Goal: Task Accomplishment & Management: Manage account settings

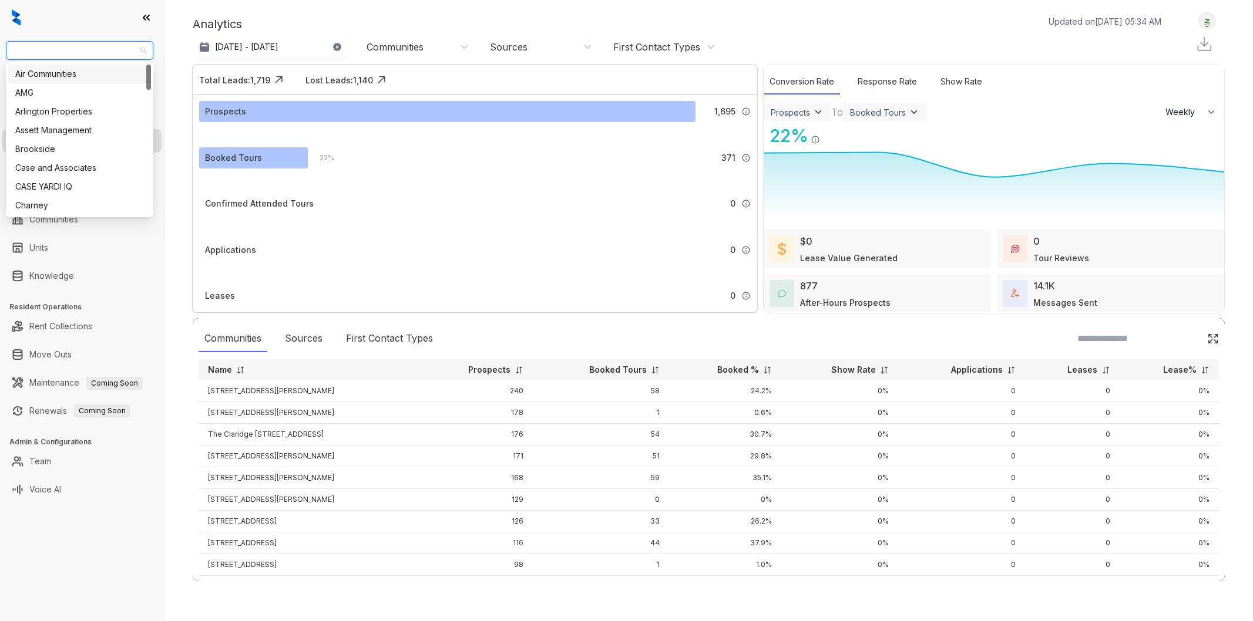
select select "******"
type input "*****"
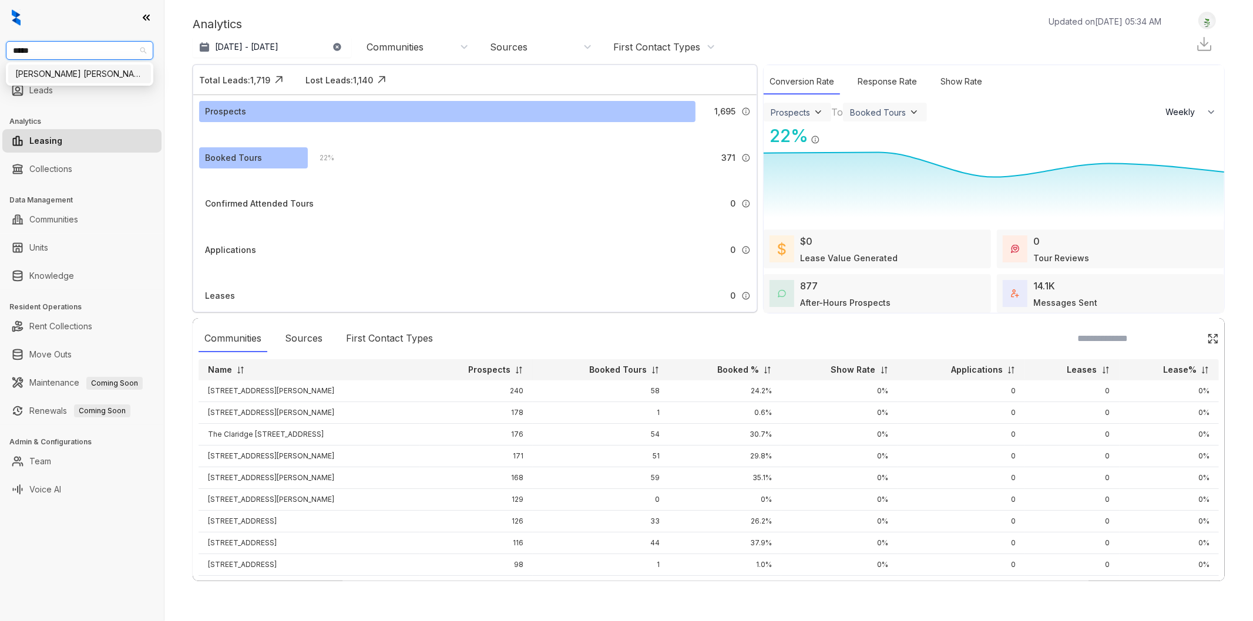
click at [68, 69] on div "[PERSON_NAME] [PERSON_NAME]" at bounding box center [79, 74] width 129 height 13
click at [92, 16] on div at bounding box center [82, 17] width 164 height 35
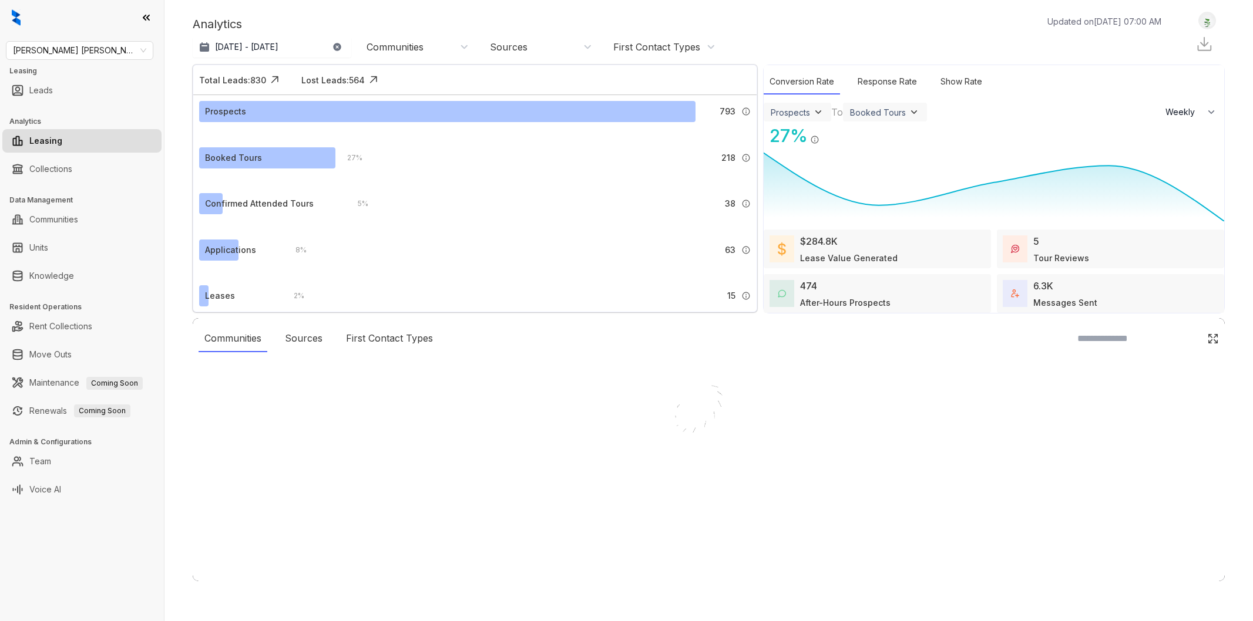
select select "******"
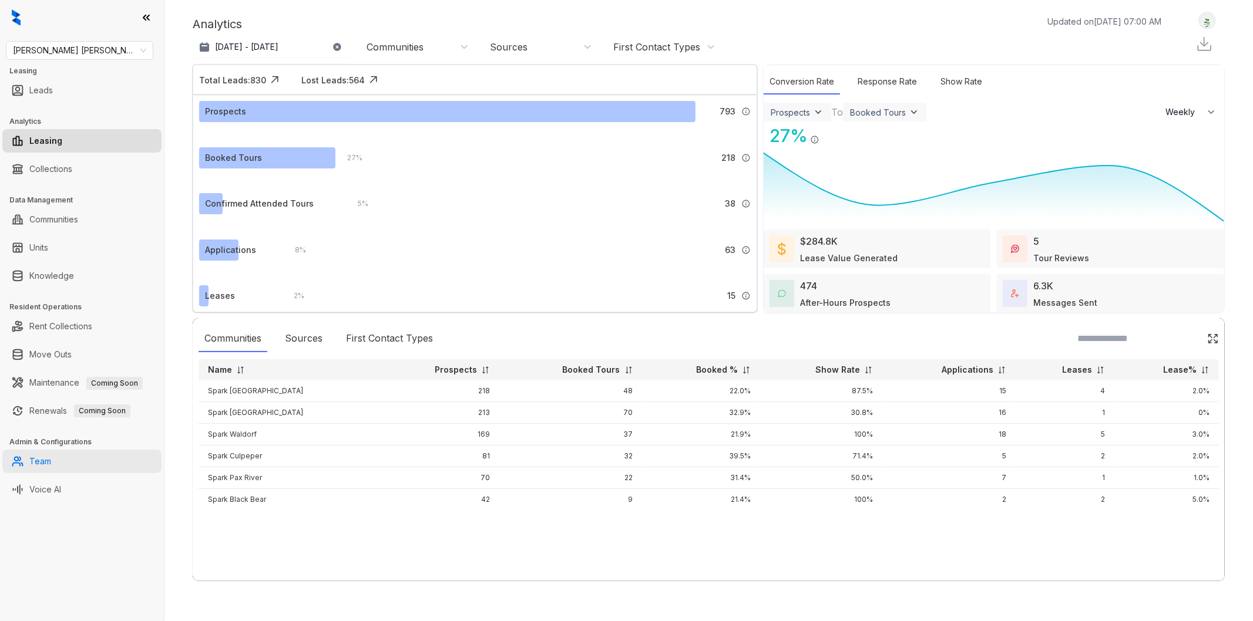
click at [51, 467] on link "Team" at bounding box center [40, 461] width 22 height 23
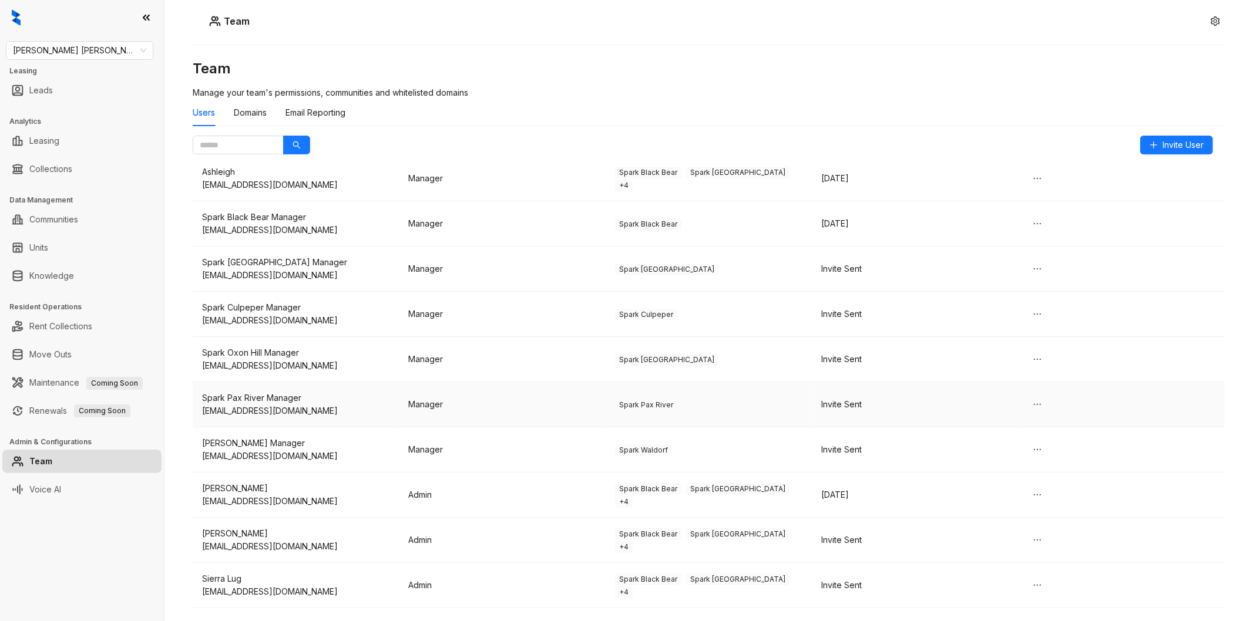
scroll to position [74, 0]
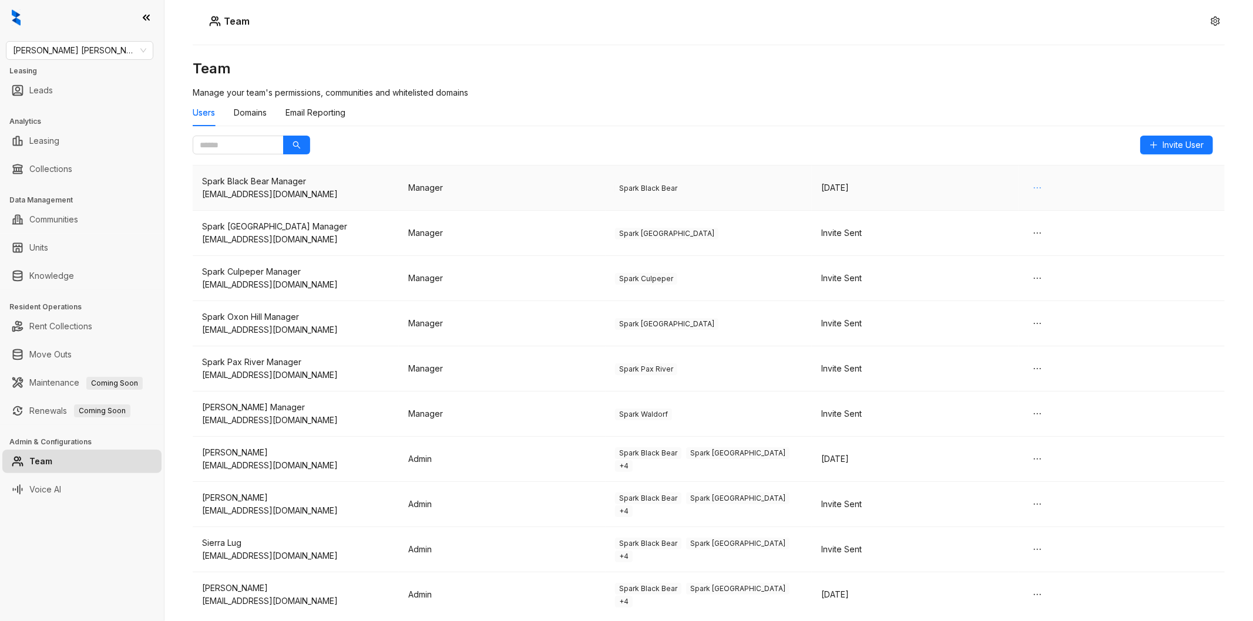
click at [1037, 182] on button "button" at bounding box center [1037, 188] width 19 height 19
click at [1032, 187] on icon "ellipsis" at bounding box center [1036, 187] width 9 height 9
click at [1042, 209] on td at bounding box center [1121, 188] width 206 height 45
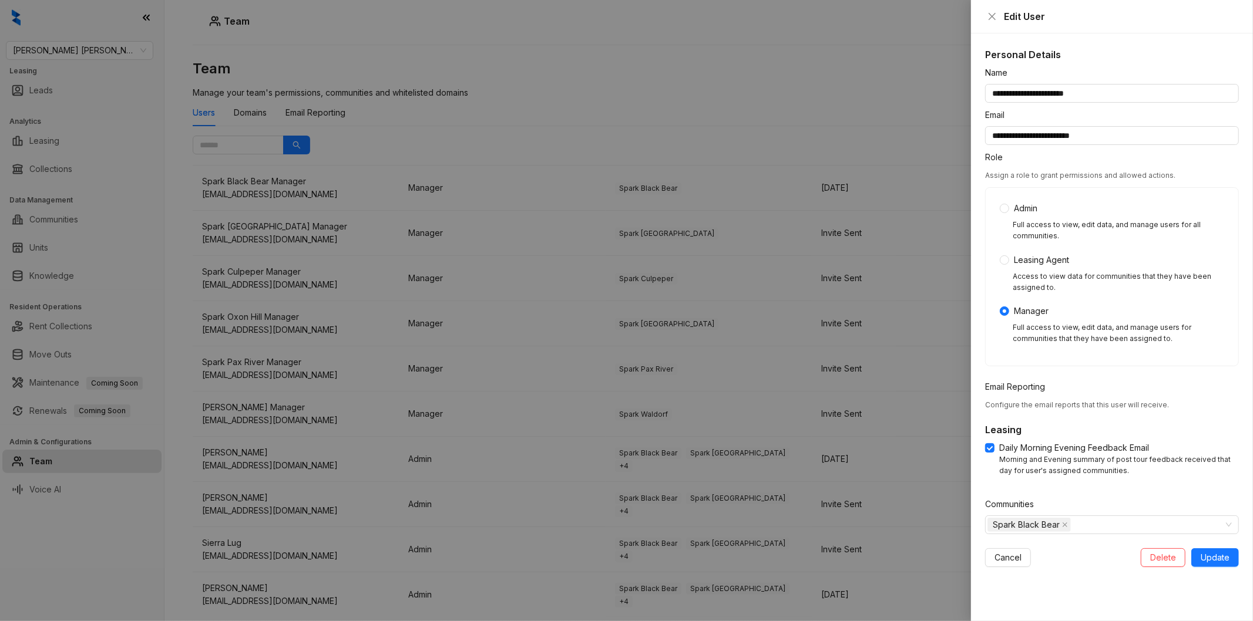
click at [1030, 183] on div "**********" at bounding box center [626, 310] width 1253 height 621
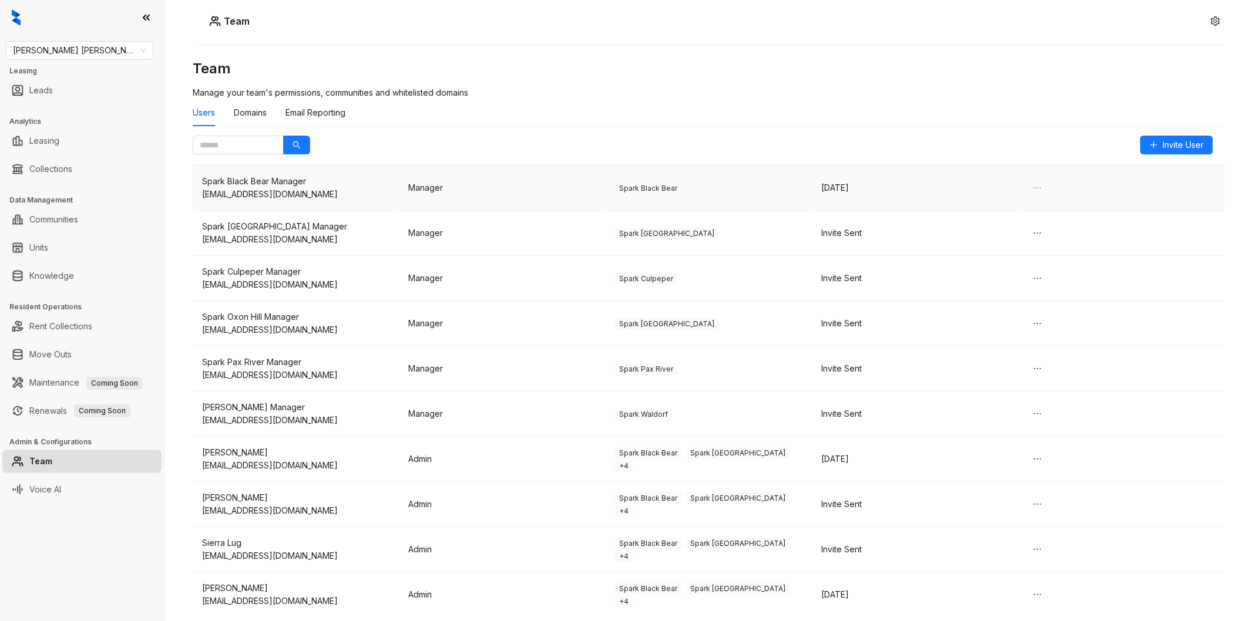
click at [1032, 185] on icon "ellipsis" at bounding box center [1036, 187] width 9 height 9
click at [1038, 214] on span "Delete" at bounding box center [1042, 211] width 26 height 13
click at [1047, 71] on h3 "Team" at bounding box center [709, 68] width 1032 height 19
click at [1028, 183] on button "button" at bounding box center [1037, 188] width 19 height 19
click at [1036, 203] on li "Delete" at bounding box center [1042, 211] width 40 height 19
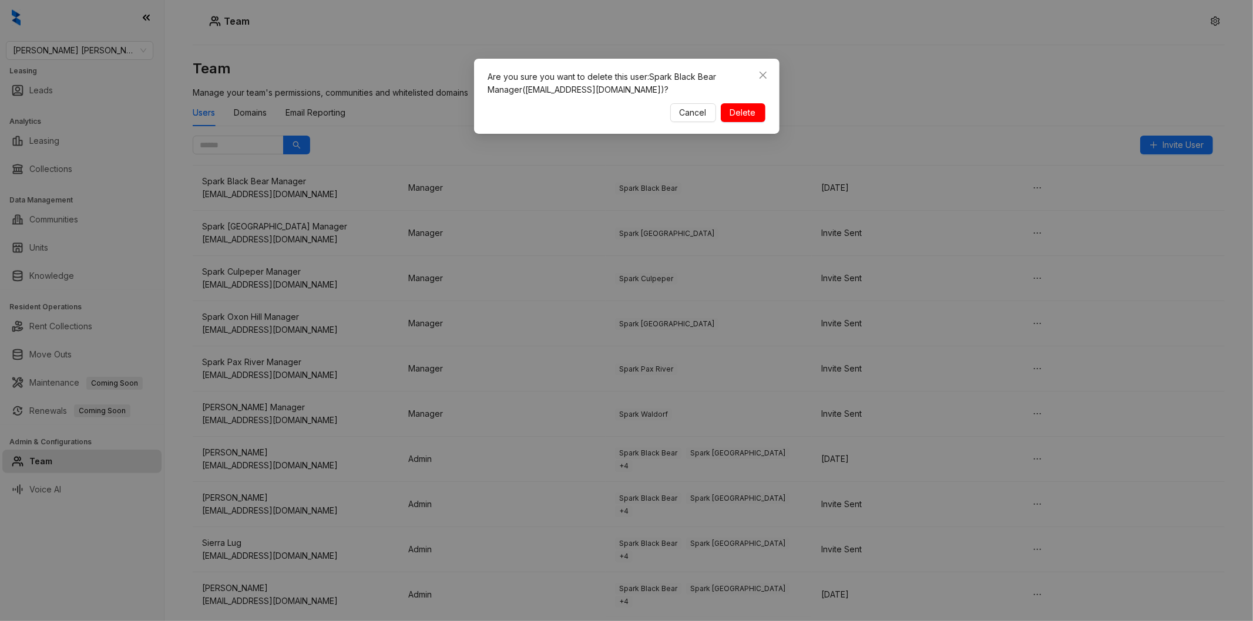
click at [755, 105] on button "Delete" at bounding box center [743, 112] width 45 height 19
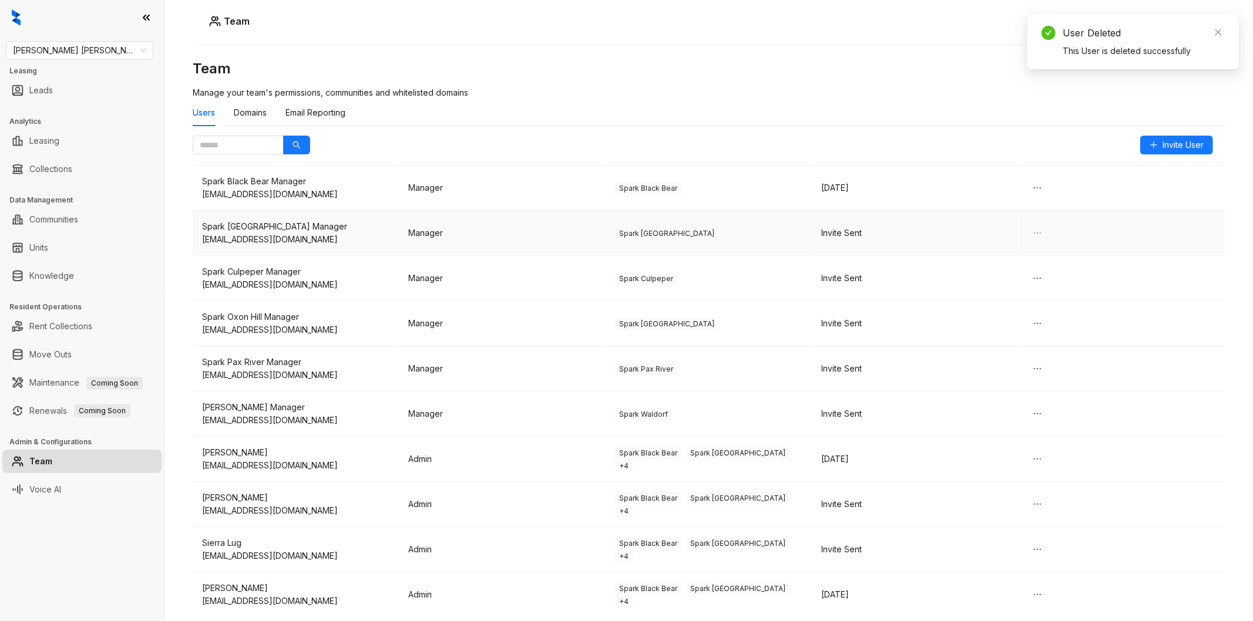
click at [1030, 227] on button "button" at bounding box center [1037, 233] width 19 height 19
click at [1035, 255] on span "Delete" at bounding box center [1042, 256] width 26 height 13
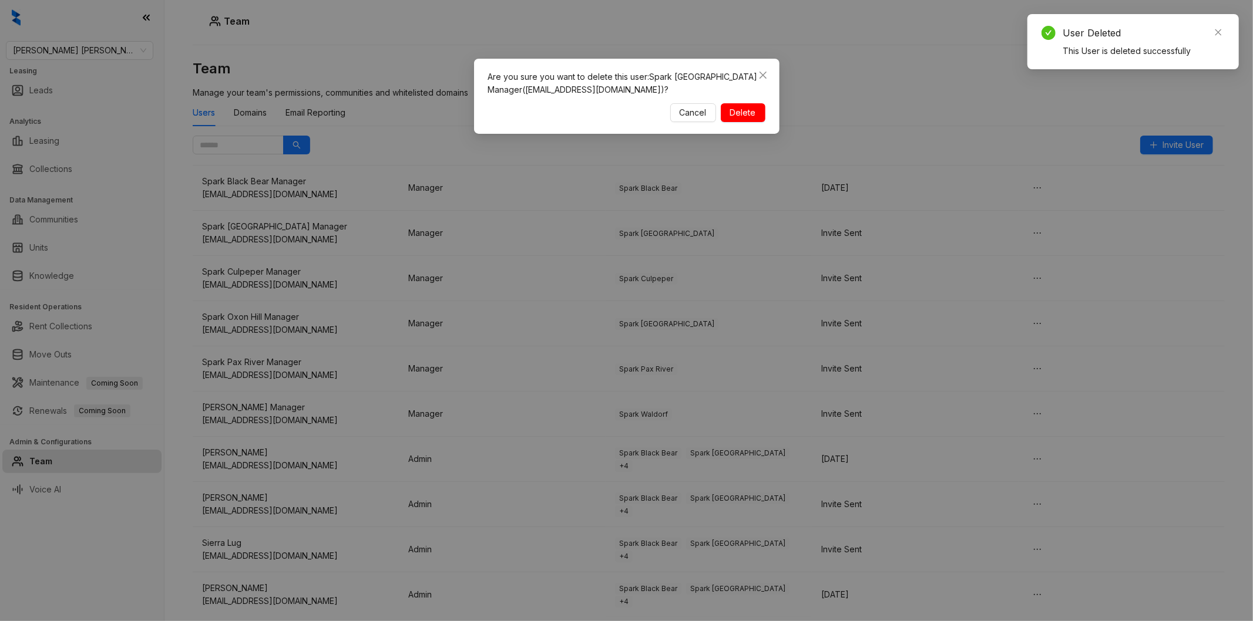
click at [742, 109] on span "Delete" at bounding box center [743, 112] width 26 height 13
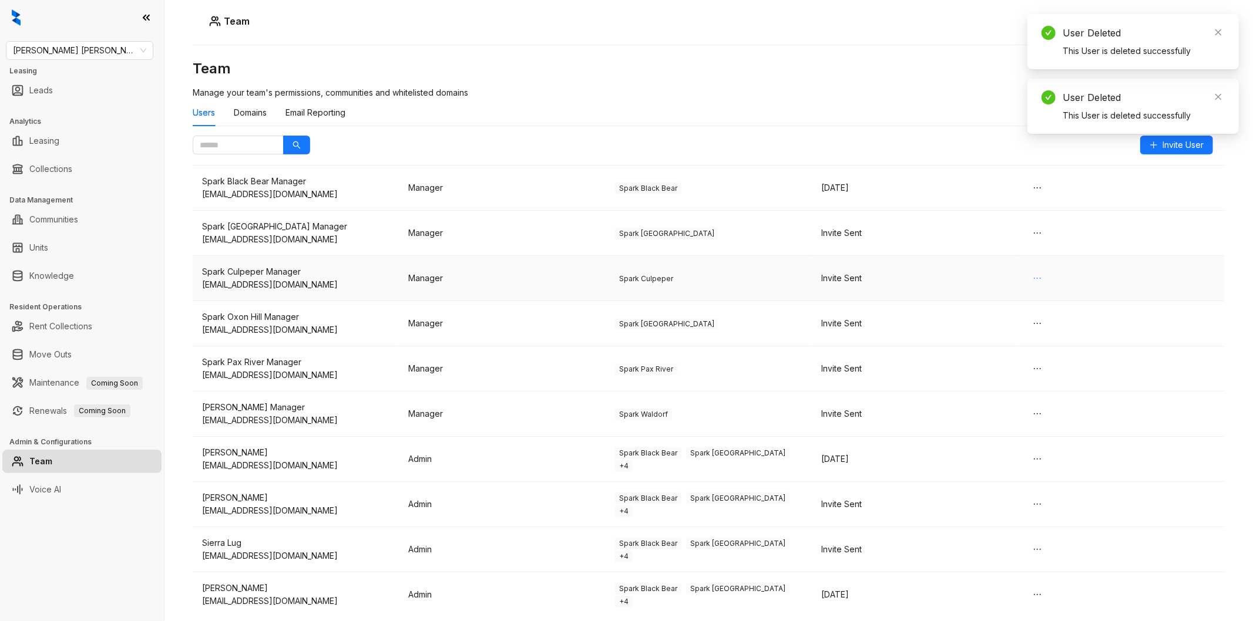
click at [1032, 281] on icon "ellipsis" at bounding box center [1036, 278] width 9 height 9
click at [1055, 304] on li "Delete" at bounding box center [1042, 301] width 40 height 19
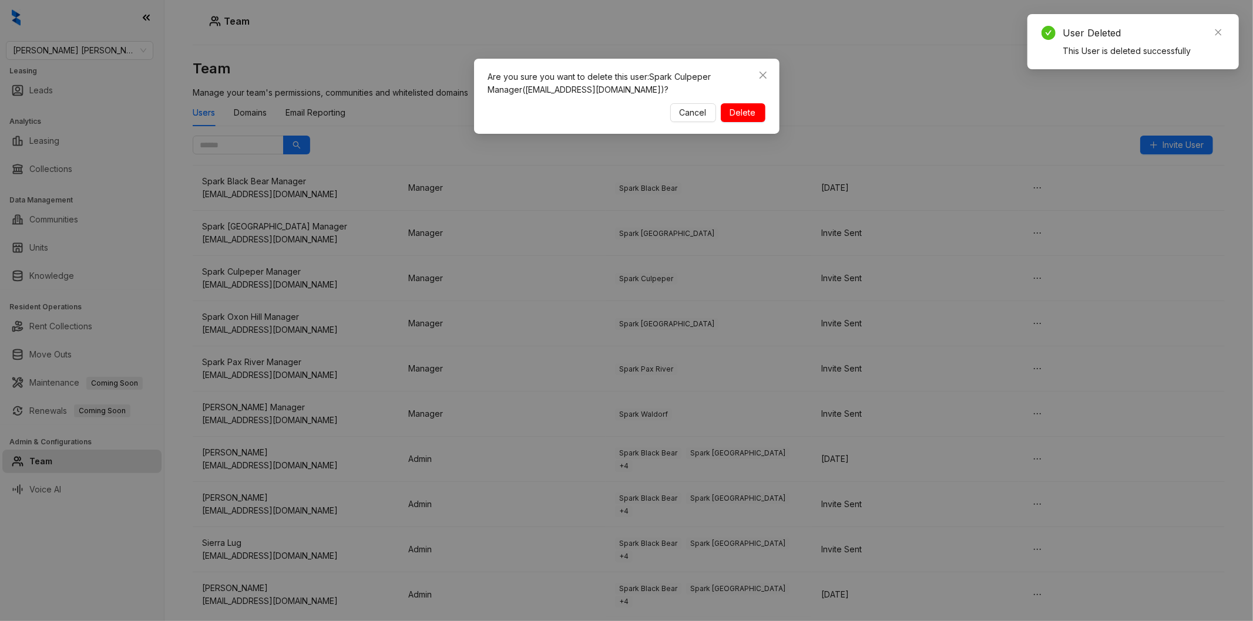
click at [755, 112] on button "Delete" at bounding box center [743, 112] width 45 height 19
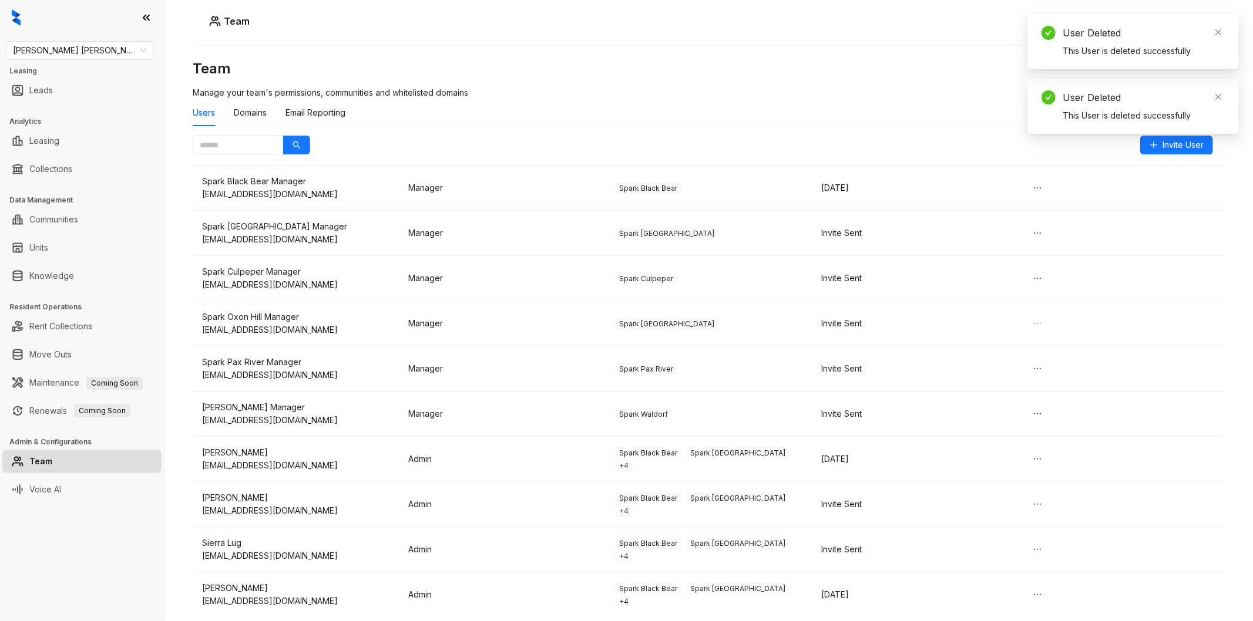
click at [1032, 321] on icon "ellipsis" at bounding box center [1036, 323] width 9 height 9
click at [1040, 345] on span "Delete" at bounding box center [1042, 347] width 26 height 13
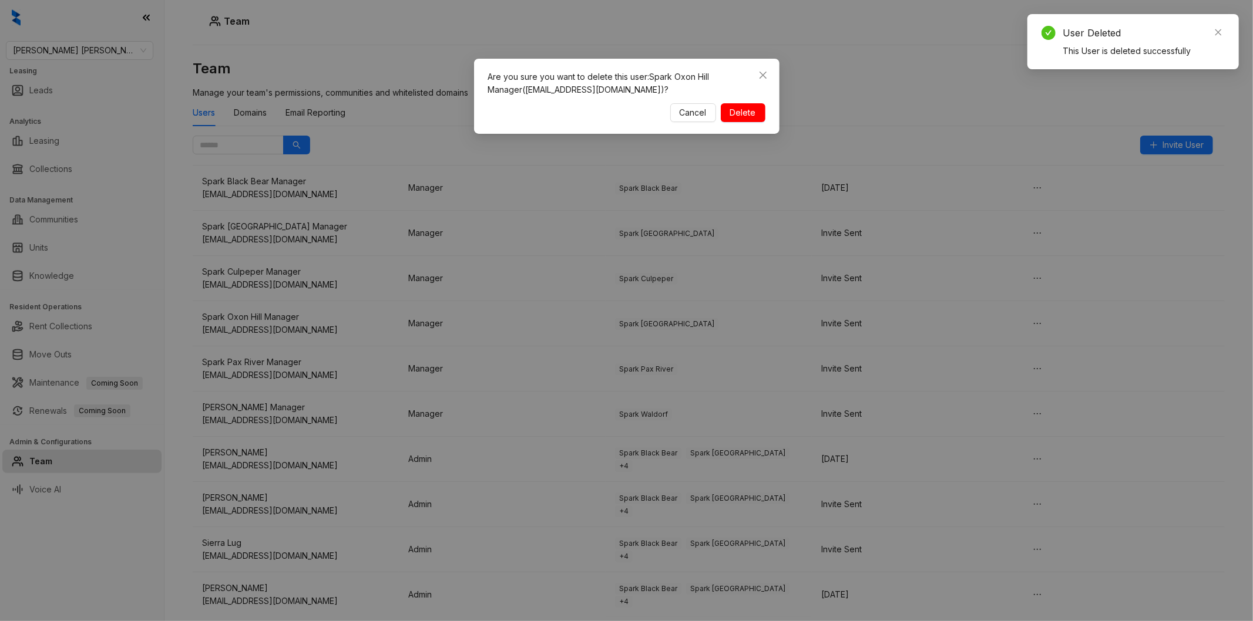
click at [751, 113] on span "Delete" at bounding box center [743, 112] width 26 height 13
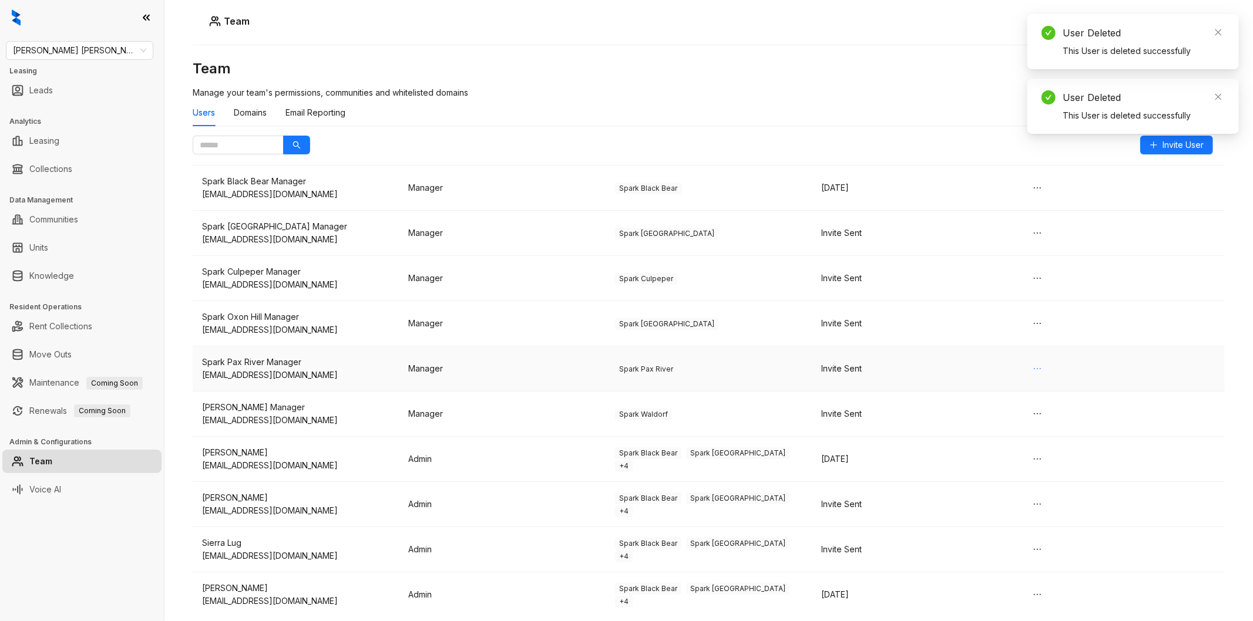
click at [1032, 368] on icon "ellipsis" at bounding box center [1036, 368] width 9 height 9
click at [1042, 393] on span "Delete" at bounding box center [1042, 392] width 26 height 13
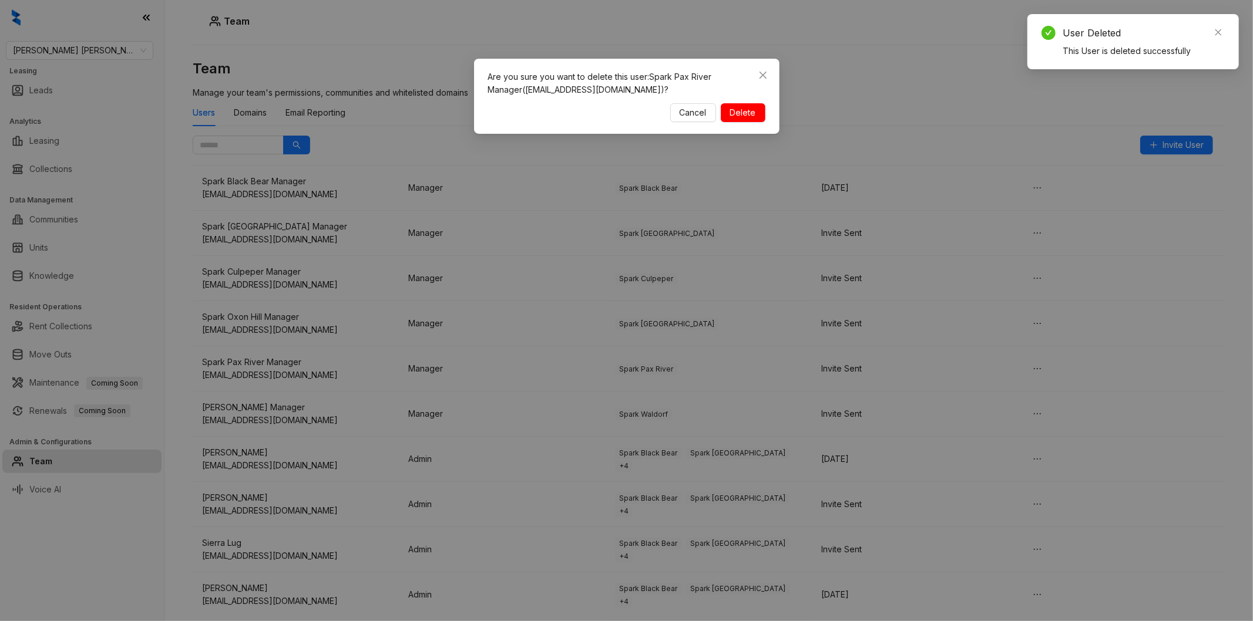
click at [754, 106] on span "Delete" at bounding box center [743, 112] width 26 height 13
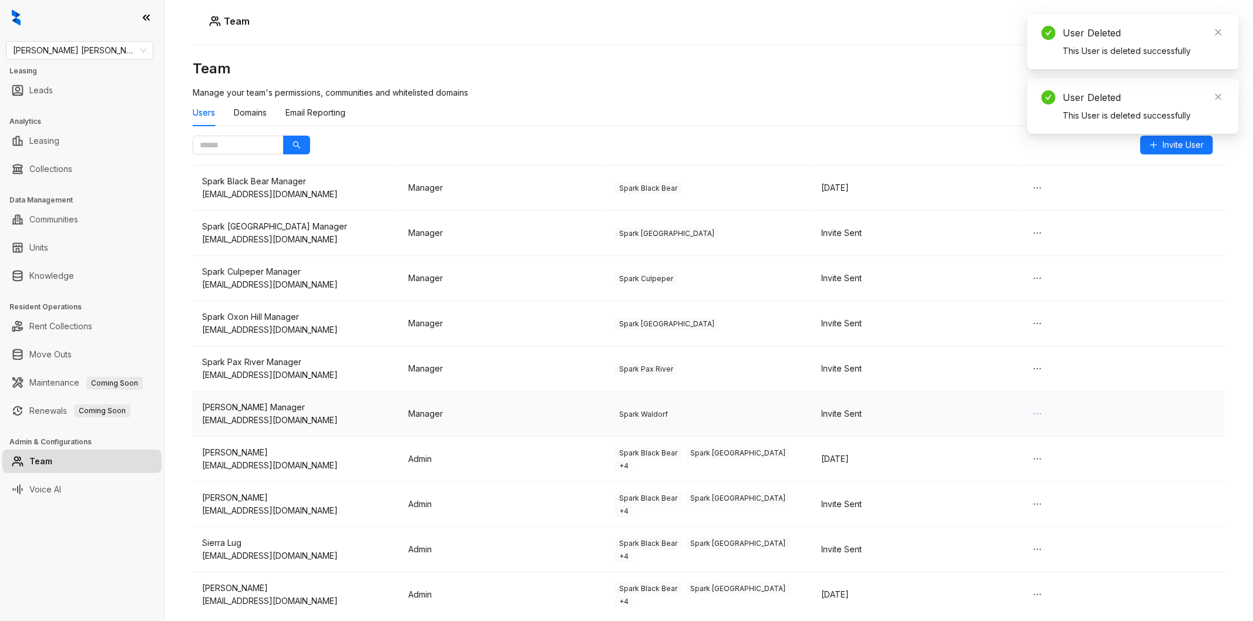
click at [1032, 416] on icon "ellipsis" at bounding box center [1036, 413] width 9 height 9
click at [1049, 439] on span "Delete" at bounding box center [1042, 437] width 26 height 13
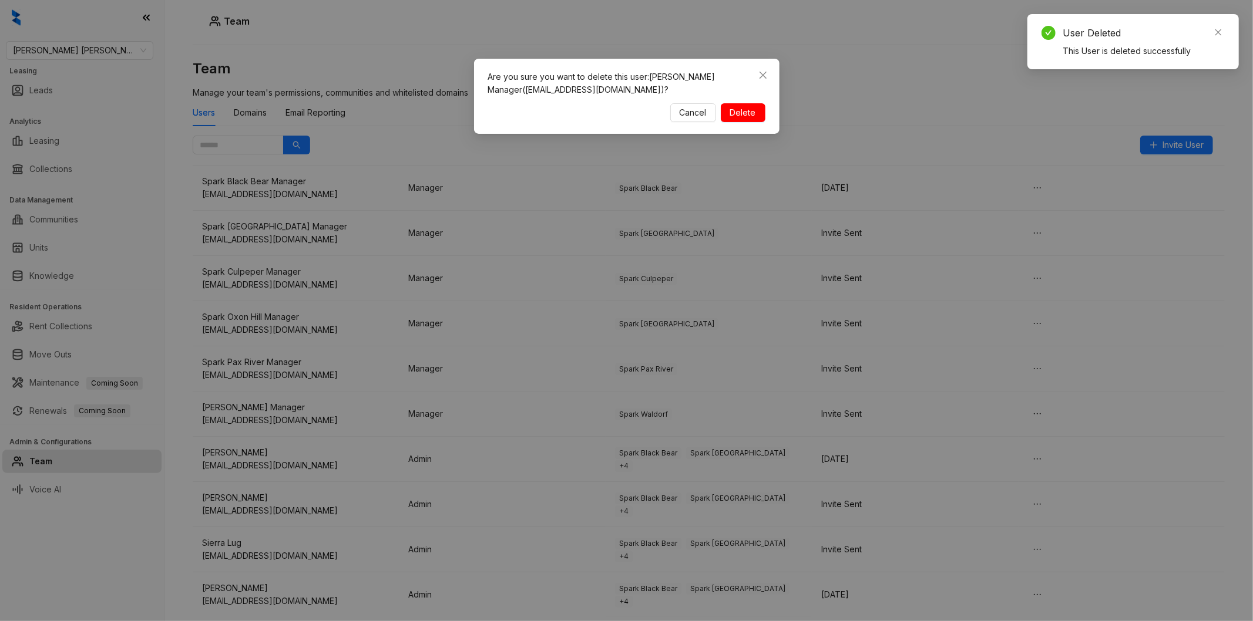
click at [755, 118] on span "Delete" at bounding box center [743, 112] width 26 height 13
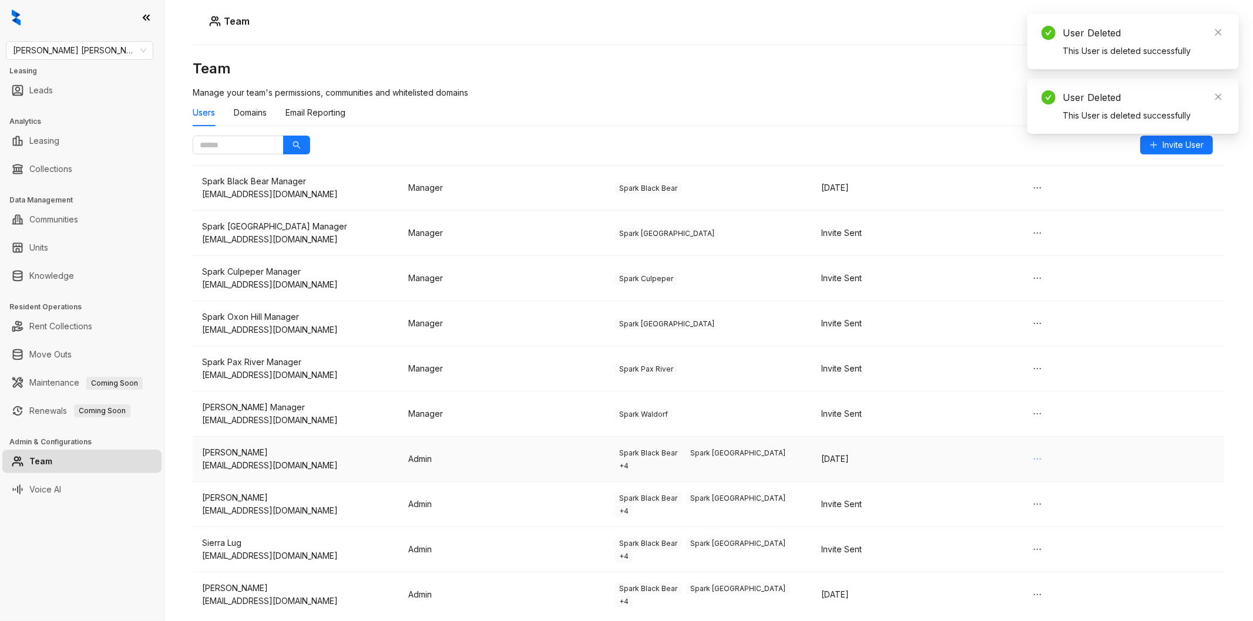
click at [1032, 457] on icon "ellipsis" at bounding box center [1036, 459] width 9 height 9
click at [1048, 486] on span "Delete" at bounding box center [1042, 482] width 26 height 13
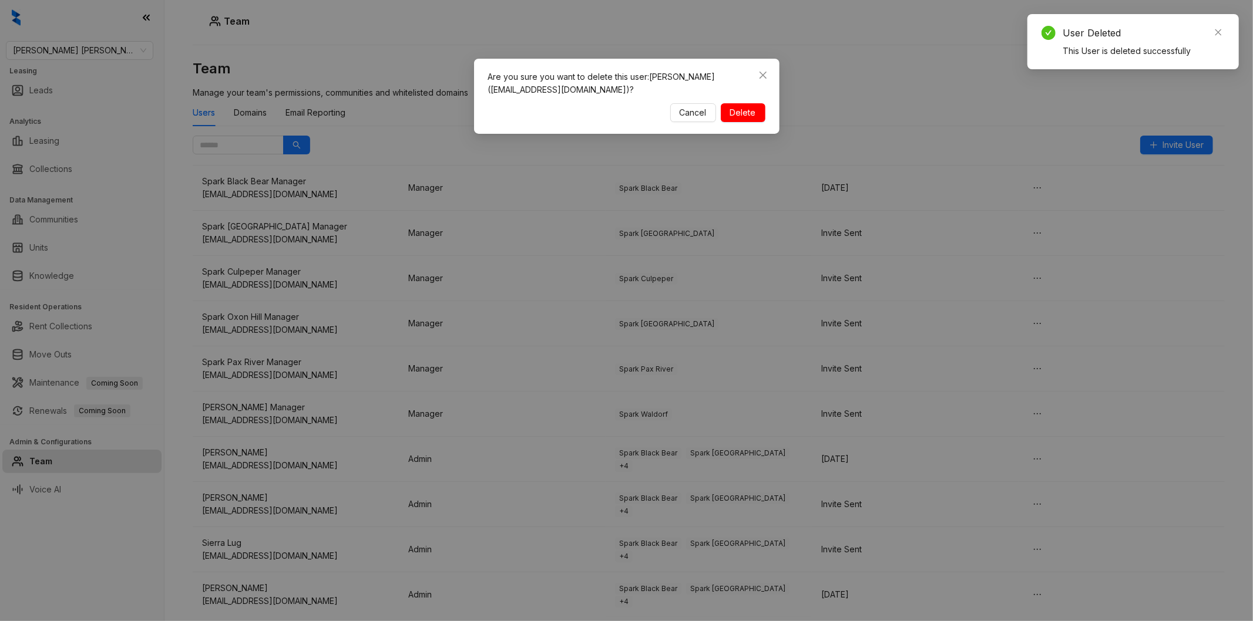
click at [735, 113] on span "Delete" at bounding box center [743, 112] width 26 height 13
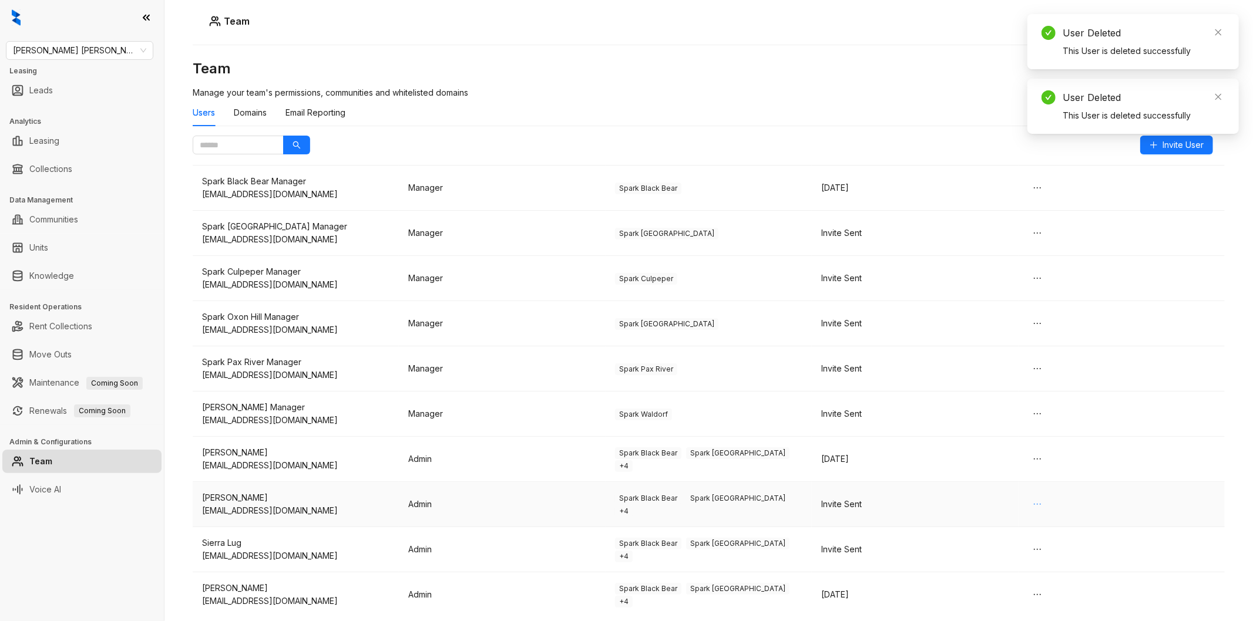
click at [1032, 502] on icon "ellipsis" at bounding box center [1036, 504] width 9 height 9
click at [1046, 529] on span "Delete" at bounding box center [1042, 528] width 26 height 13
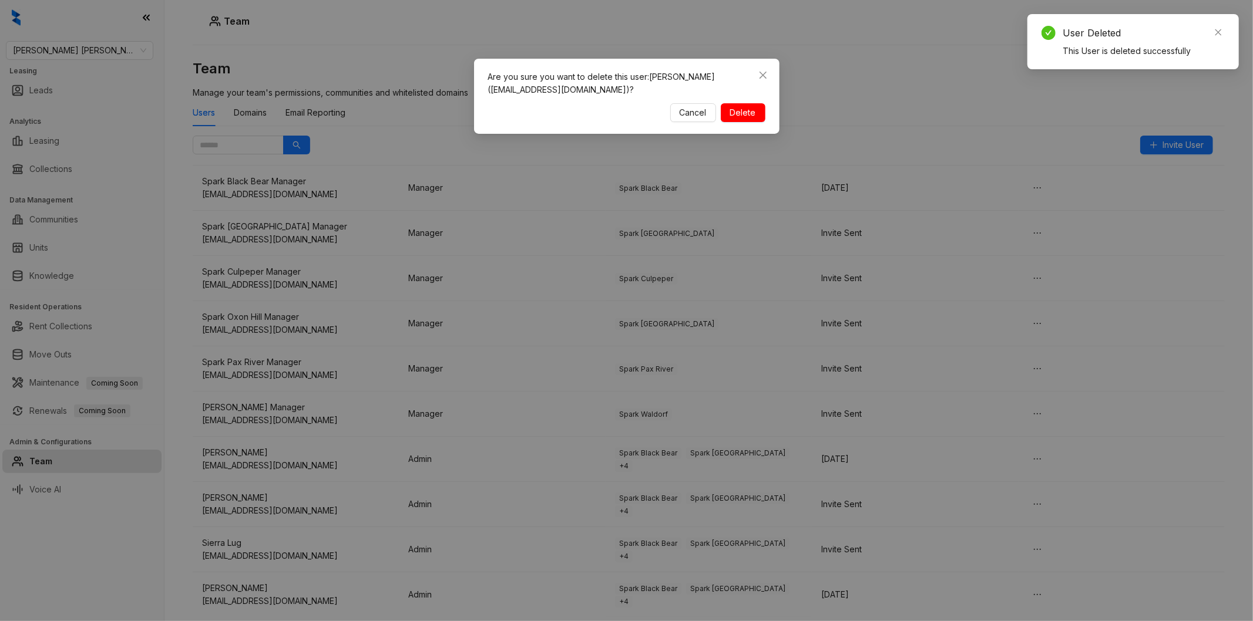
click at [737, 112] on span "Delete" at bounding box center [743, 112] width 26 height 13
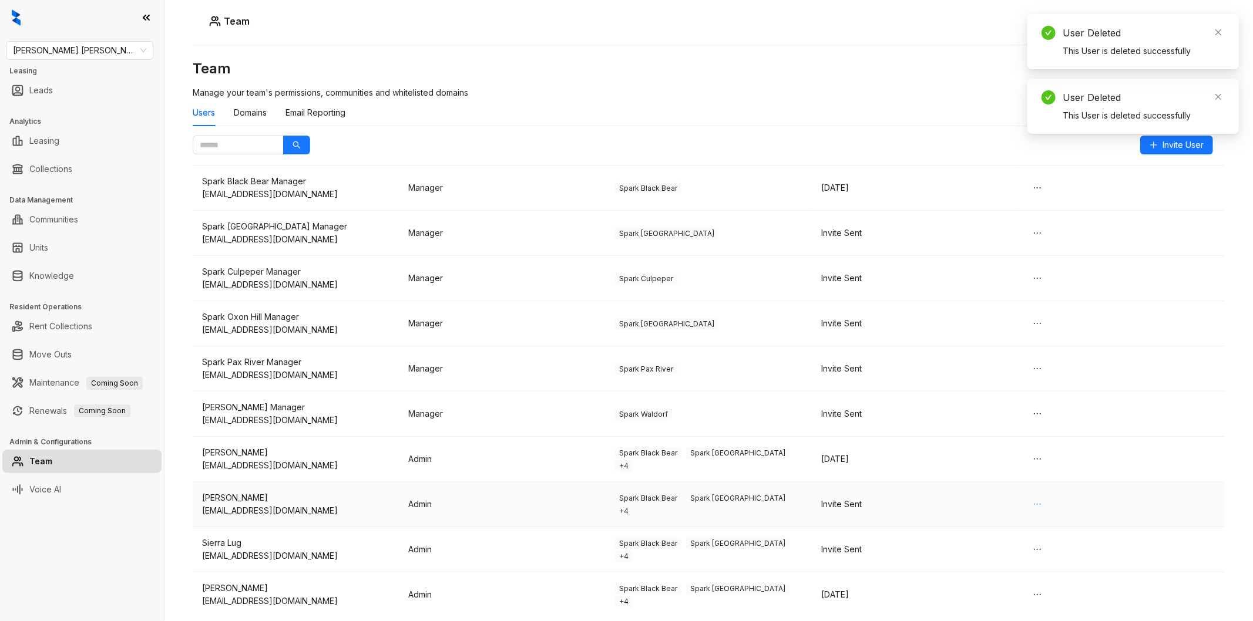
click at [1032, 502] on icon "ellipsis" at bounding box center [1036, 504] width 9 height 9
click at [1048, 530] on span "Delete" at bounding box center [1042, 528] width 26 height 13
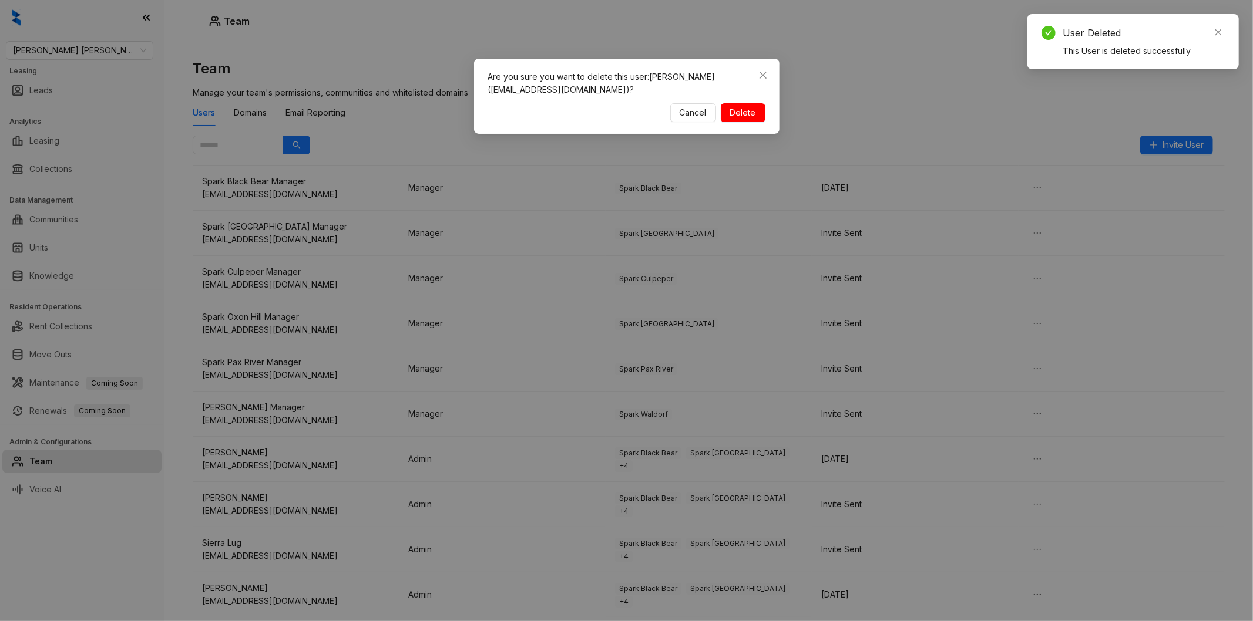
click at [742, 121] on button "Delete" at bounding box center [743, 112] width 45 height 19
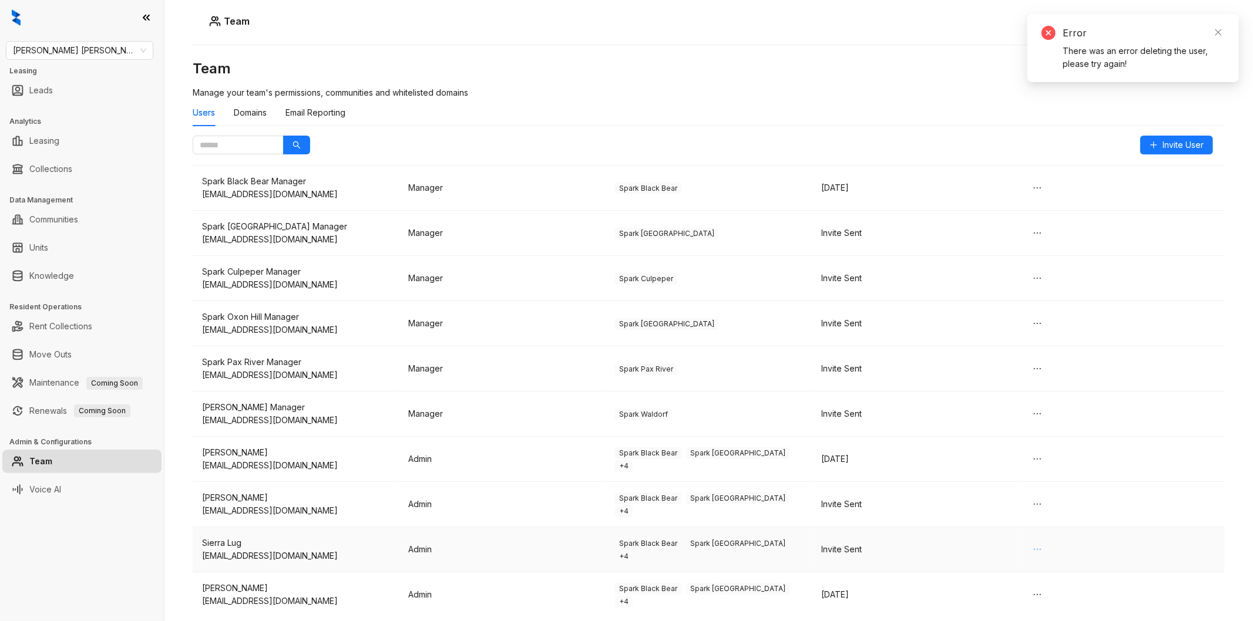
click at [1032, 550] on icon "ellipsis" at bounding box center [1036, 549] width 9 height 9
click at [1045, 567] on span "Delete" at bounding box center [1042, 573] width 26 height 13
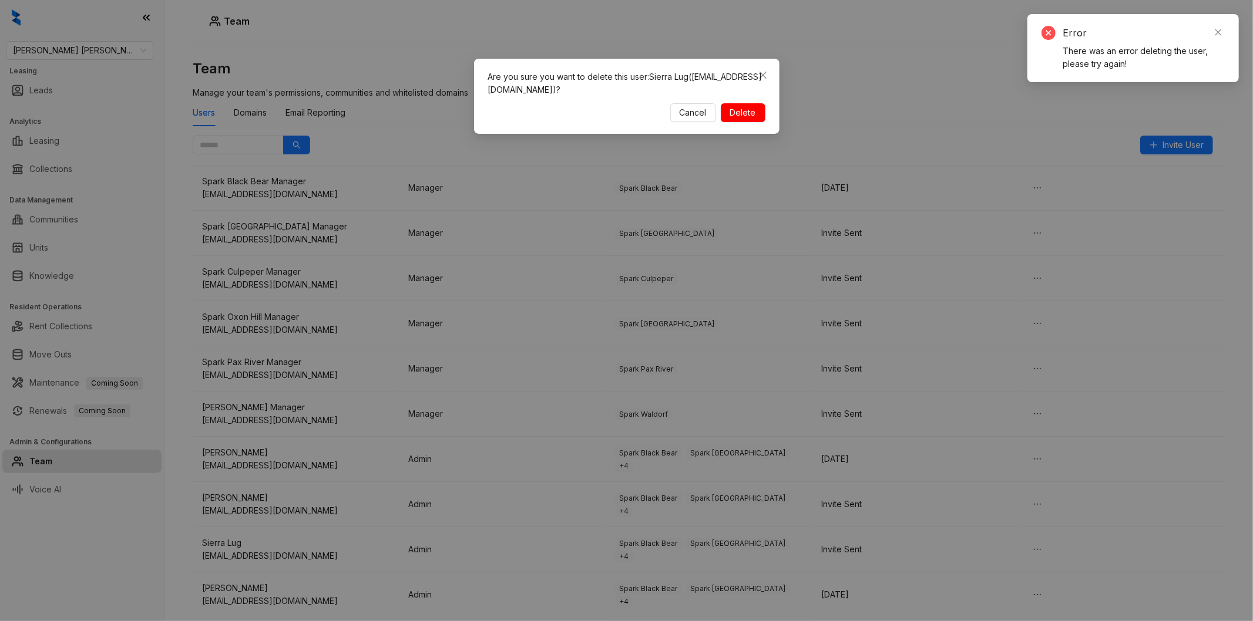
click at [747, 106] on span "Delete" at bounding box center [743, 112] width 26 height 13
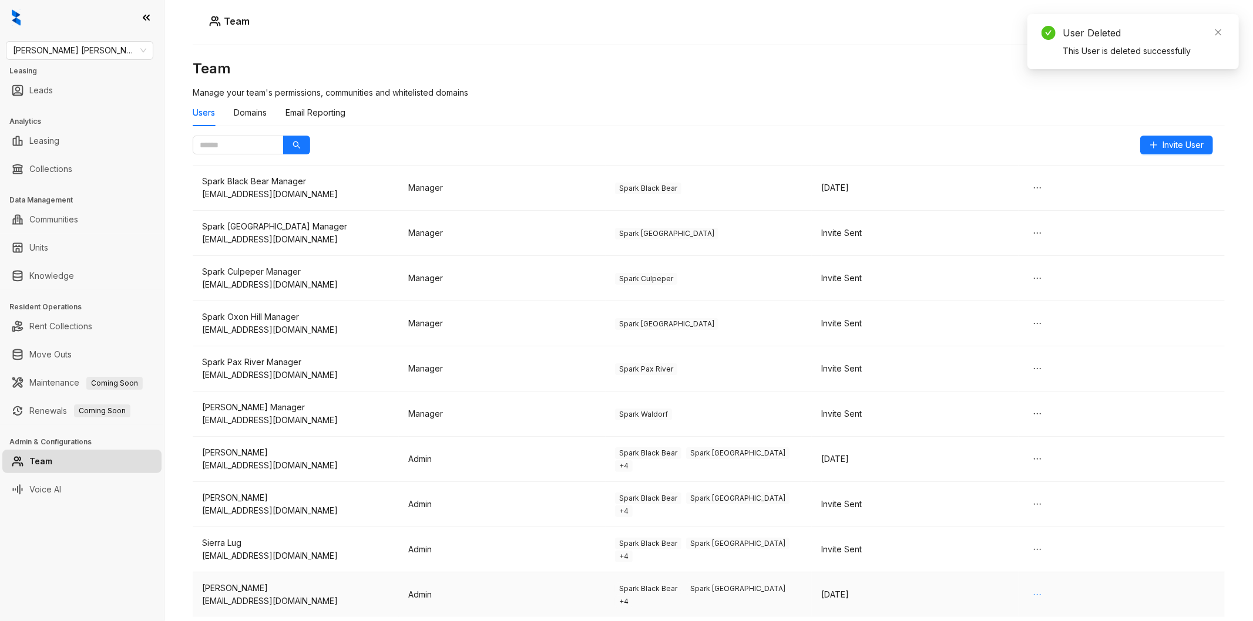
click at [1034, 596] on button "button" at bounding box center [1037, 595] width 19 height 19
click at [1052, 571] on span "Delete" at bounding box center [1042, 571] width 26 height 13
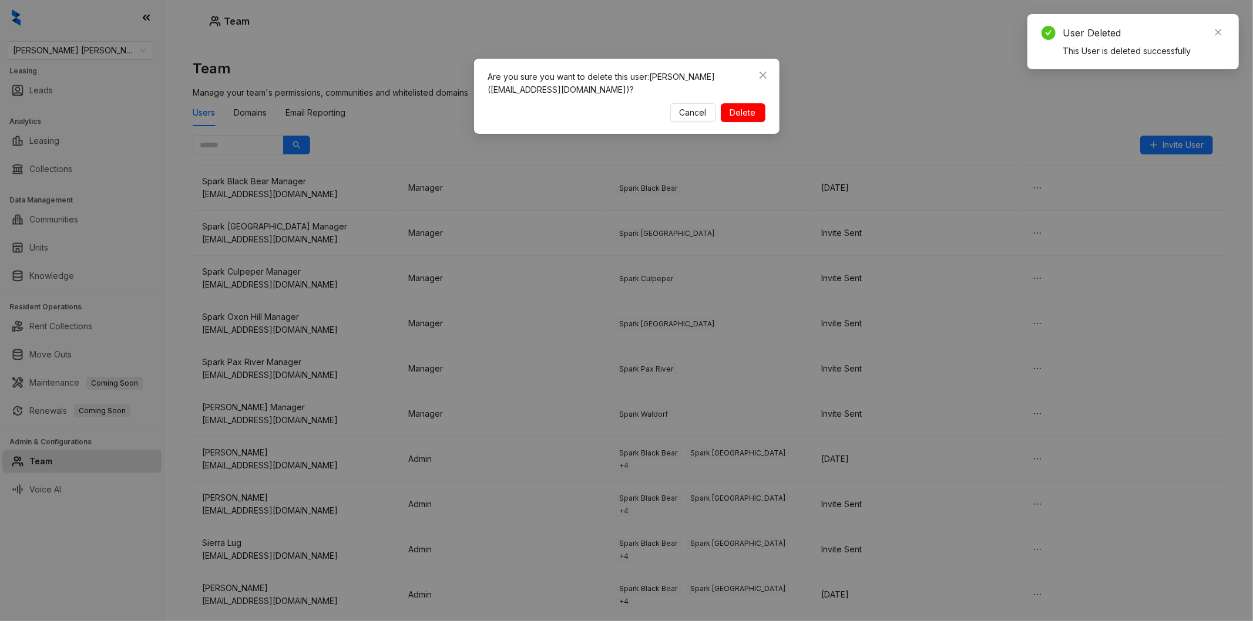
click at [766, 109] on div "Are you sure you want to delete this user: [PERSON_NAME] ([EMAIL_ADDRESS][DOMAI…" at bounding box center [626, 96] width 305 height 75
click at [756, 109] on button "Delete" at bounding box center [743, 112] width 45 height 19
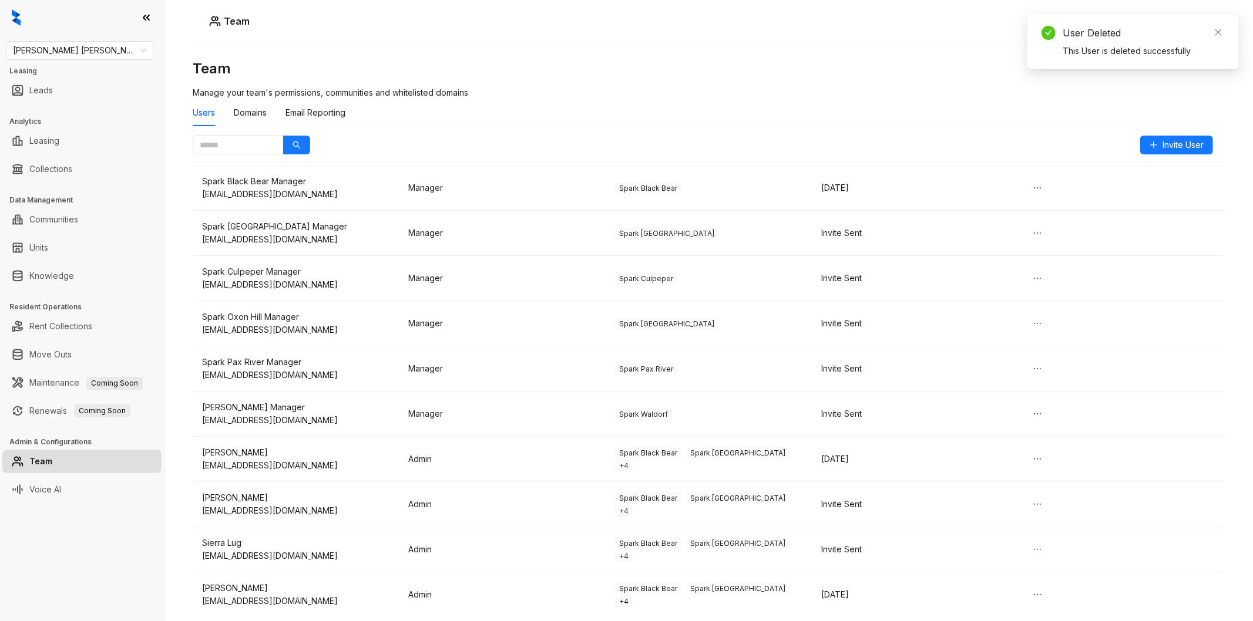
click at [1211, 34] on div "User Deleted" at bounding box center [1143, 33] width 162 height 14
click at [1214, 32] on icon "close" at bounding box center [1218, 32] width 8 height 8
click at [744, 65] on h3 "Team" at bounding box center [709, 68] width 1032 height 19
drag, startPoint x: 744, startPoint y: 63, endPoint x: 97, endPoint y: 273, distance: 679.2
click at [74, 273] on link "Knowledge" at bounding box center [51, 275] width 45 height 23
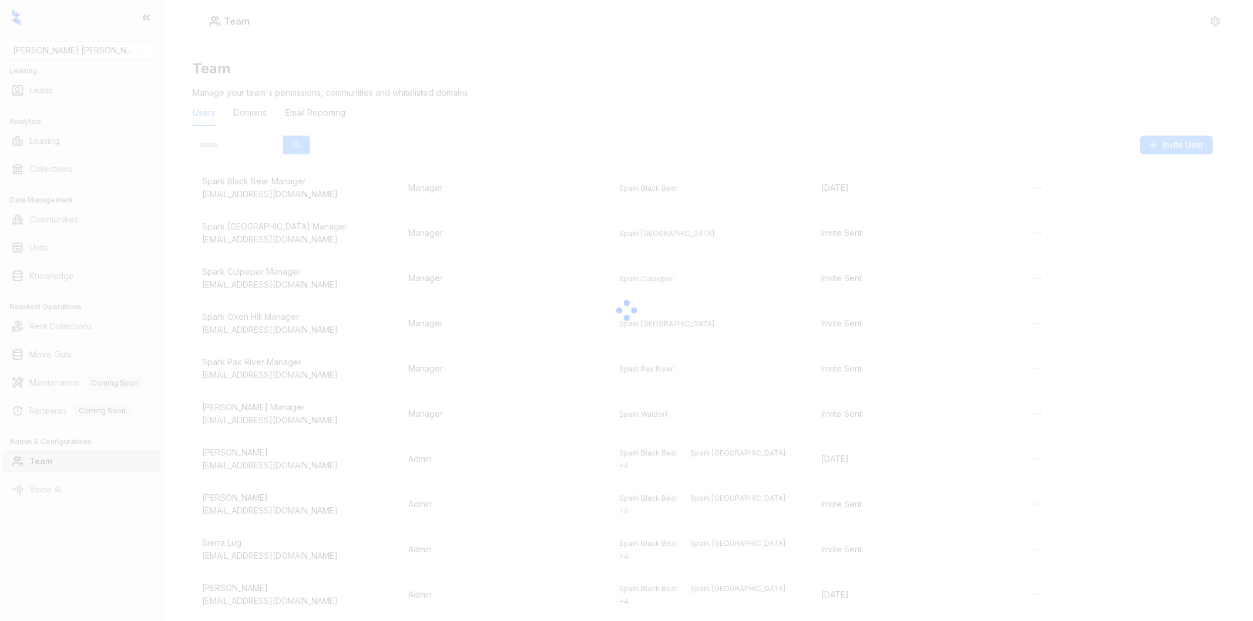
click at [98, 273] on div at bounding box center [626, 310] width 1253 height 621
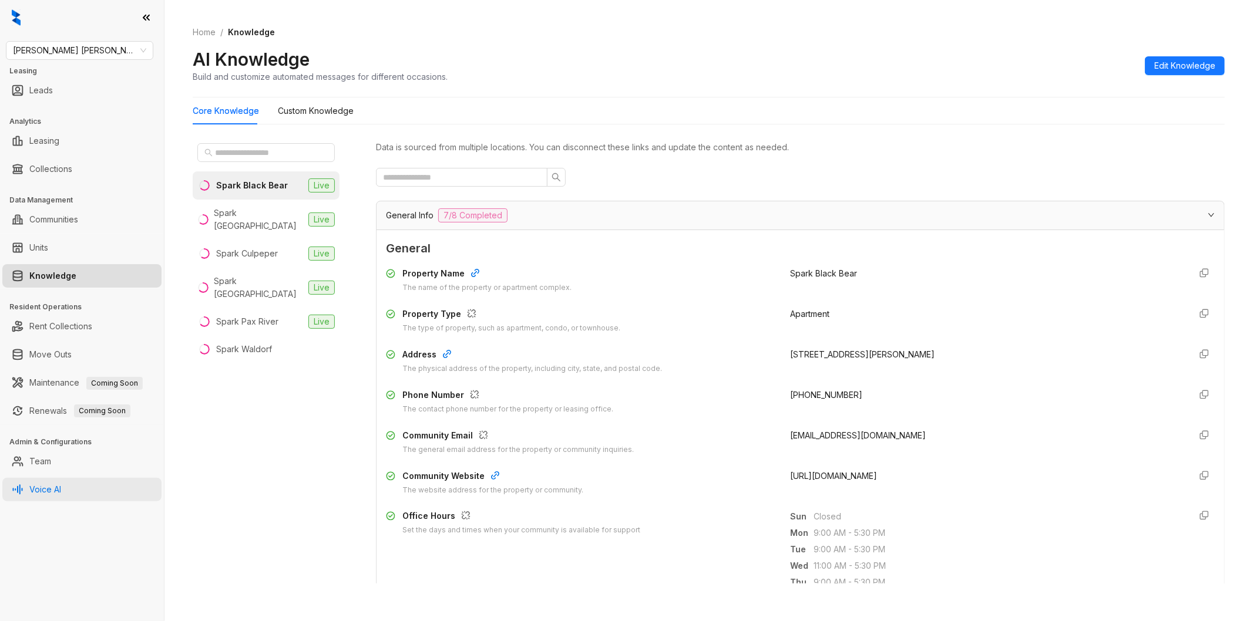
click at [55, 486] on link "Voice AI" at bounding box center [45, 489] width 32 height 23
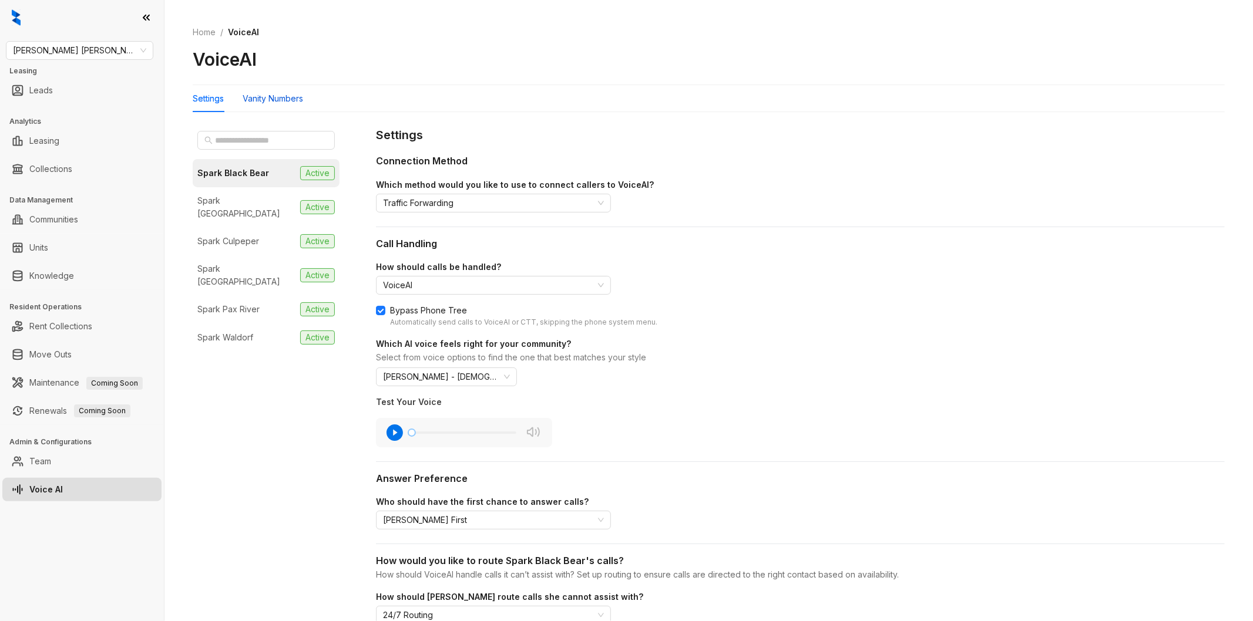
click at [269, 99] on div "Vanity Numbers" at bounding box center [273, 98] width 60 height 13
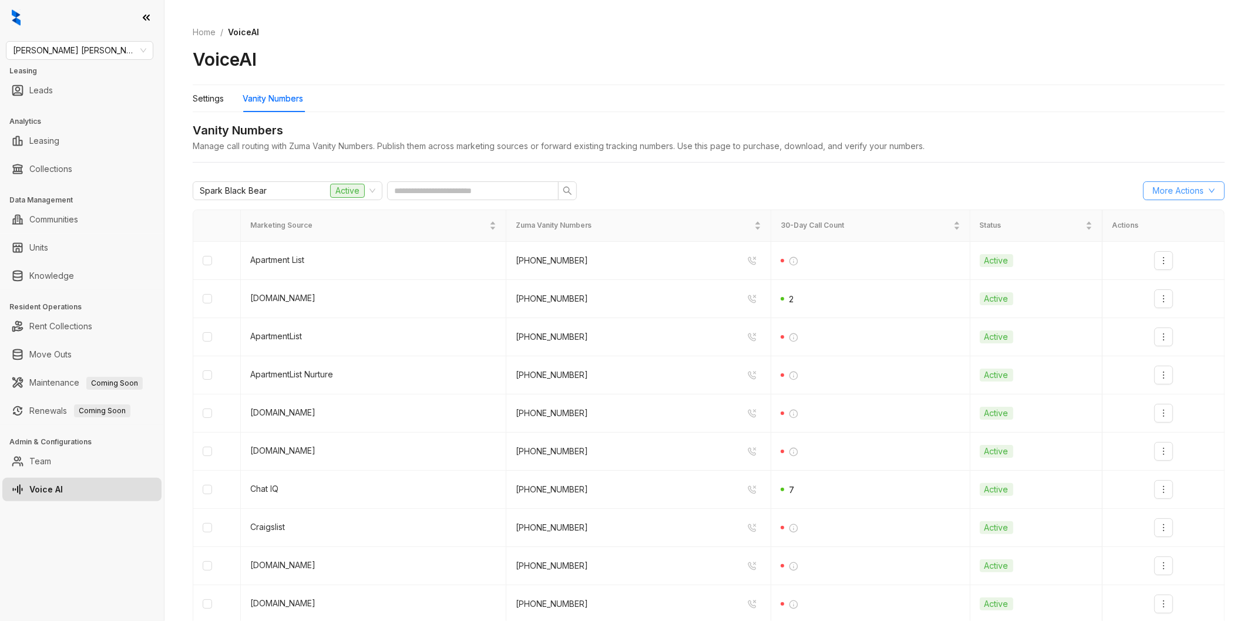
click at [1189, 191] on span "More Actions" at bounding box center [1177, 190] width 51 height 13
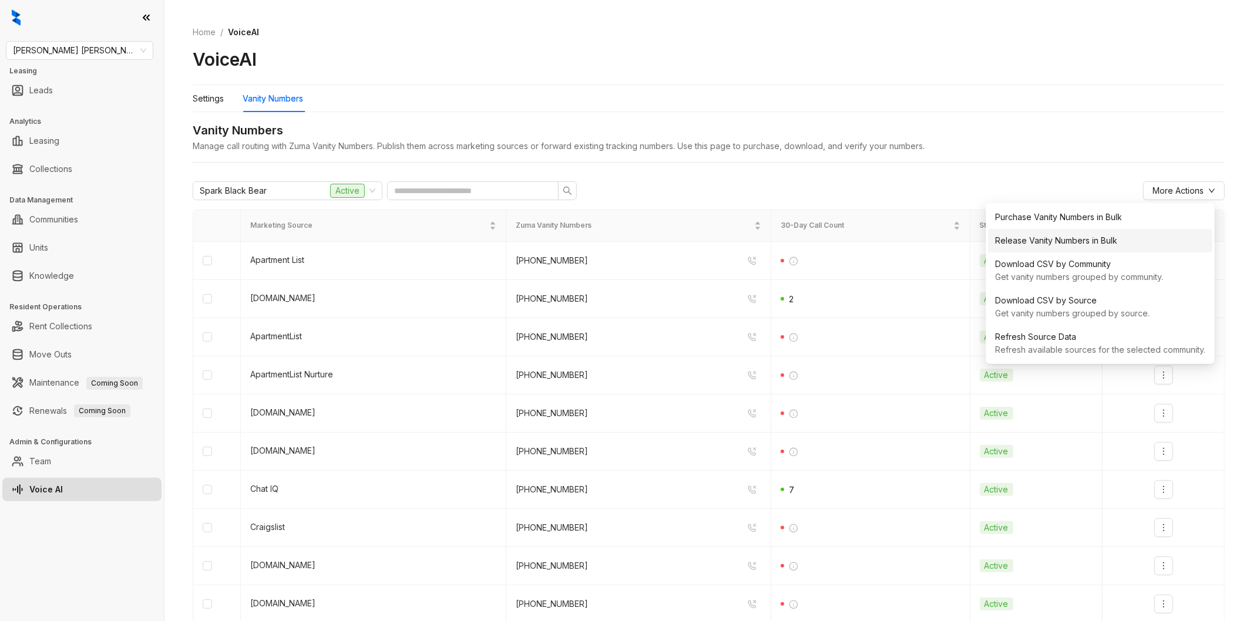
click at [1111, 236] on div "Release Vanity Numbers in Bulk" at bounding box center [1100, 240] width 210 height 13
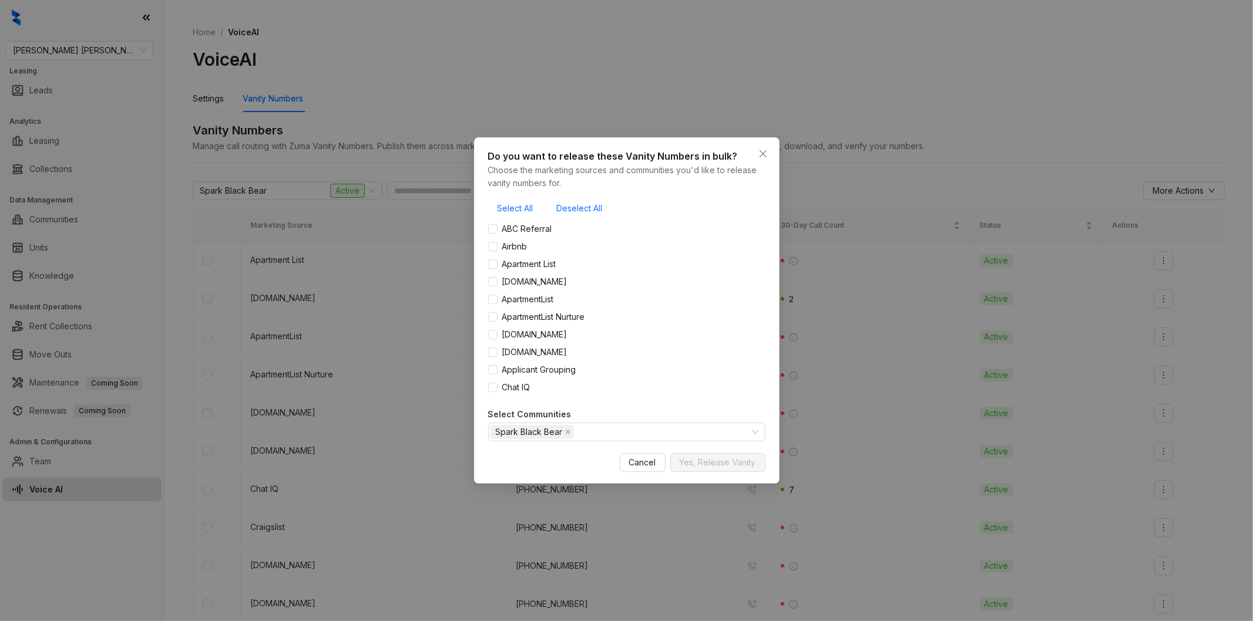
drag, startPoint x: 762, startPoint y: 147, endPoint x: 761, endPoint y: 163, distance: 16.5
click at [764, 147] on button "Close" at bounding box center [763, 153] width 19 height 19
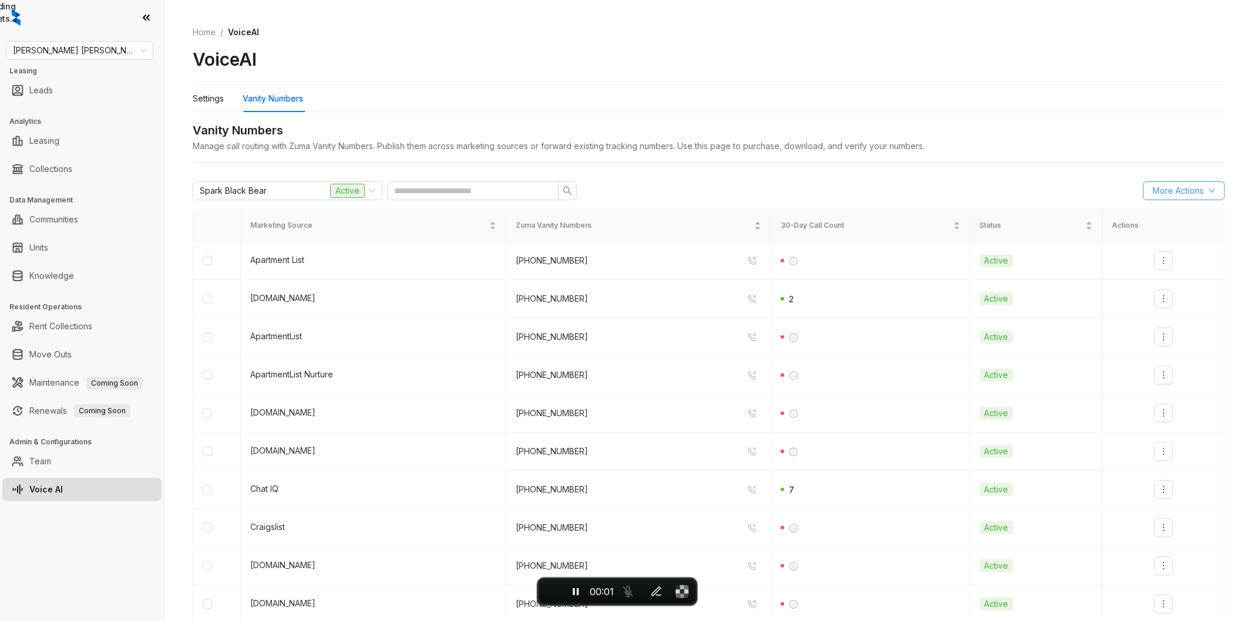
click at [1194, 186] on button "More Actions" at bounding box center [1184, 190] width 82 height 19
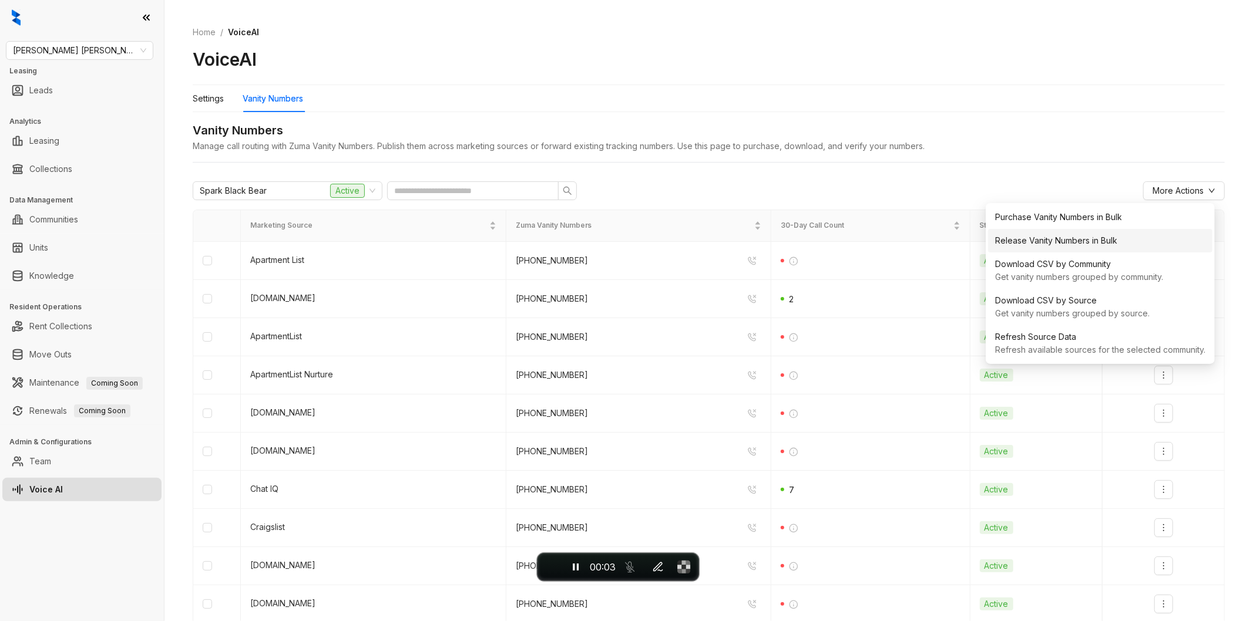
click at [1038, 245] on div "Release Vanity Numbers in Bulk" at bounding box center [1100, 240] width 210 height 13
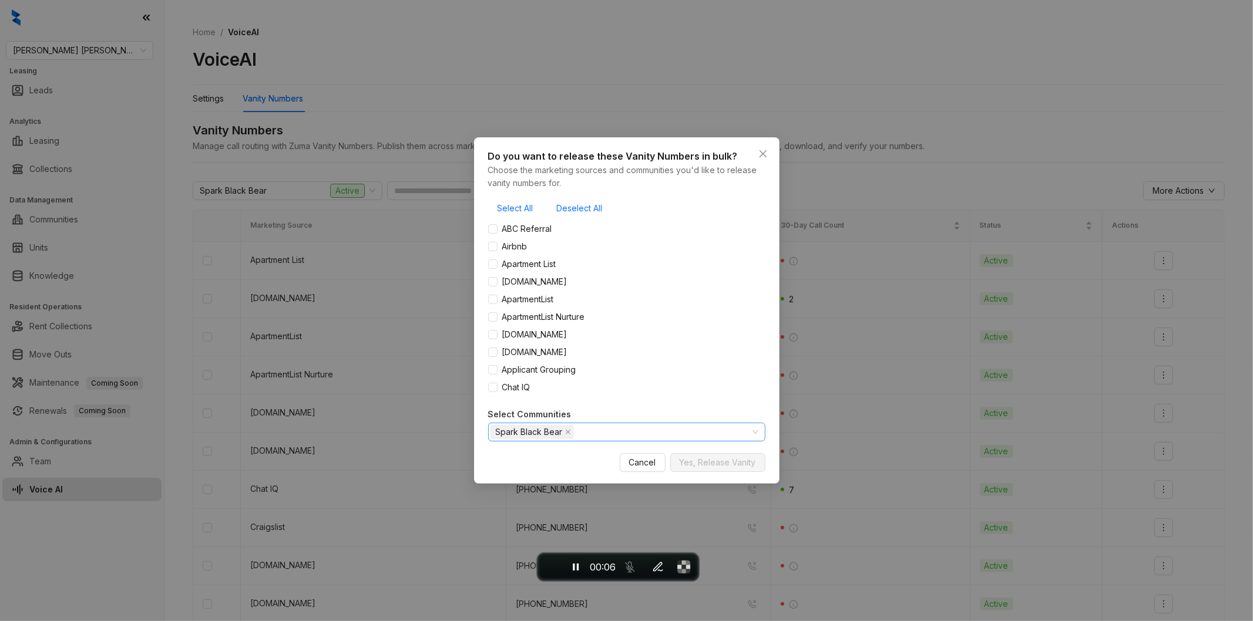
click at [690, 430] on div "Spark Black Bear" at bounding box center [620, 432] width 260 height 16
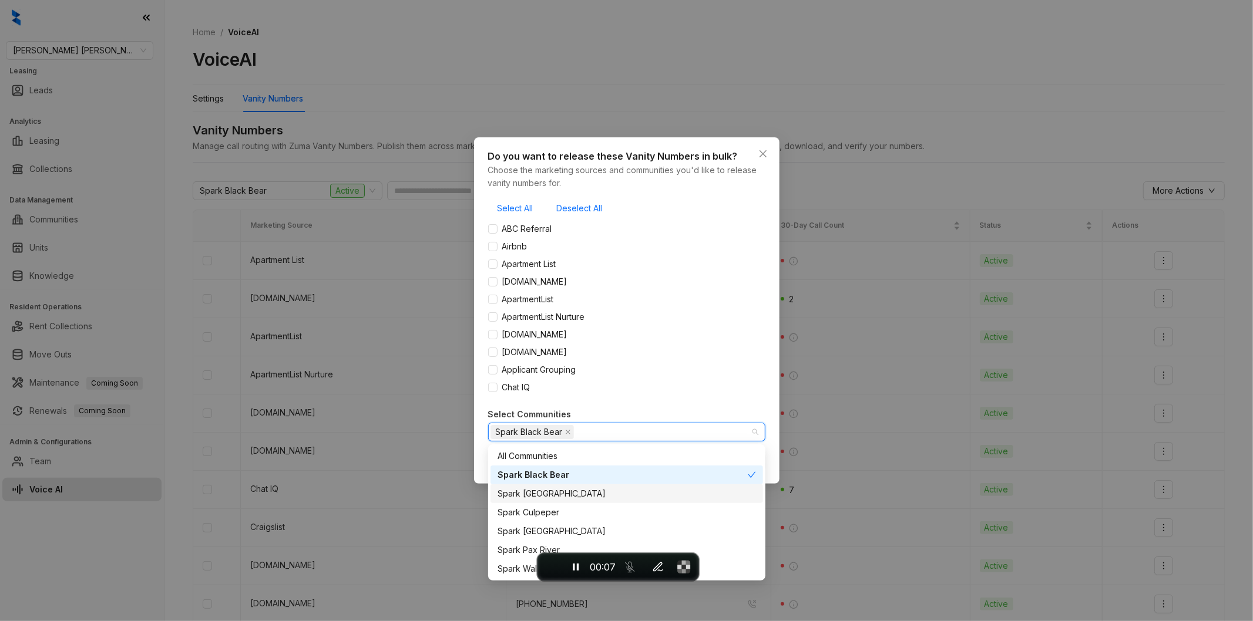
click at [560, 494] on div "Spark [GEOGRAPHIC_DATA]" at bounding box center [626, 493] width 258 height 13
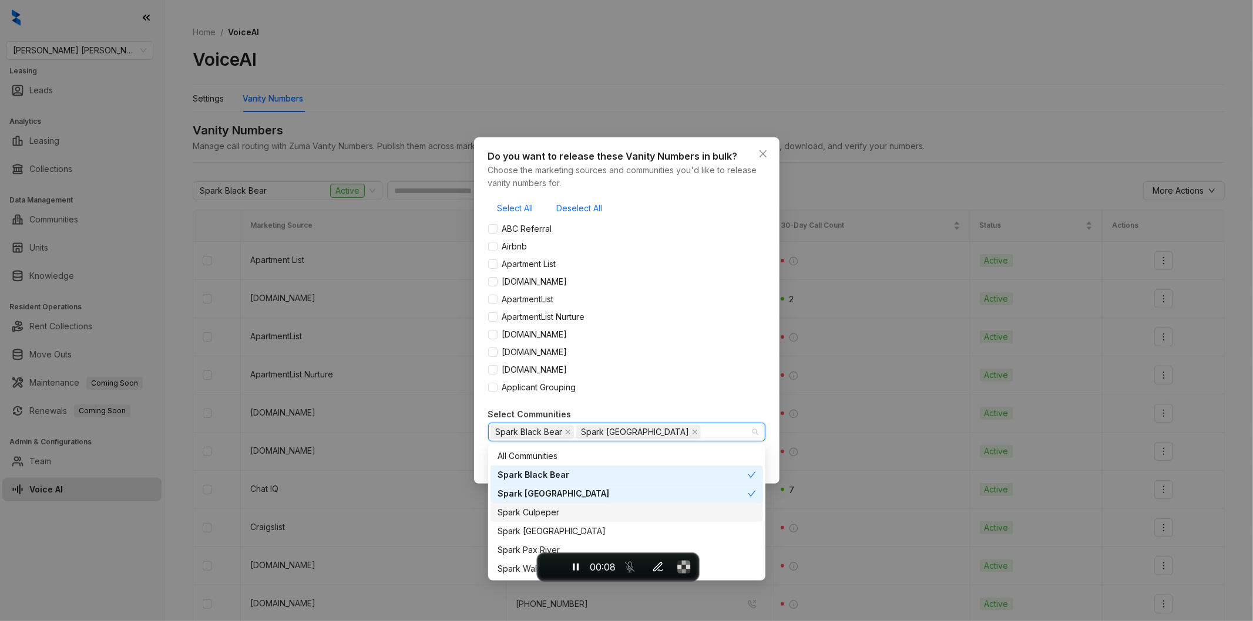
click at [559, 514] on div "Spark Culpeper" at bounding box center [626, 512] width 258 height 13
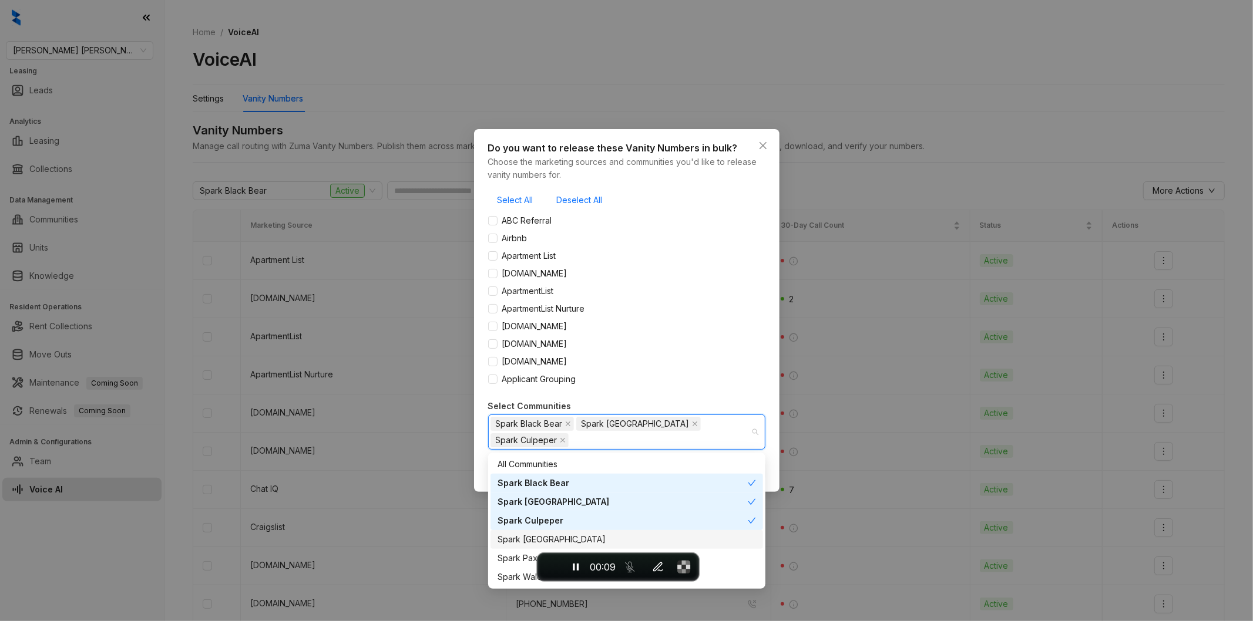
click at [551, 535] on div "Spark [GEOGRAPHIC_DATA]" at bounding box center [626, 539] width 258 height 13
click at [513, 560] on div "Spark Pax River" at bounding box center [626, 558] width 258 height 13
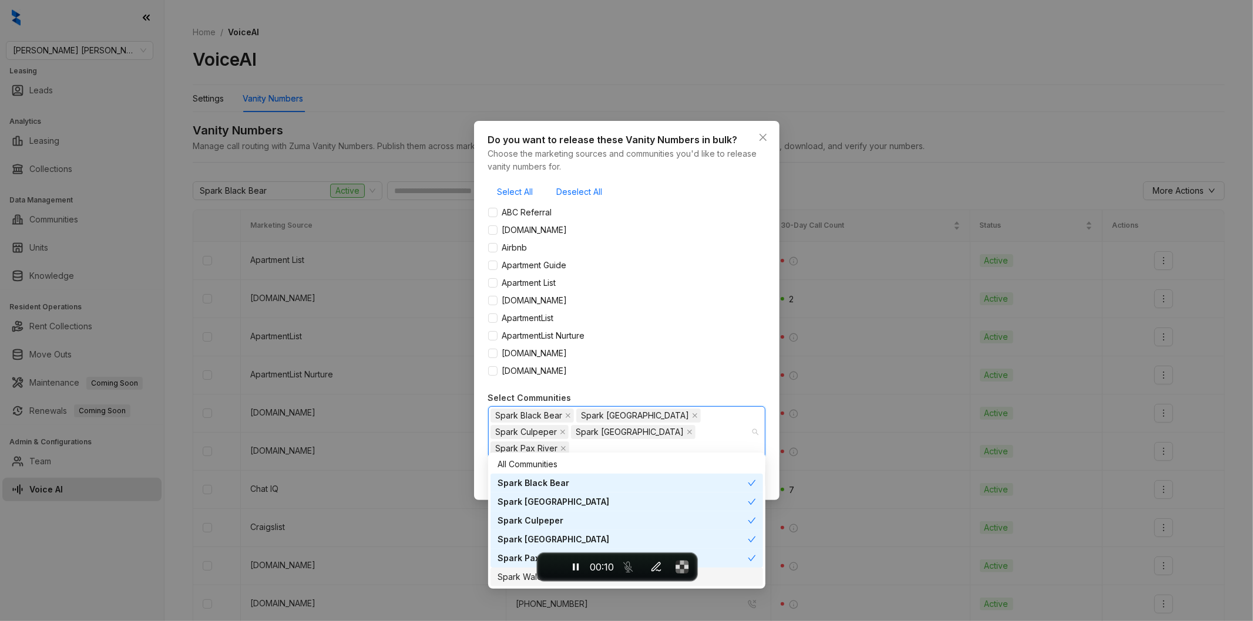
click at [513, 578] on div "Spark Waldorf" at bounding box center [626, 577] width 258 height 13
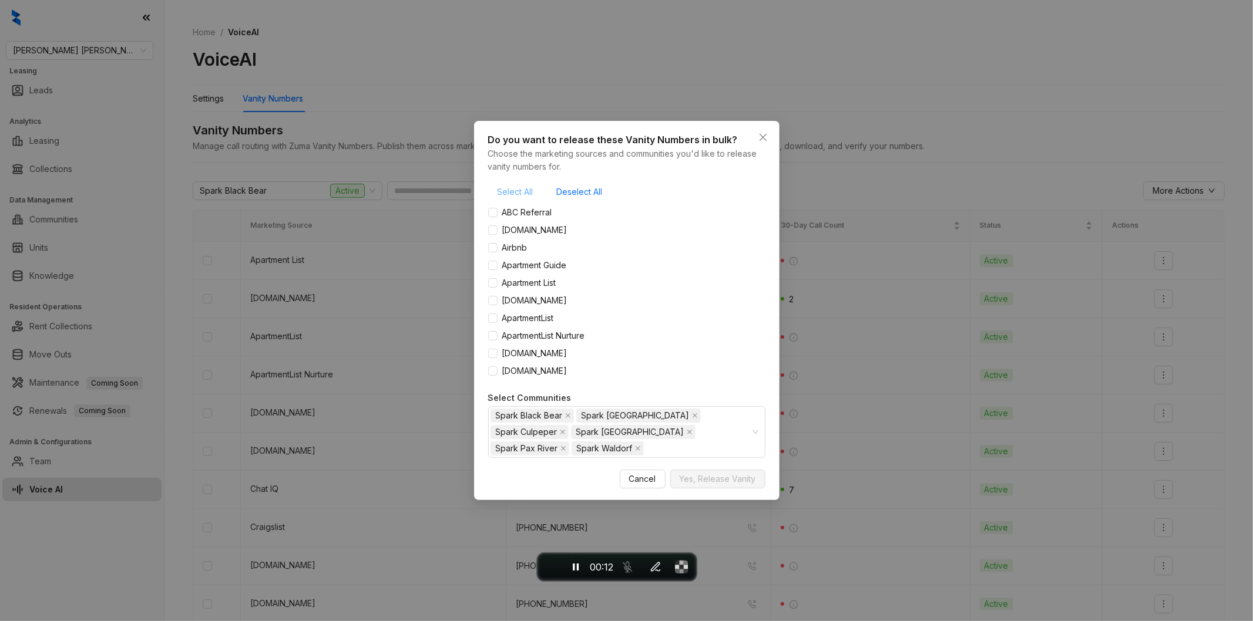
click at [509, 194] on span "Select All" at bounding box center [515, 192] width 36 height 13
click at [720, 482] on span "Yes, Release Vanity" at bounding box center [718, 479] width 76 height 13
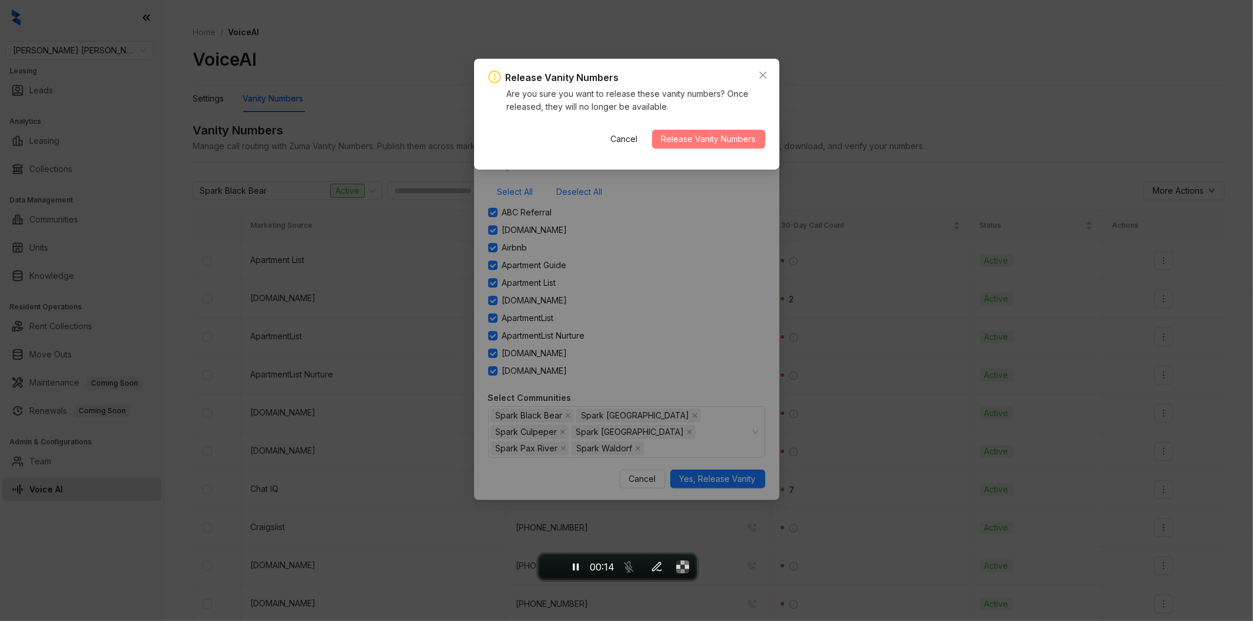
click at [694, 137] on span "Release Vanity Numbers" at bounding box center [708, 139] width 95 height 13
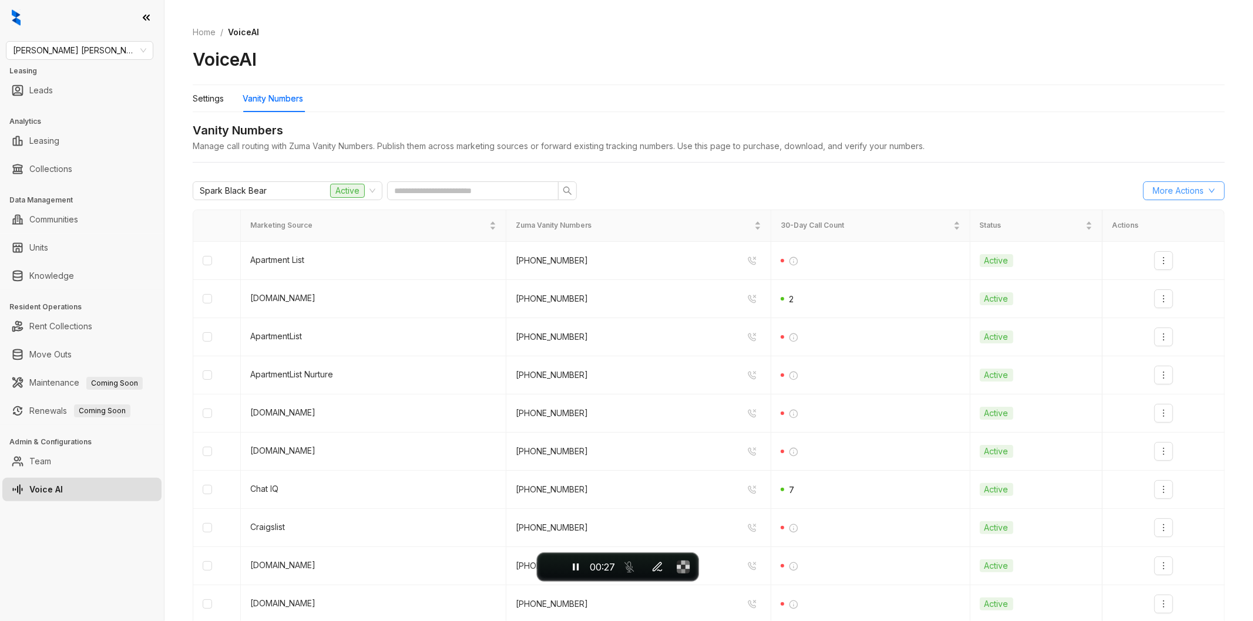
click at [1153, 194] on span "More Actions" at bounding box center [1177, 190] width 51 height 13
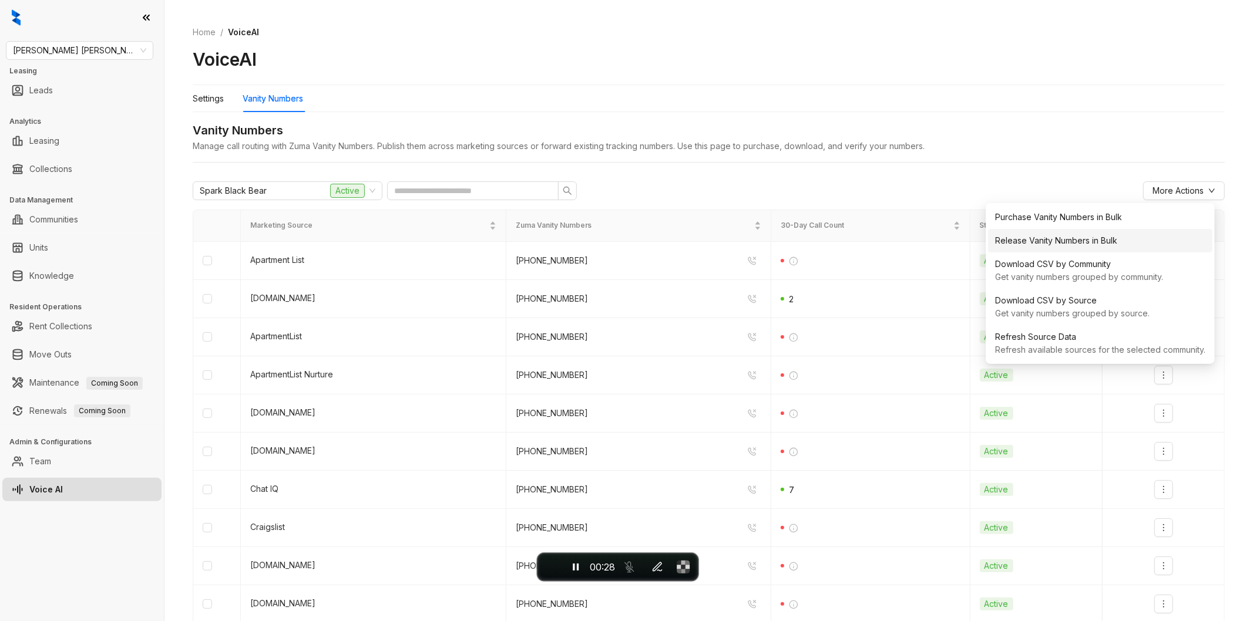
click at [1069, 237] on div "Release Vanity Numbers in Bulk" at bounding box center [1100, 240] width 210 height 13
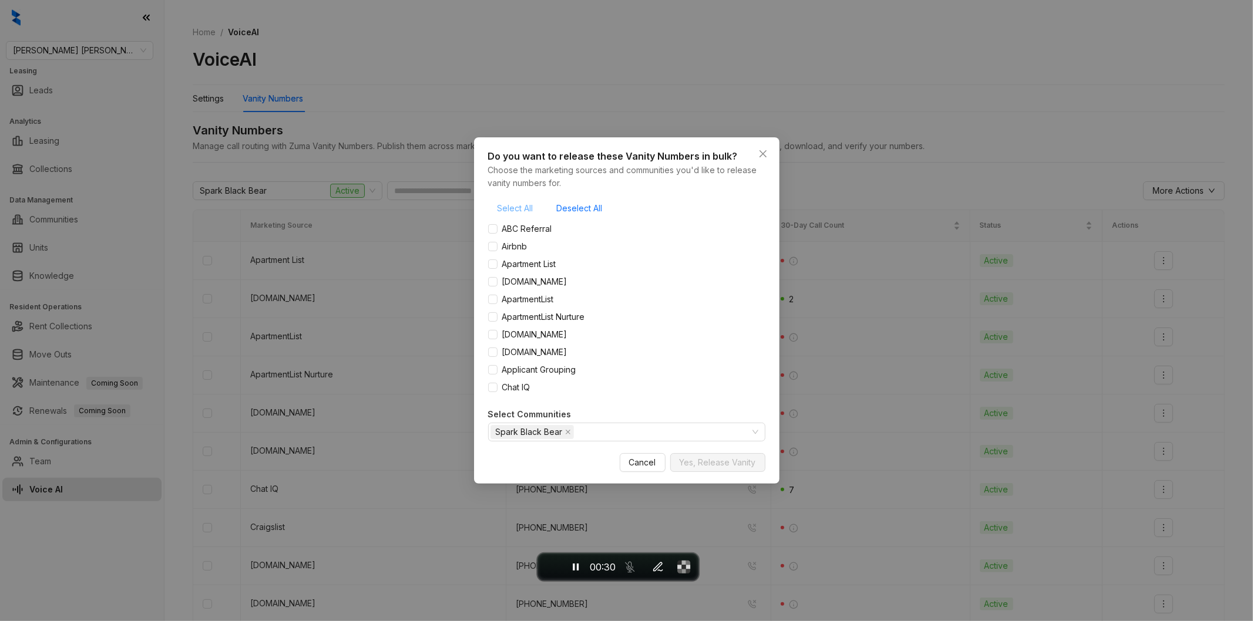
click at [525, 210] on span "Select All" at bounding box center [515, 208] width 36 height 13
click at [707, 466] on span "Yes, Release Vanity" at bounding box center [718, 462] width 76 height 13
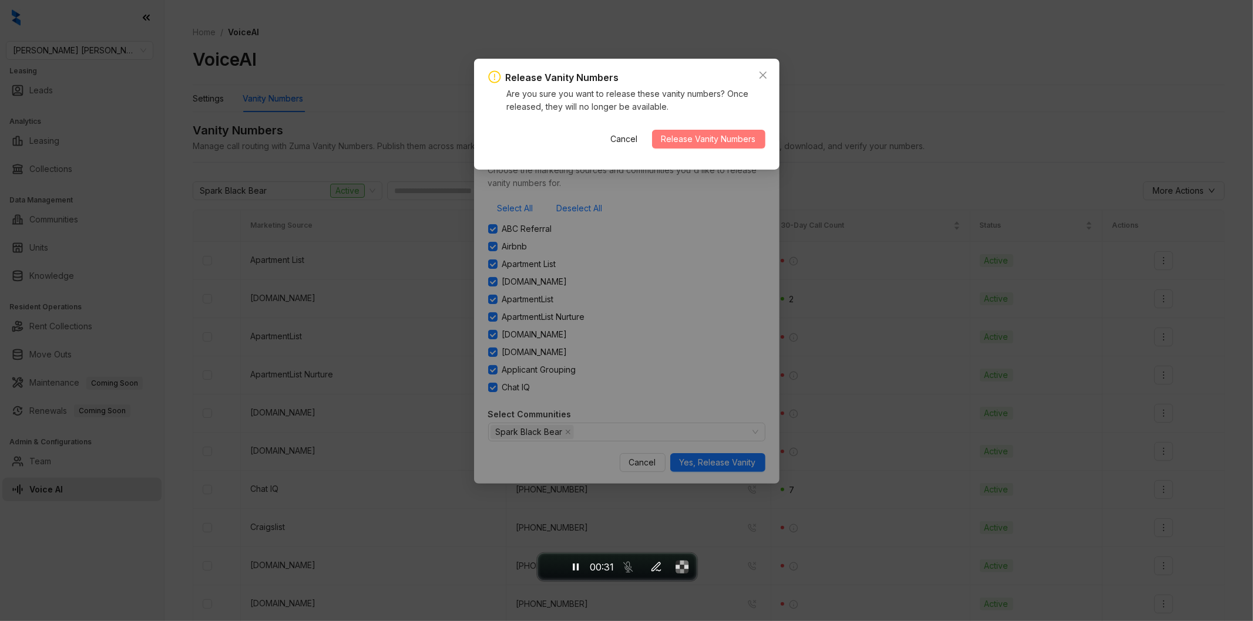
click at [714, 132] on button "Release Vanity Numbers" at bounding box center [708, 139] width 113 height 19
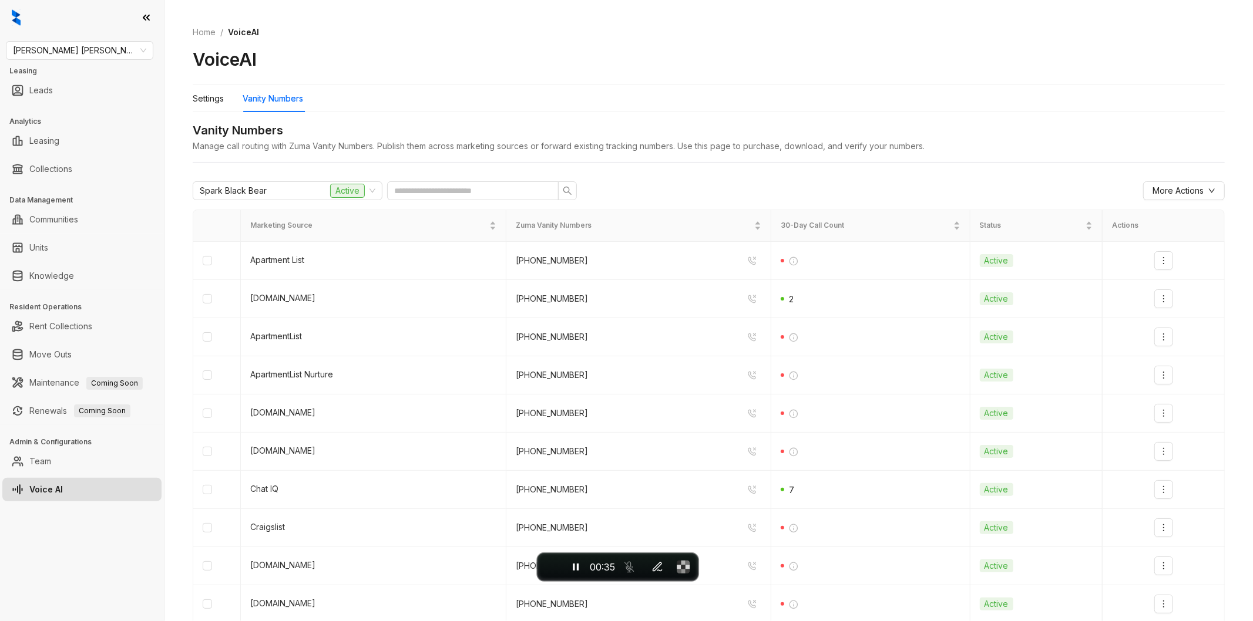
click at [1018, 116] on div "Settings Vanity Numbers Vanity Numbers Manage call routing with Zuma Vanity Num…" at bounding box center [709, 378] width 1032 height 586
drag, startPoint x: 1157, startPoint y: 262, endPoint x: 1146, endPoint y: 254, distance: 13.5
click at [1159, 263] on icon "more" at bounding box center [1163, 260] width 9 height 9
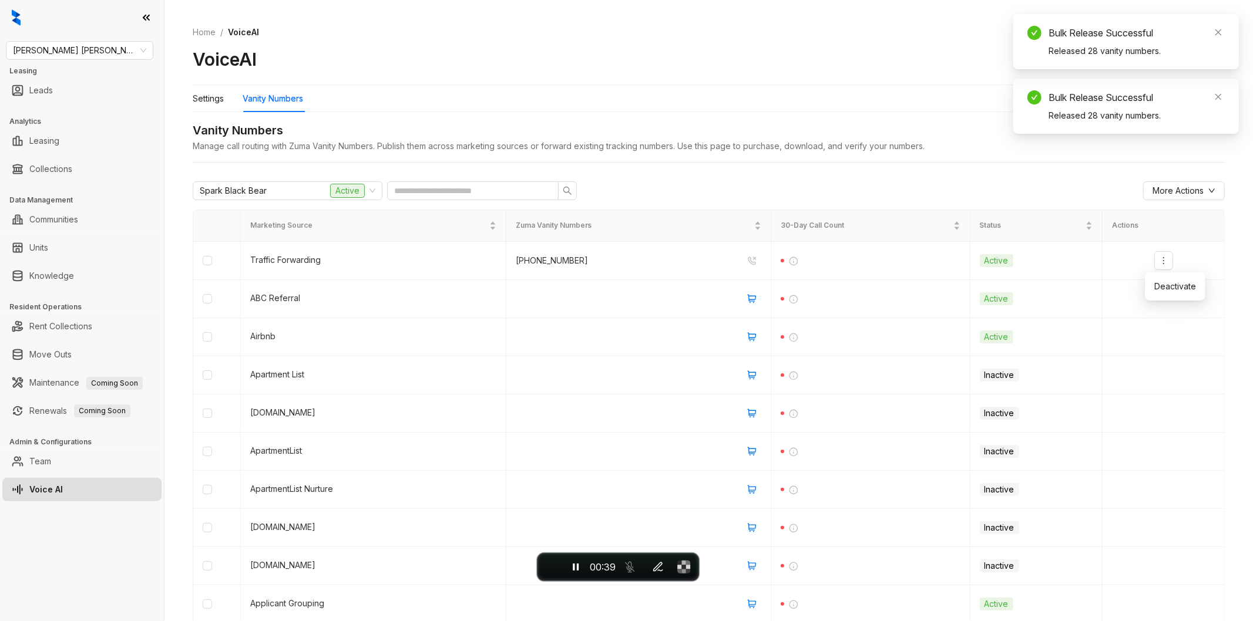
click at [1065, 156] on div "Vanity Numbers Manage call routing with Zuma Vanity Numbers. Publish them acros…" at bounding box center [709, 142] width 1032 height 41
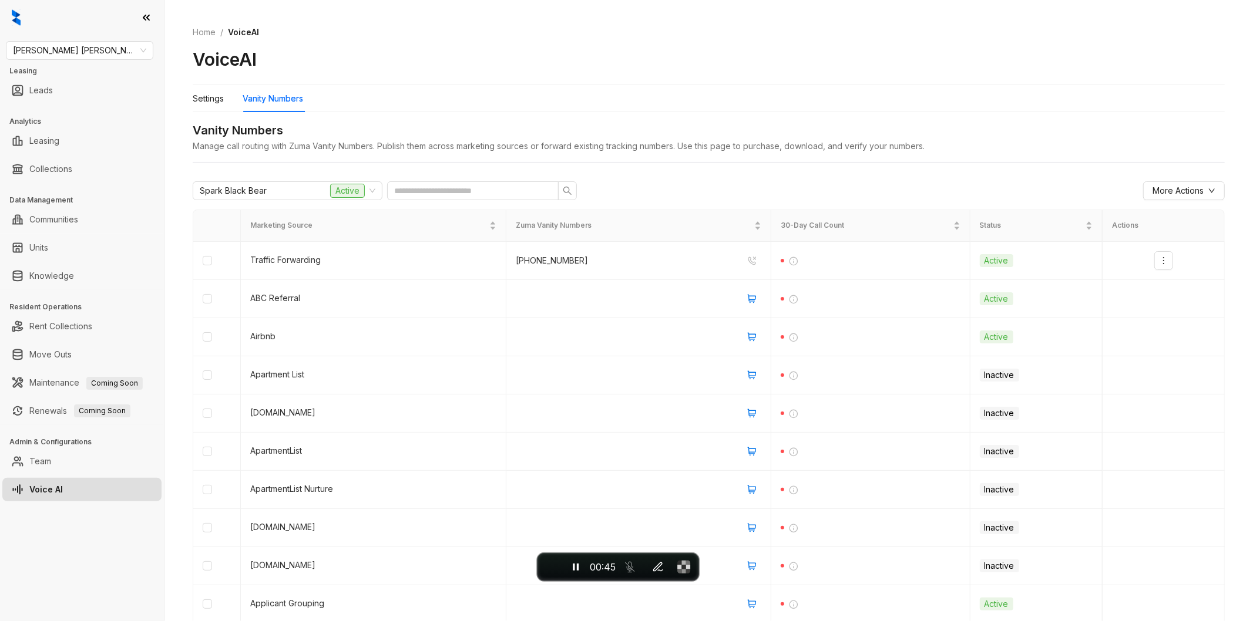
drag, startPoint x: 875, startPoint y: 65, endPoint x: 530, endPoint y: 48, distance: 345.1
click at [534, 47] on div "Home / VoiceAI VoiceAI" at bounding box center [709, 48] width 1032 height 73
drag, startPoint x: 303, startPoint y: 192, endPoint x: 312, endPoint y: 189, distance: 9.3
click at [304, 192] on div "Spark Black Bear Active" at bounding box center [282, 191] width 165 height 18
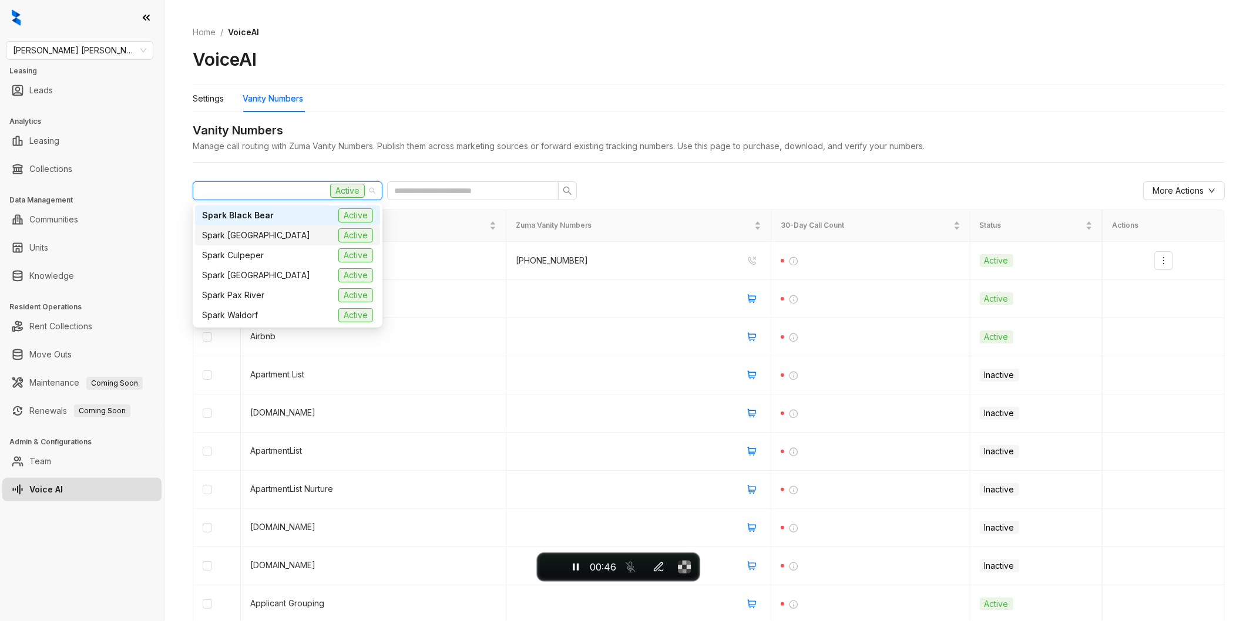
click at [267, 237] on span "Spark [GEOGRAPHIC_DATA]" at bounding box center [256, 235] width 108 height 13
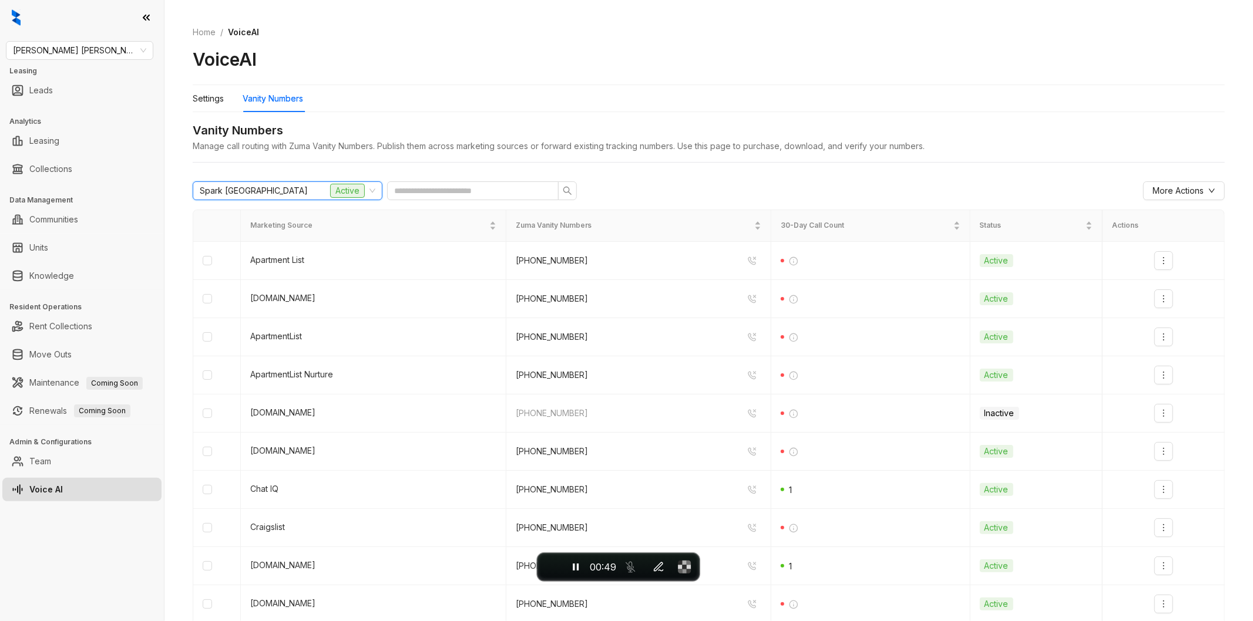
click at [308, 190] on div "Spark [GEOGRAPHIC_DATA] Active" at bounding box center [282, 191] width 165 height 18
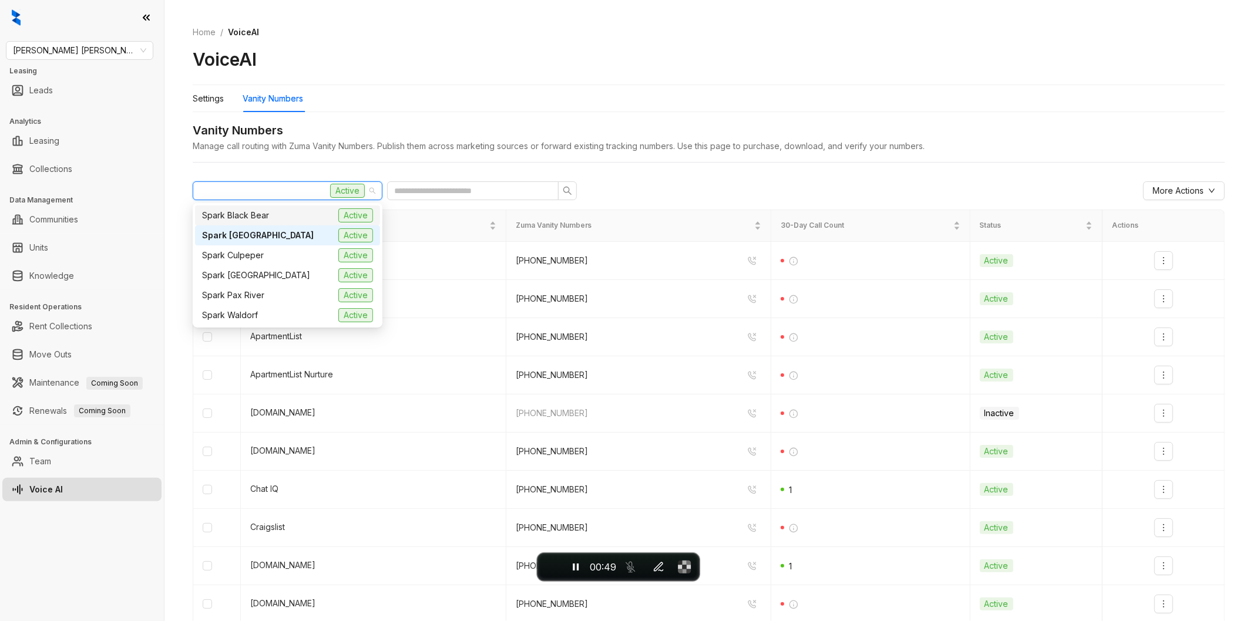
click at [260, 219] on span "Spark Black Bear" at bounding box center [235, 215] width 67 height 13
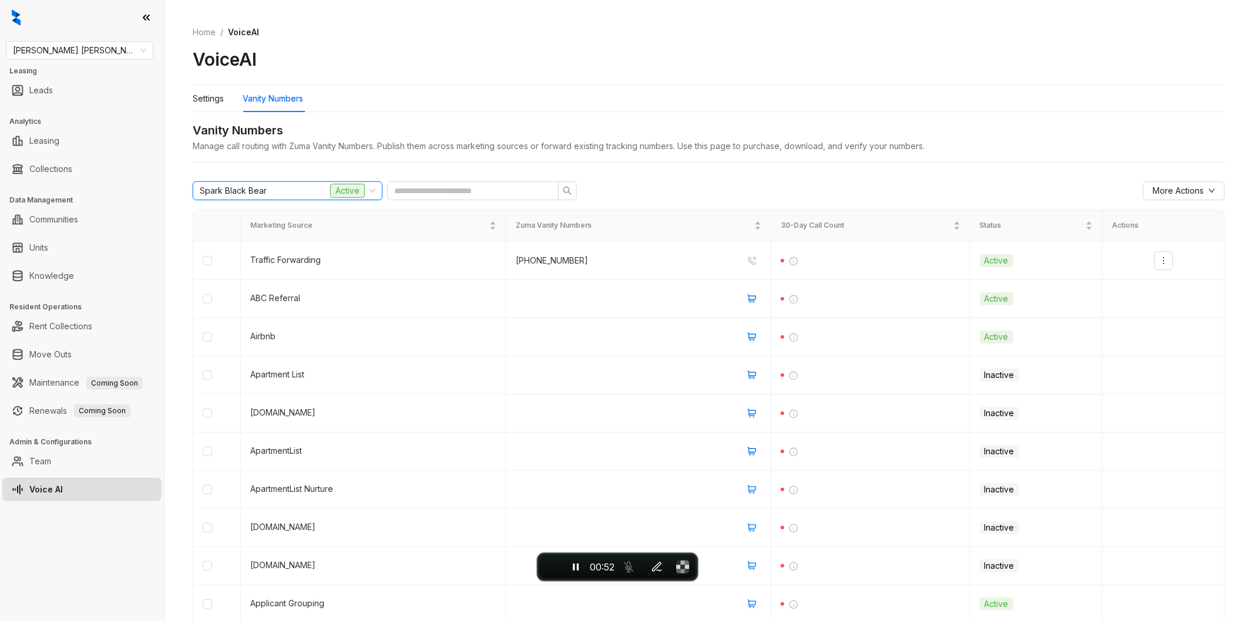
click at [311, 191] on div "Spark Black Bear Active" at bounding box center [282, 191] width 165 height 18
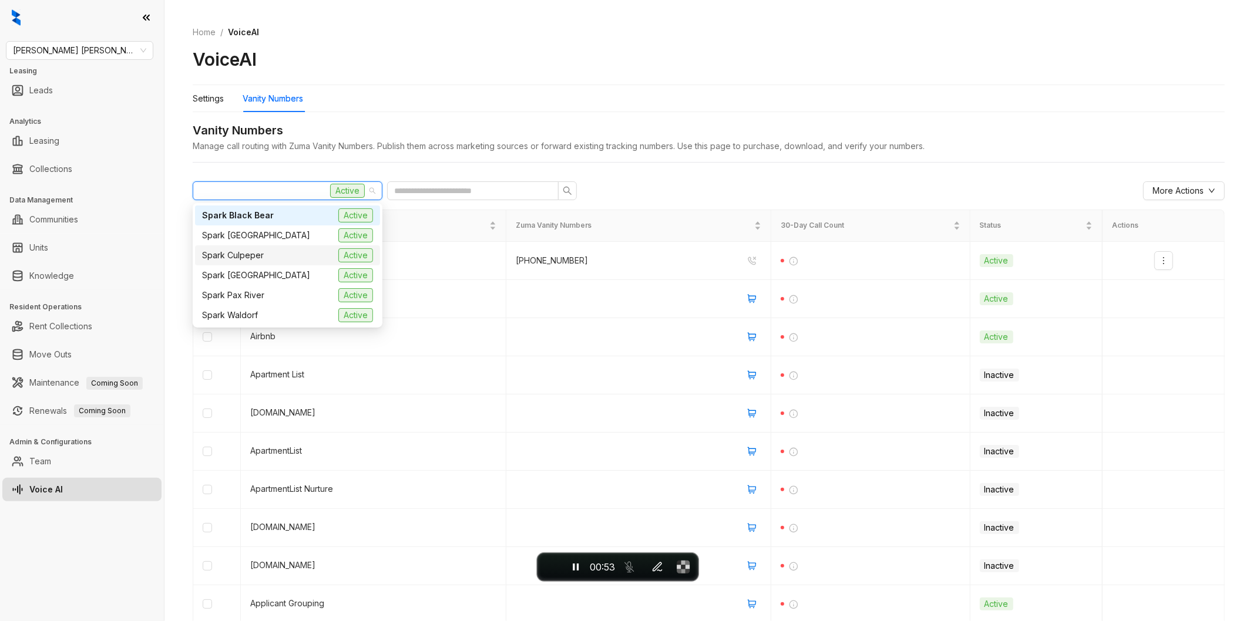
click at [284, 232] on div "Spark [GEOGRAPHIC_DATA] Active" at bounding box center [287, 235] width 171 height 14
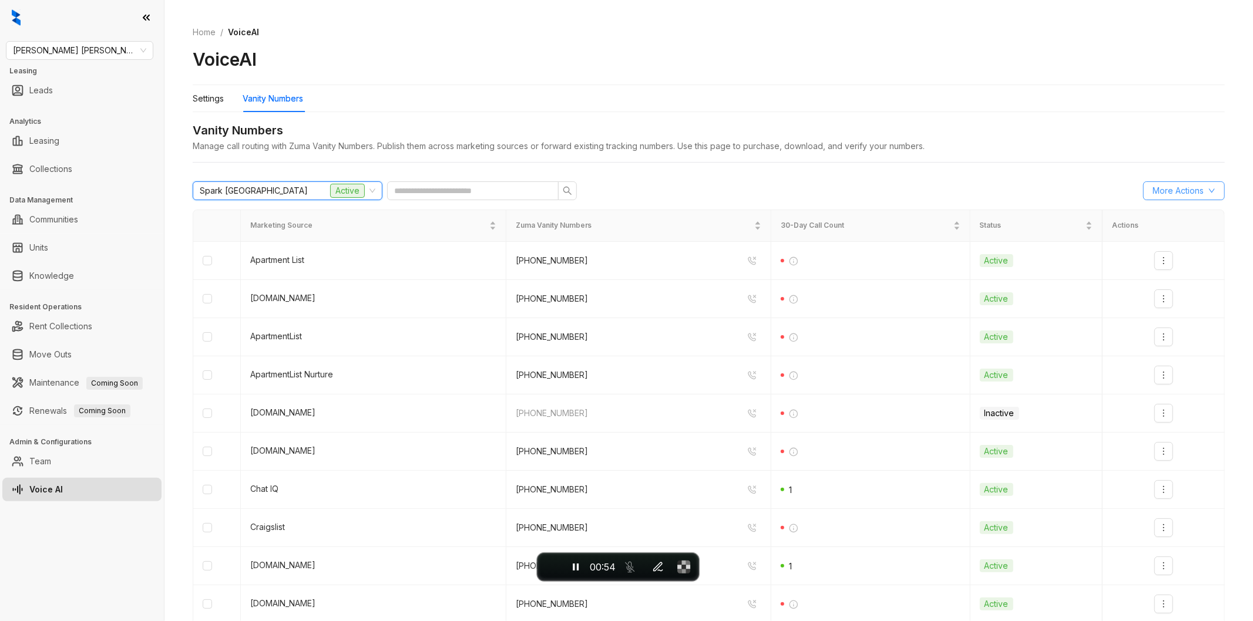
click at [1183, 191] on span "More Actions" at bounding box center [1177, 190] width 51 height 13
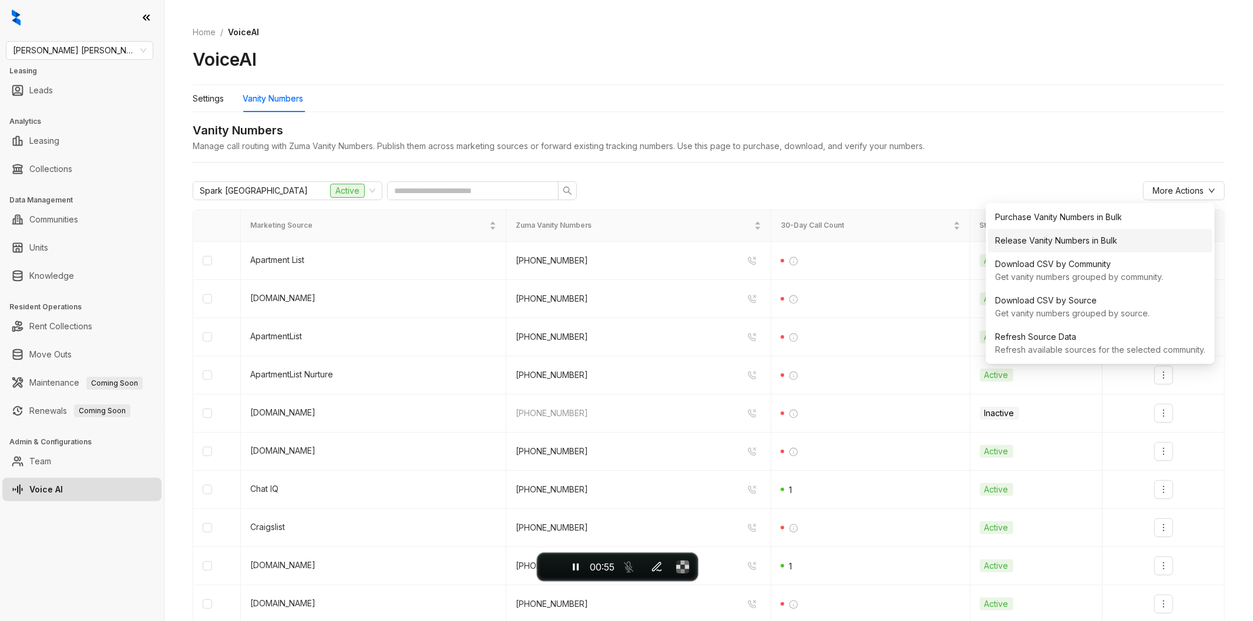
click at [1085, 244] on div "Release Vanity Numbers in Bulk" at bounding box center [1100, 240] width 210 height 13
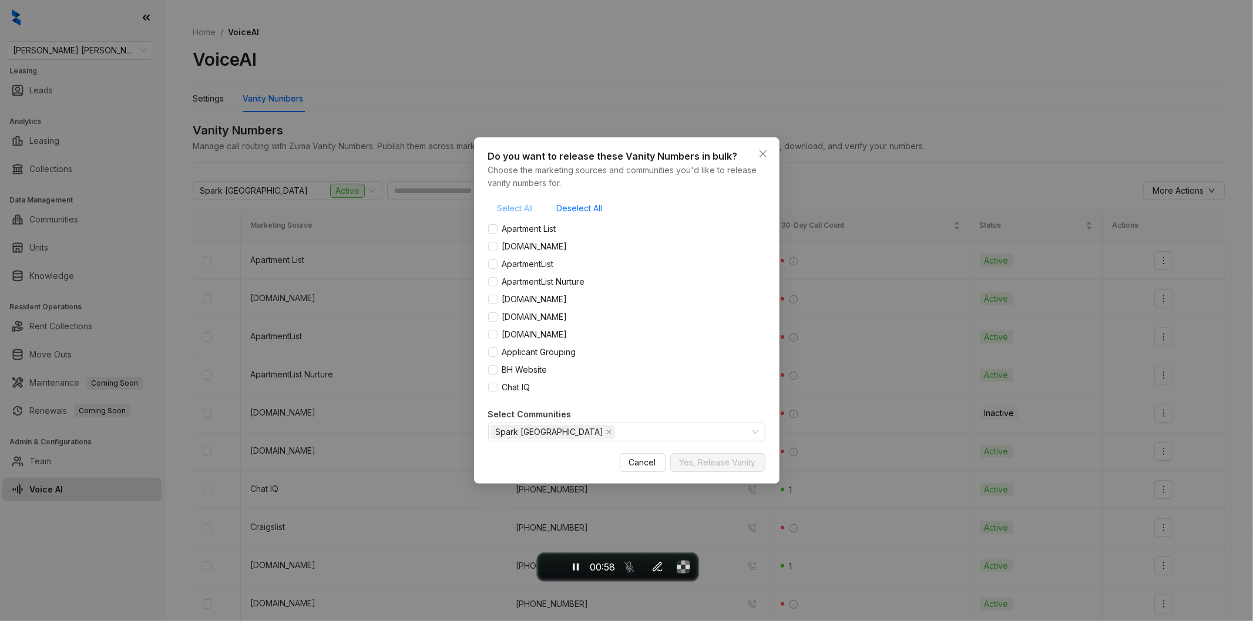
click at [513, 207] on span "Select All" at bounding box center [515, 208] width 36 height 13
click at [725, 460] on span "Yes, Release Vanity" at bounding box center [718, 462] width 76 height 13
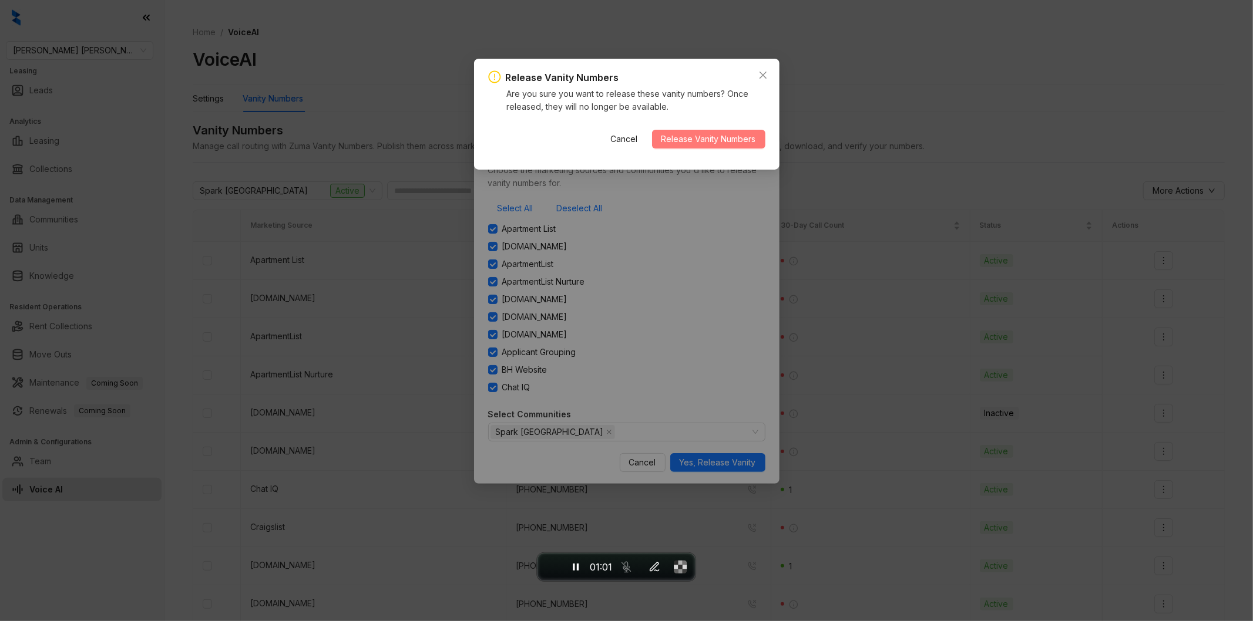
click at [714, 129] on div "Cancel Release Vanity Numbers" at bounding box center [683, 139] width 164 height 38
click at [713, 133] on span "Release Vanity Numbers" at bounding box center [708, 139] width 95 height 13
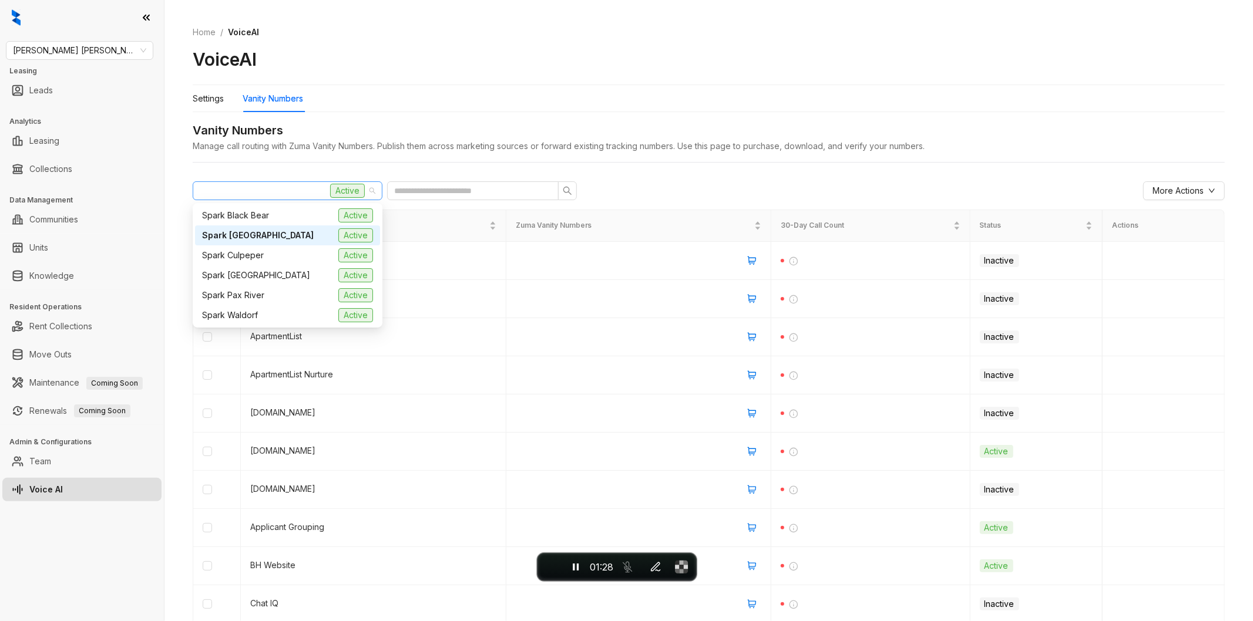
click at [304, 189] on div "Spark [GEOGRAPHIC_DATA] Active" at bounding box center [282, 191] width 165 height 18
click at [307, 253] on div "Spark Culpeper Active" at bounding box center [287, 255] width 171 height 14
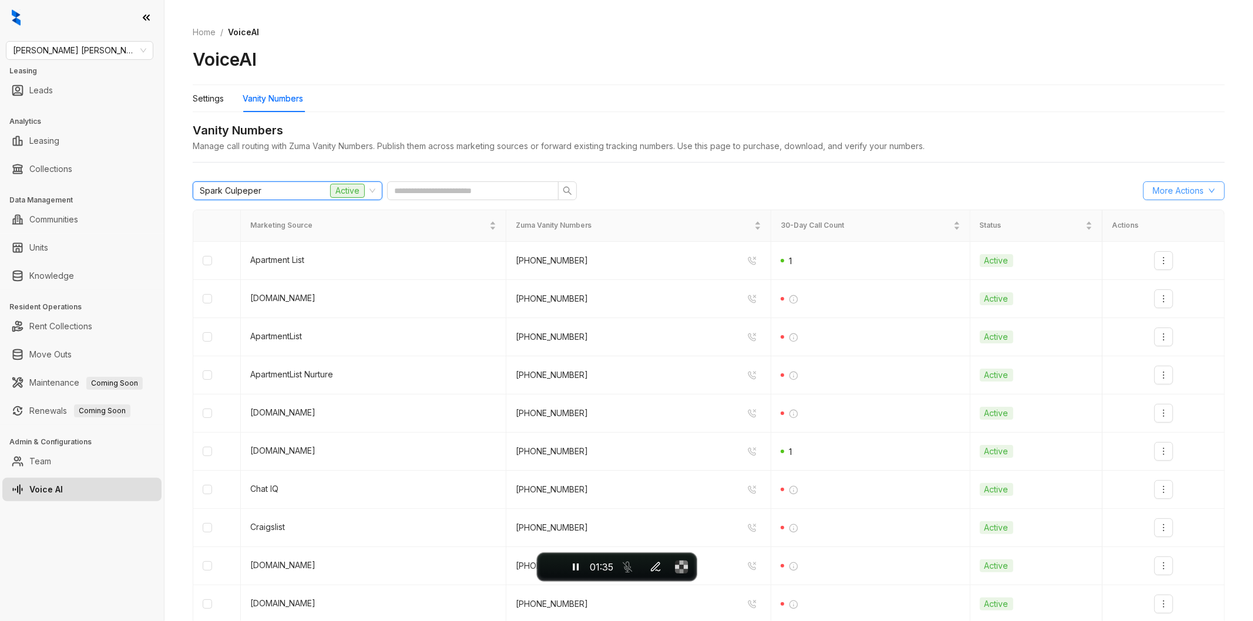
click at [1195, 189] on button "More Actions" at bounding box center [1184, 190] width 82 height 19
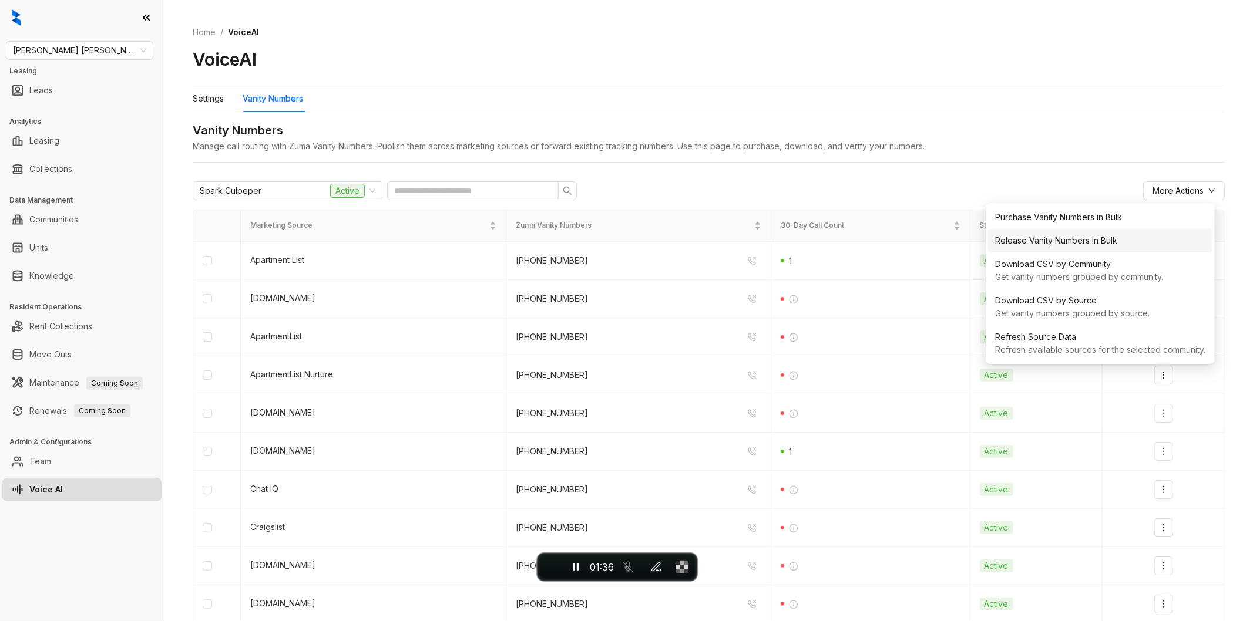
click at [1099, 234] on div "Release Vanity Numbers in Bulk" at bounding box center [1100, 240] width 210 height 13
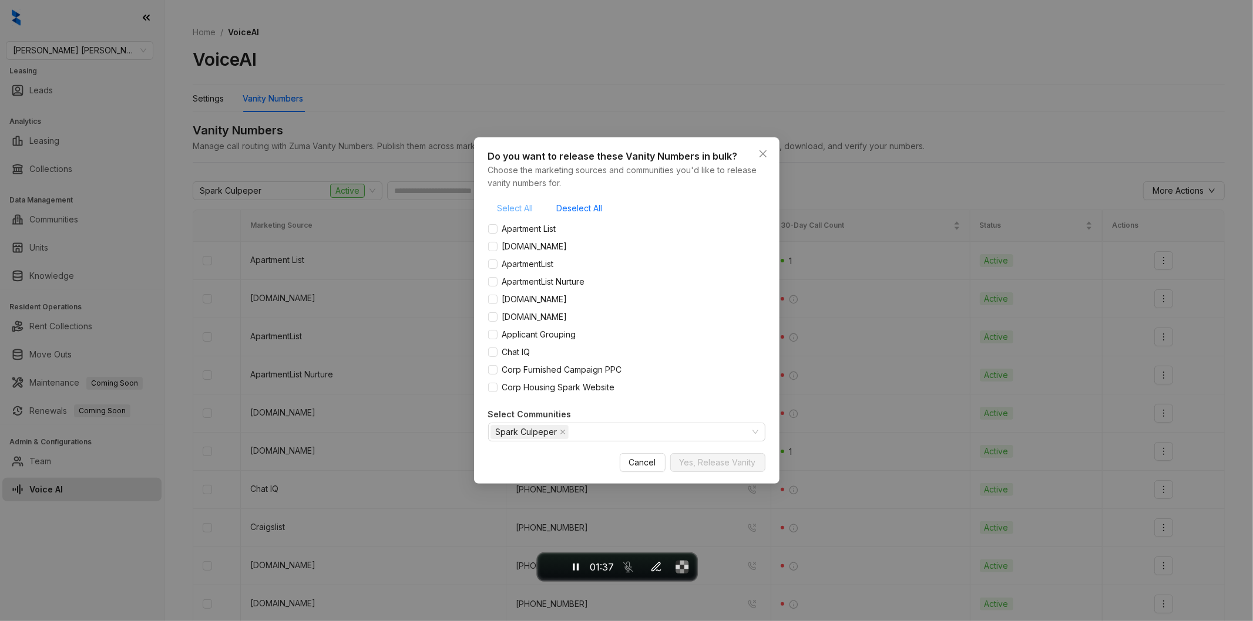
click at [506, 208] on span "Select All" at bounding box center [515, 208] width 36 height 13
click at [729, 456] on span "Yes, Release Vanity" at bounding box center [718, 462] width 76 height 13
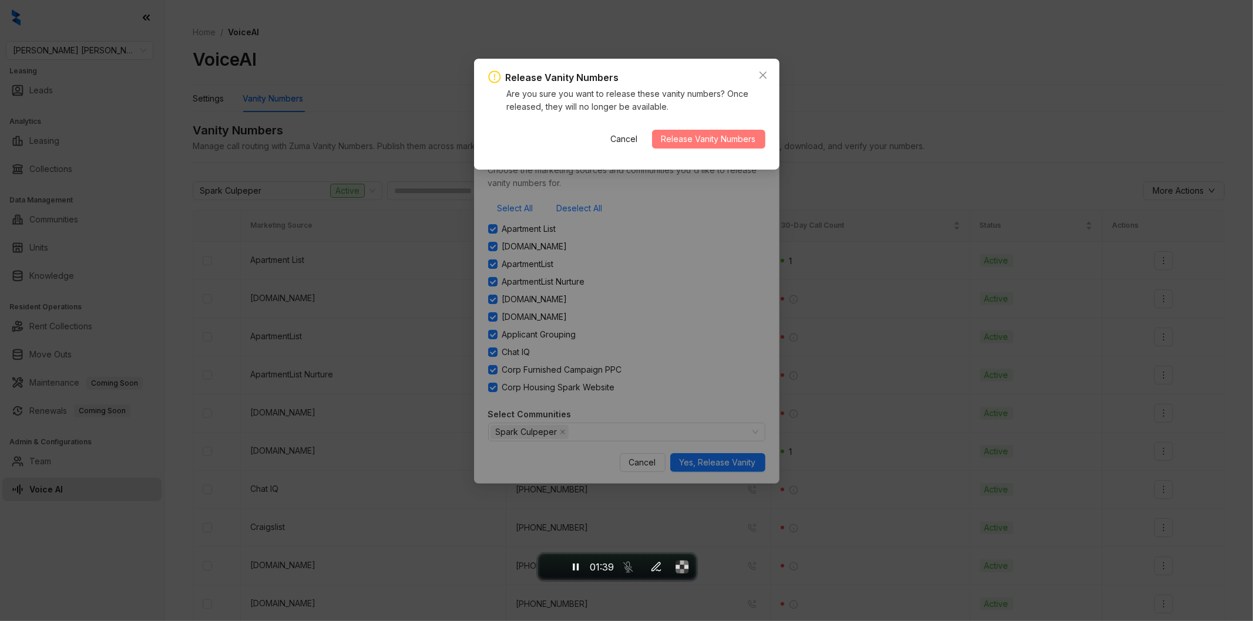
click at [709, 143] on span "Release Vanity Numbers" at bounding box center [708, 139] width 95 height 13
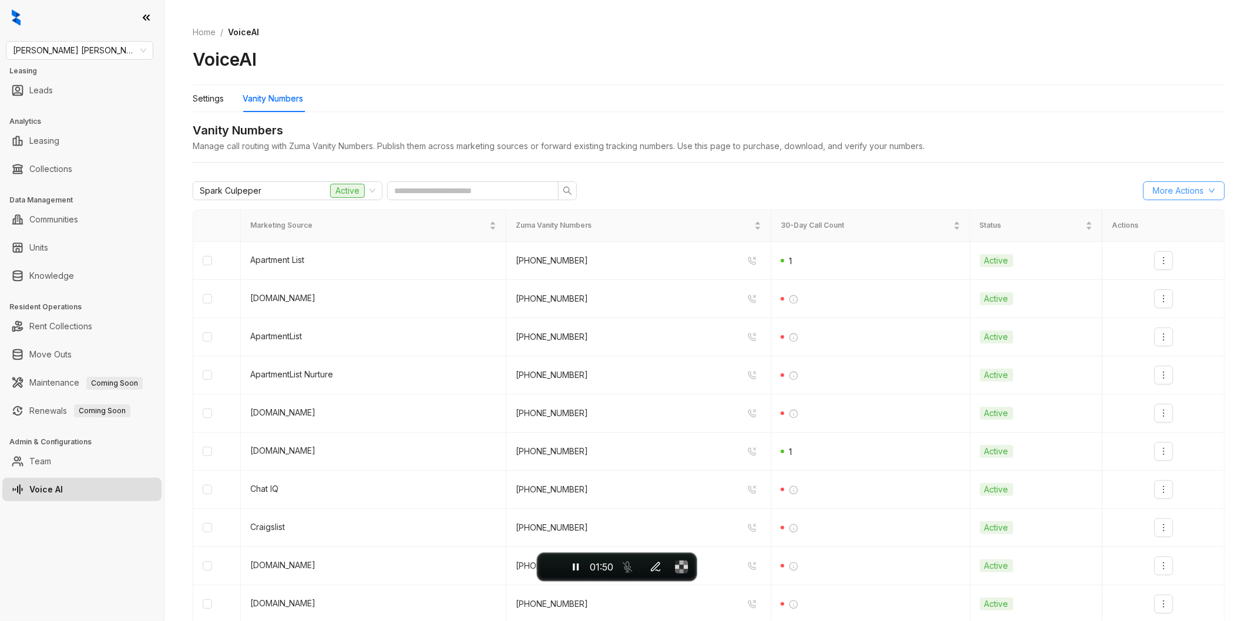
click at [1186, 188] on span "More Actions" at bounding box center [1177, 190] width 51 height 13
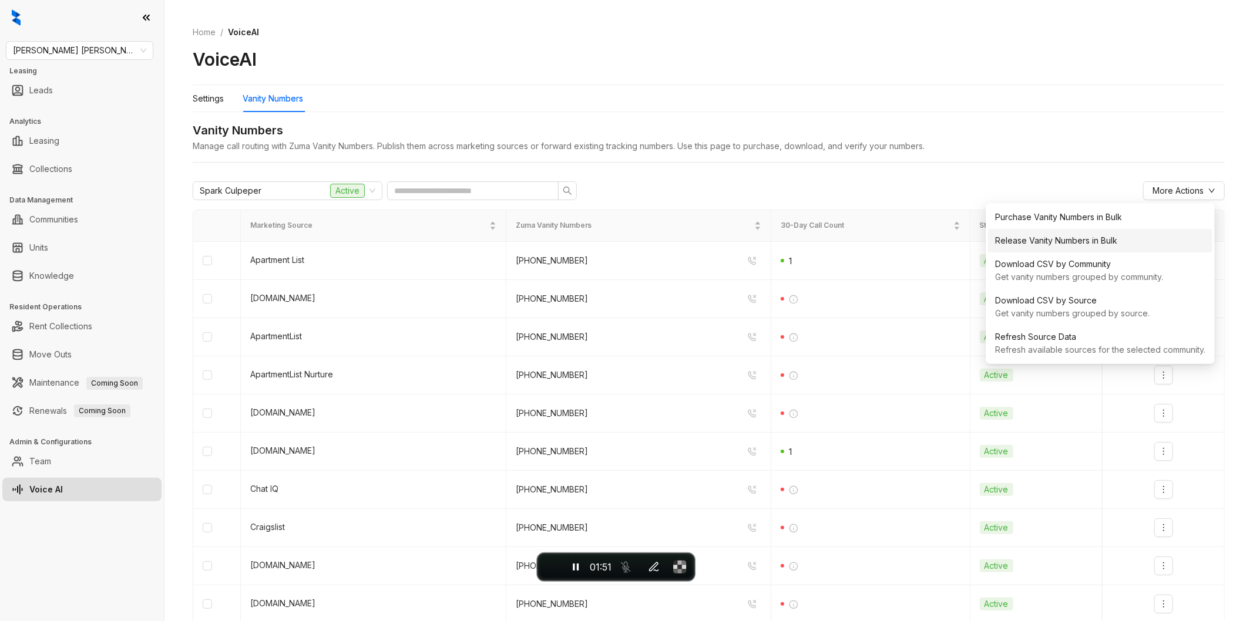
click at [1070, 242] on div "Release Vanity Numbers in Bulk" at bounding box center [1100, 240] width 210 height 13
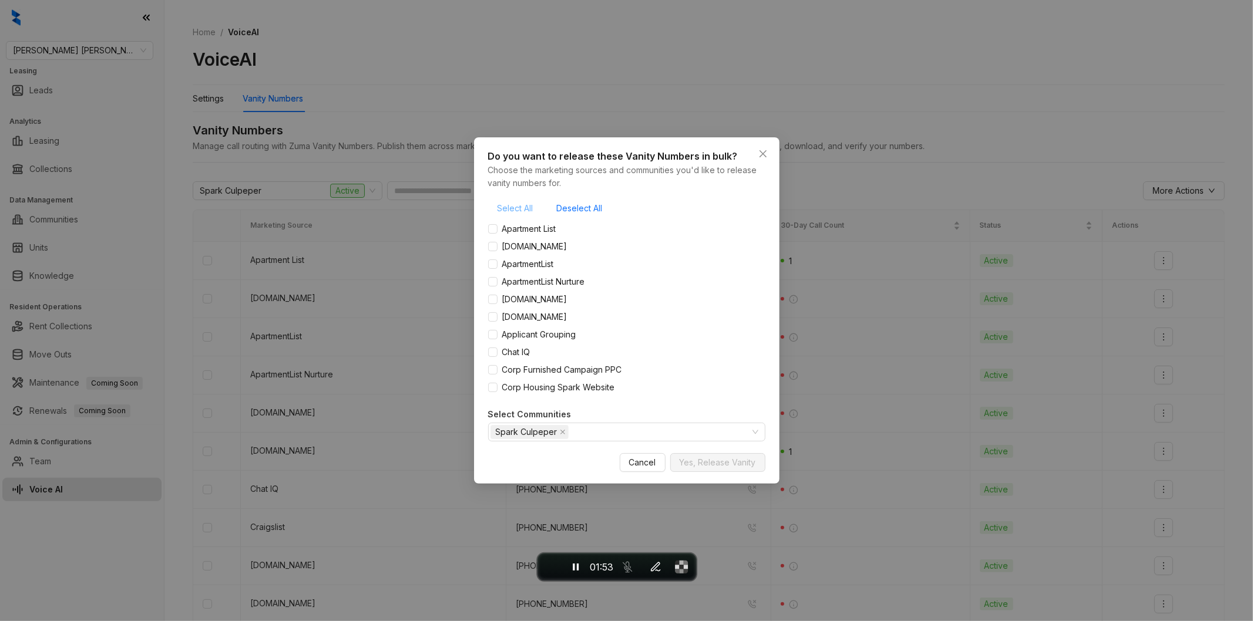
click at [504, 207] on span "Select All" at bounding box center [515, 208] width 36 height 13
click at [709, 462] on span "Yes, Release Vanity" at bounding box center [718, 462] width 76 height 13
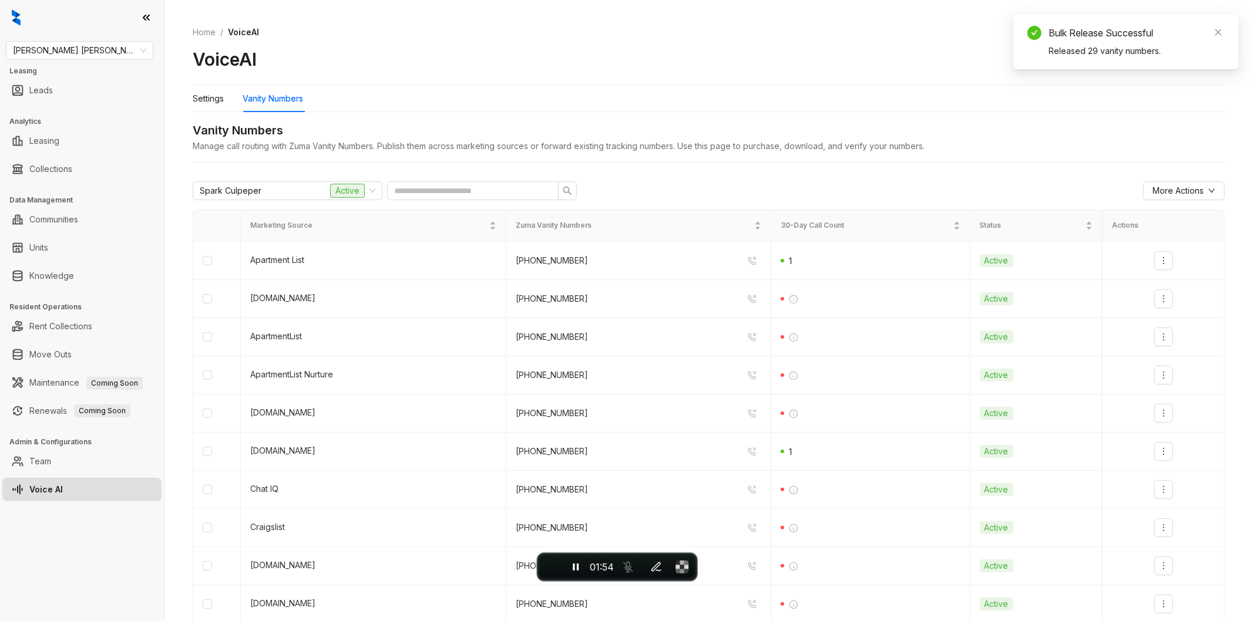
click at [729, 130] on div "Vanity Numbers" at bounding box center [709, 131] width 1032 height 18
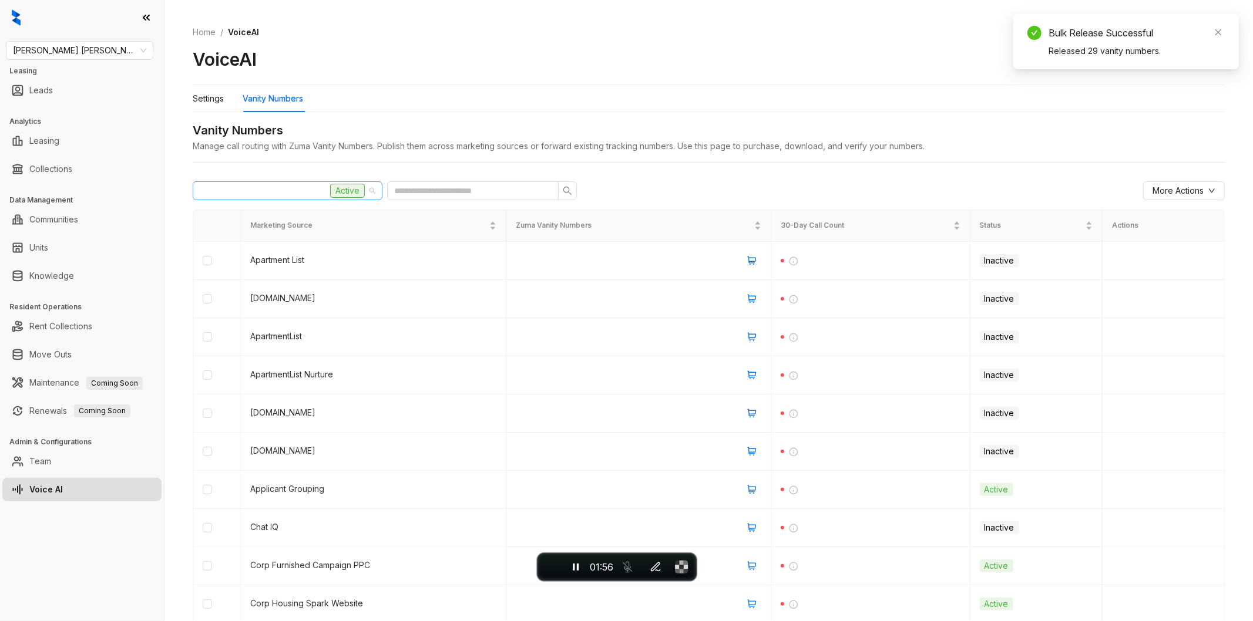
click at [276, 194] on div "Spark Culpeper Active" at bounding box center [282, 191] width 165 height 18
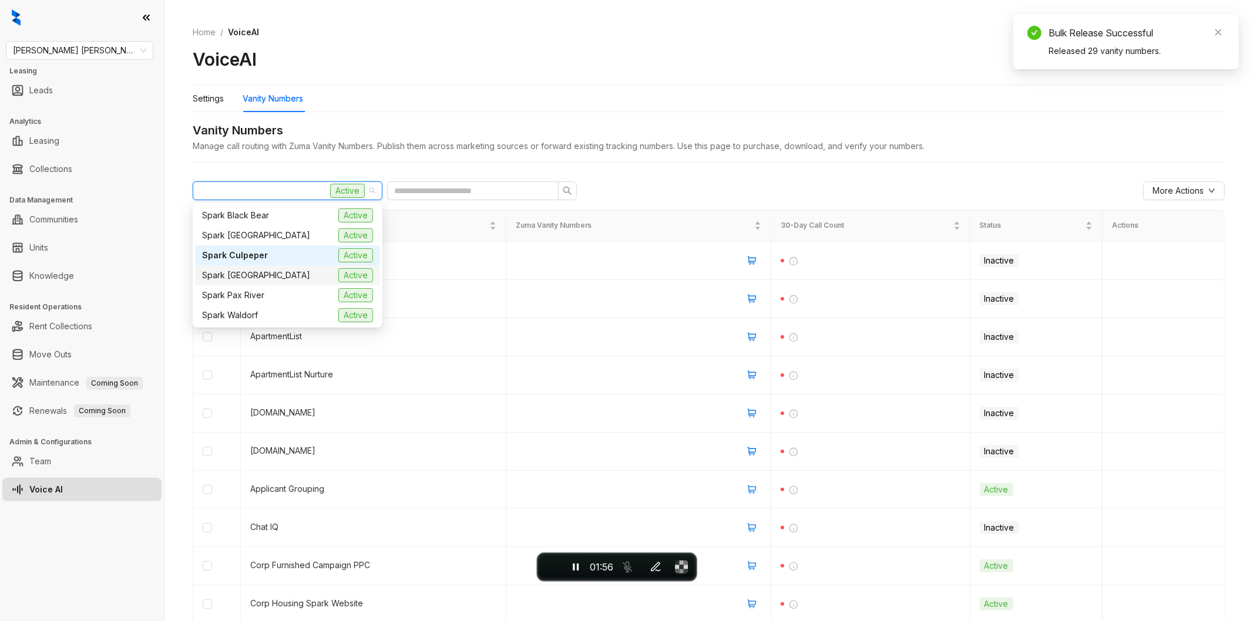
click at [277, 274] on div "Spark [GEOGRAPHIC_DATA] Active" at bounding box center [287, 275] width 171 height 14
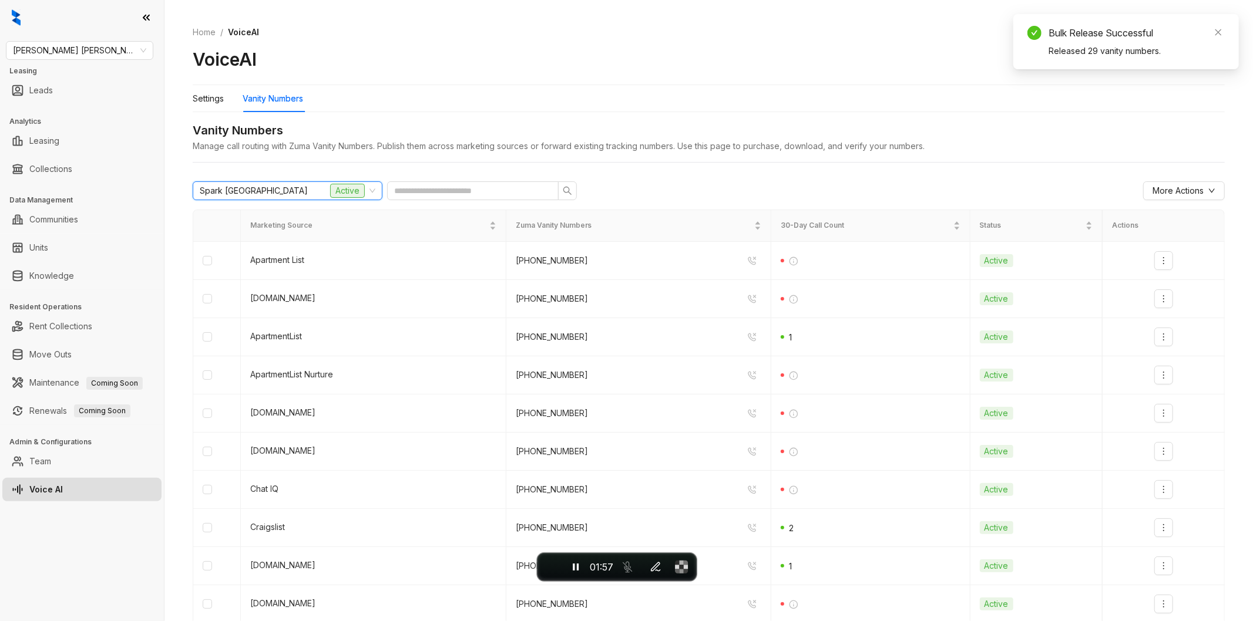
click at [785, 80] on div "Home / VoiceAI VoiceAI" at bounding box center [709, 48] width 1032 height 73
click at [1159, 196] on span "More Actions" at bounding box center [1177, 190] width 51 height 13
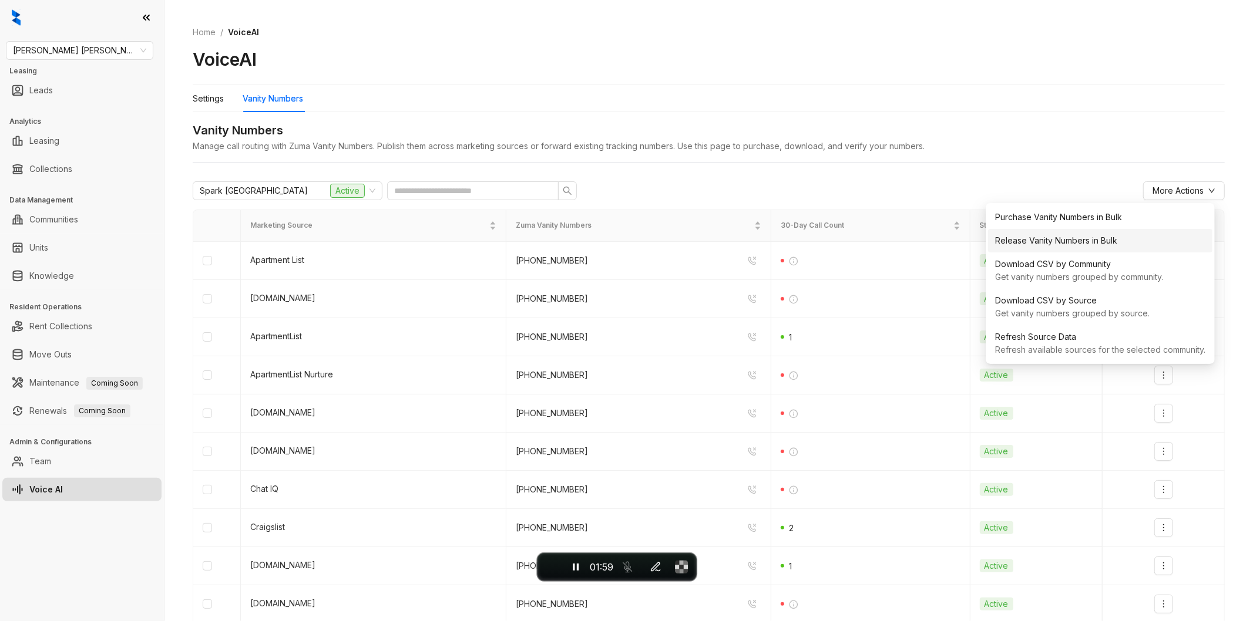
click at [1060, 242] on div "Release Vanity Numbers in Bulk" at bounding box center [1100, 240] width 210 height 13
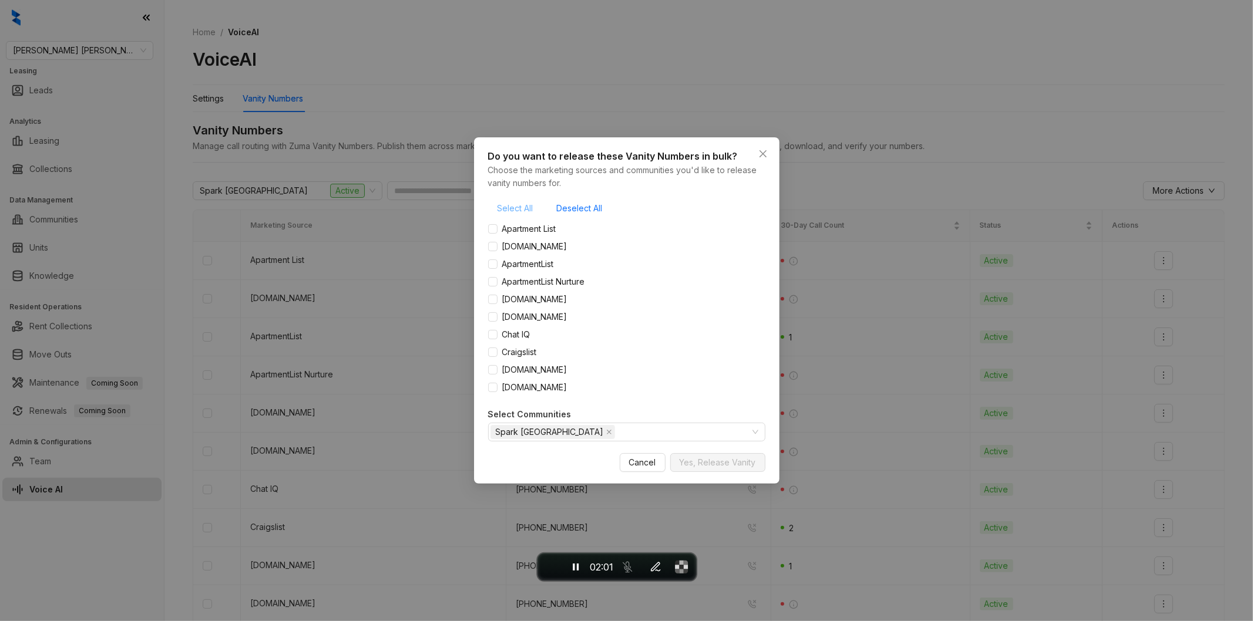
click at [509, 204] on span "Select All" at bounding box center [515, 208] width 36 height 13
click at [718, 470] on button "Yes, Release Vanity" at bounding box center [717, 462] width 95 height 19
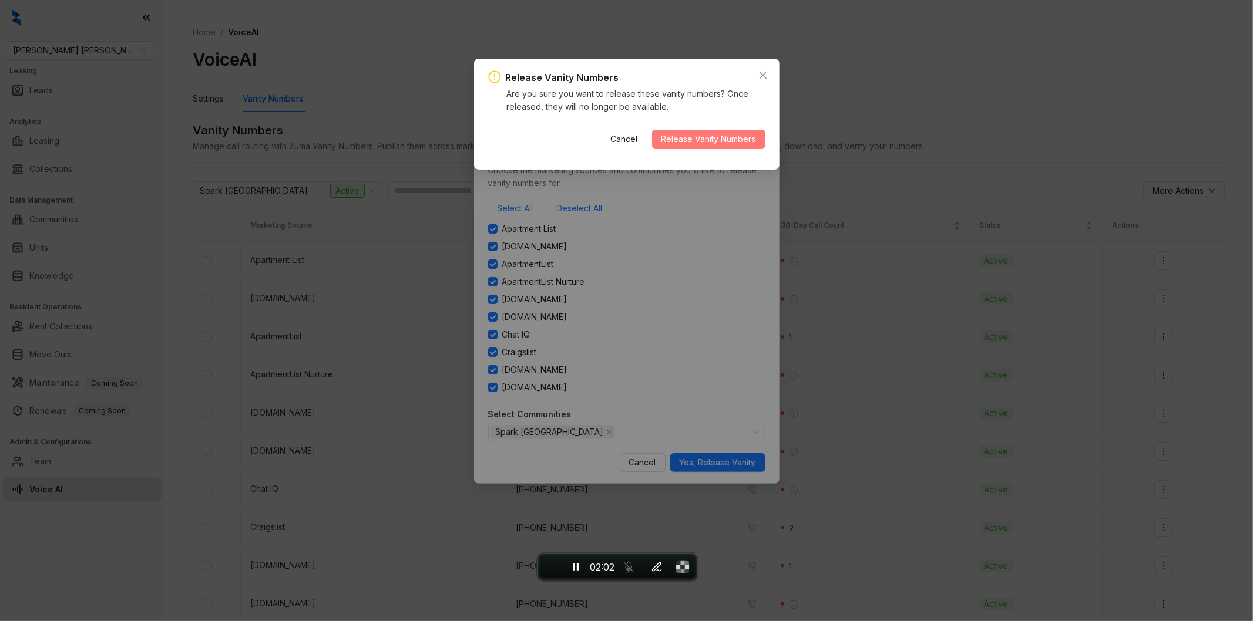
click at [707, 142] on span "Release Vanity Numbers" at bounding box center [708, 139] width 95 height 13
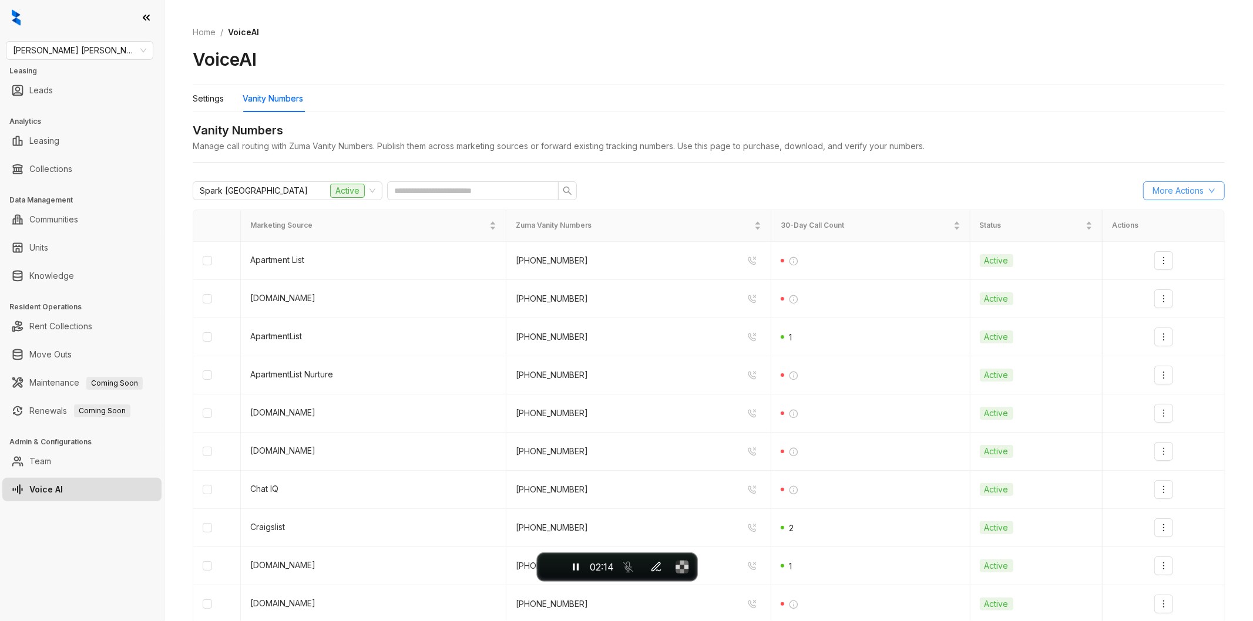
click at [1163, 195] on span "More Actions" at bounding box center [1177, 190] width 51 height 13
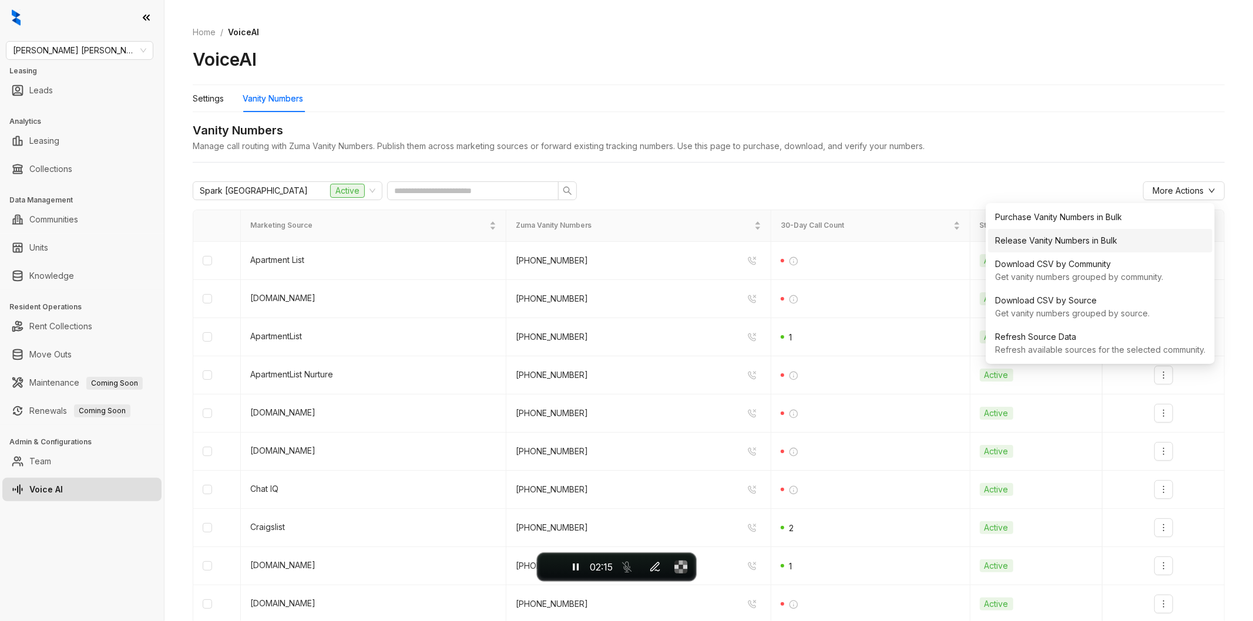
click at [1060, 241] on div "Release Vanity Numbers in Bulk" at bounding box center [1100, 240] width 210 height 13
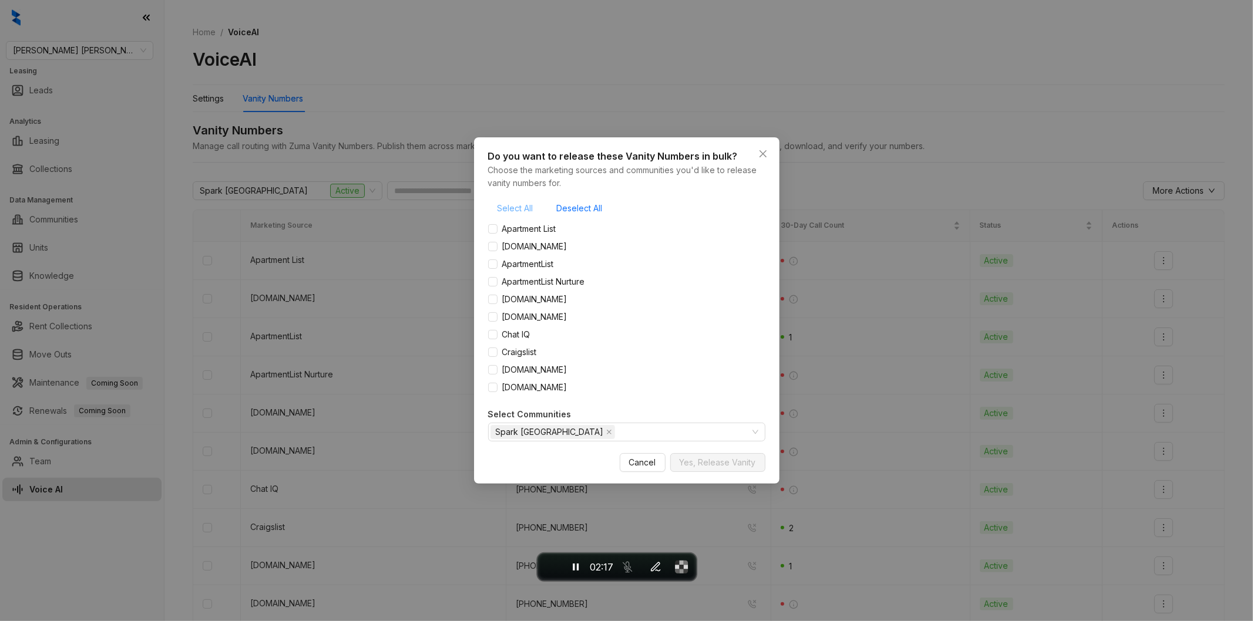
click at [513, 203] on span "Select All" at bounding box center [515, 208] width 36 height 13
click at [711, 456] on span "Yes, Release Vanity" at bounding box center [718, 462] width 76 height 13
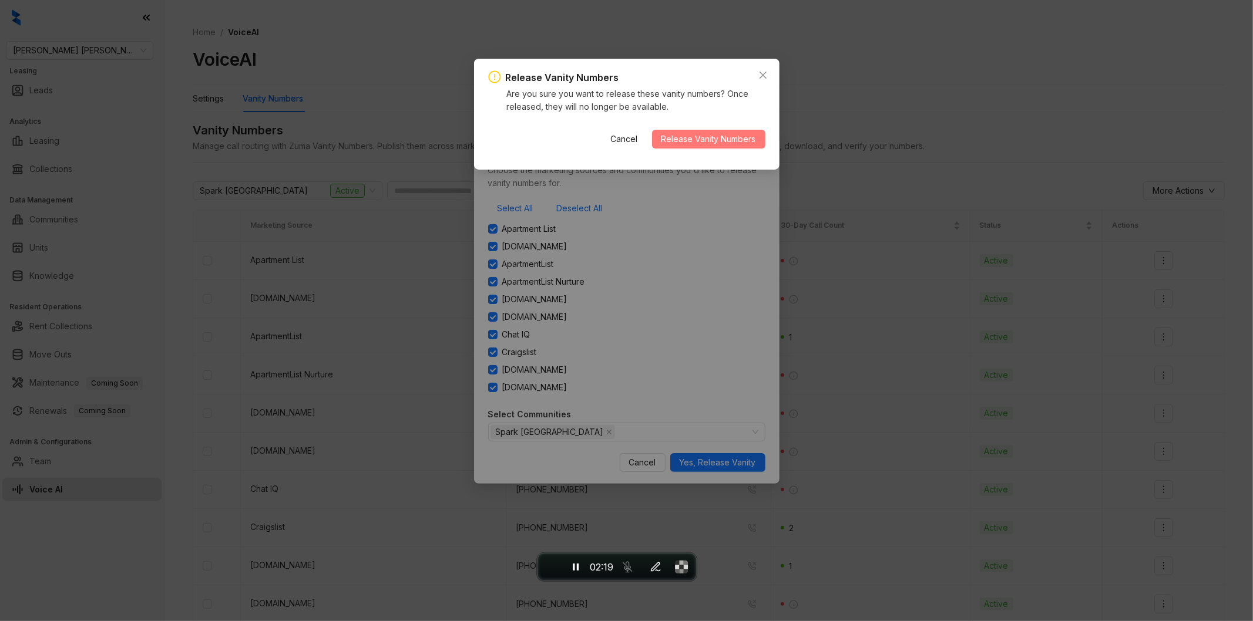
click at [717, 141] on span "Release Vanity Numbers" at bounding box center [708, 139] width 95 height 13
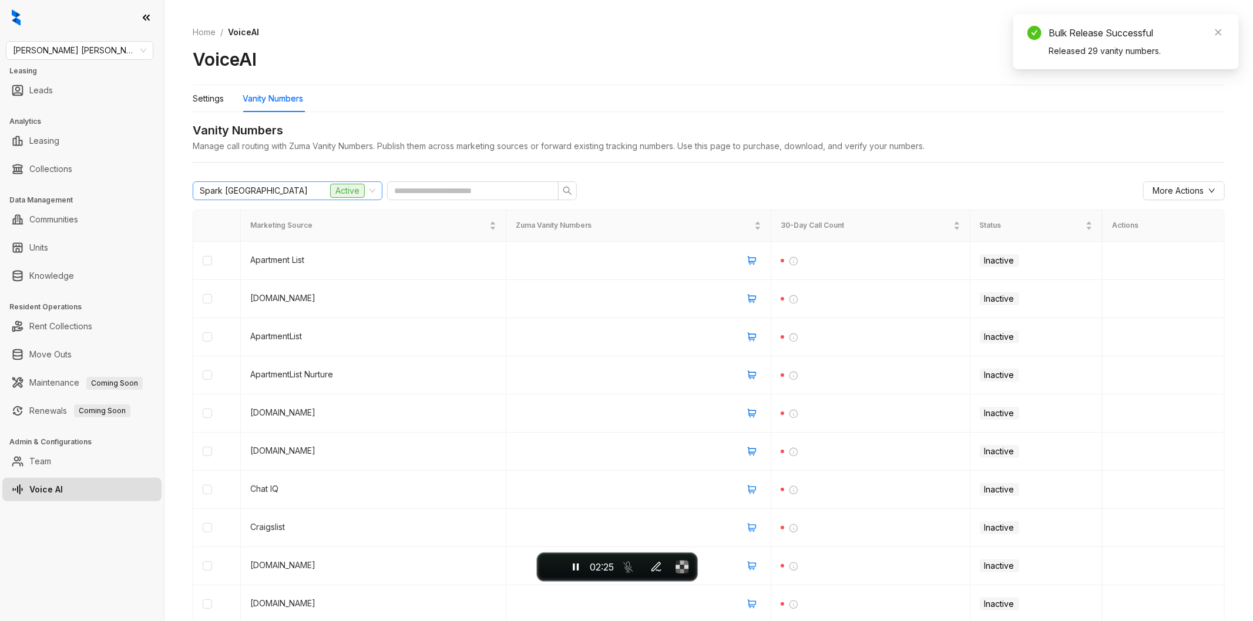
click at [318, 194] on div "Spark [GEOGRAPHIC_DATA] Active" at bounding box center [282, 191] width 165 height 18
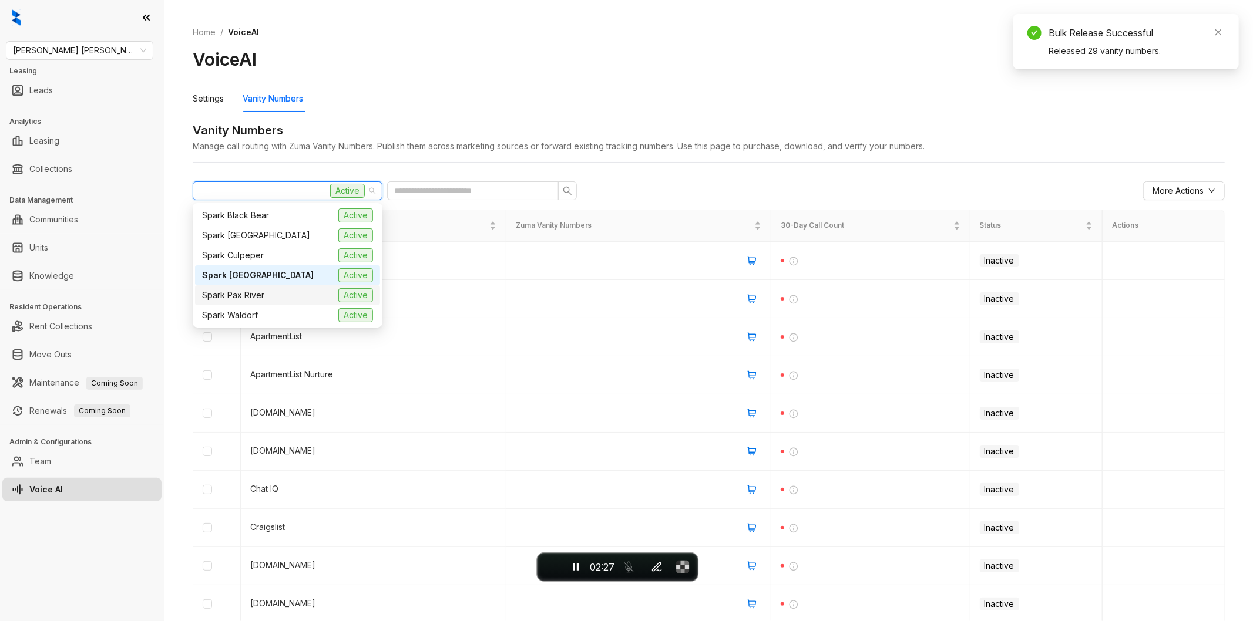
click at [291, 291] on div "Spark Pax River Active" at bounding box center [287, 295] width 171 height 14
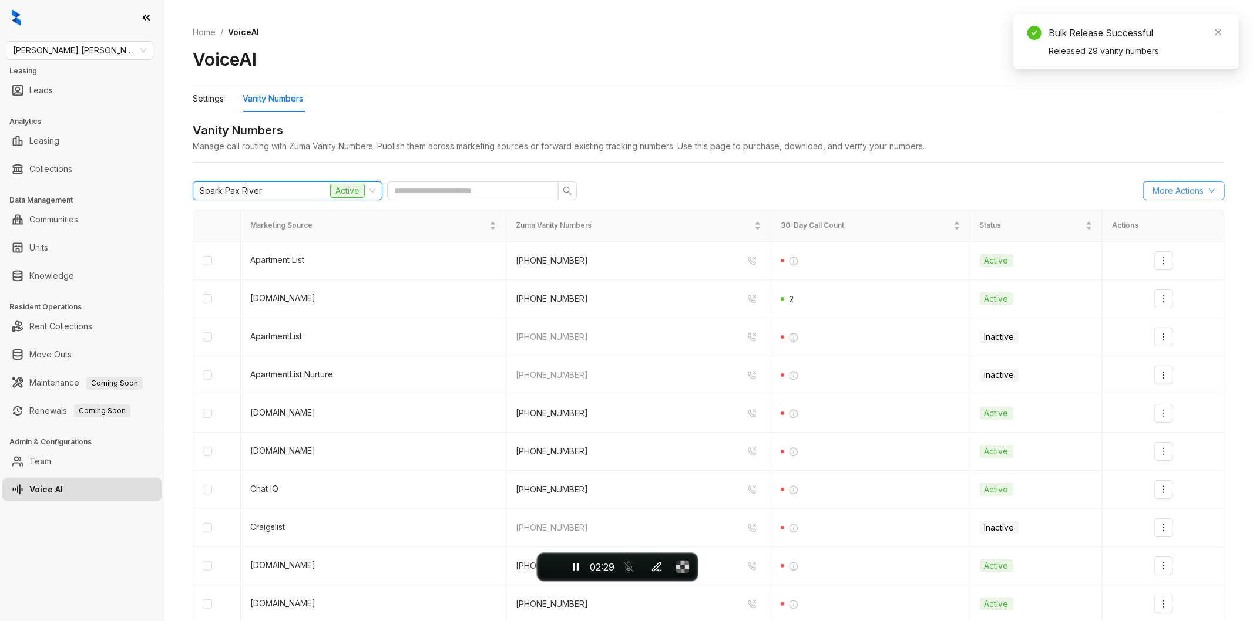
click at [1195, 188] on button "More Actions" at bounding box center [1184, 190] width 82 height 19
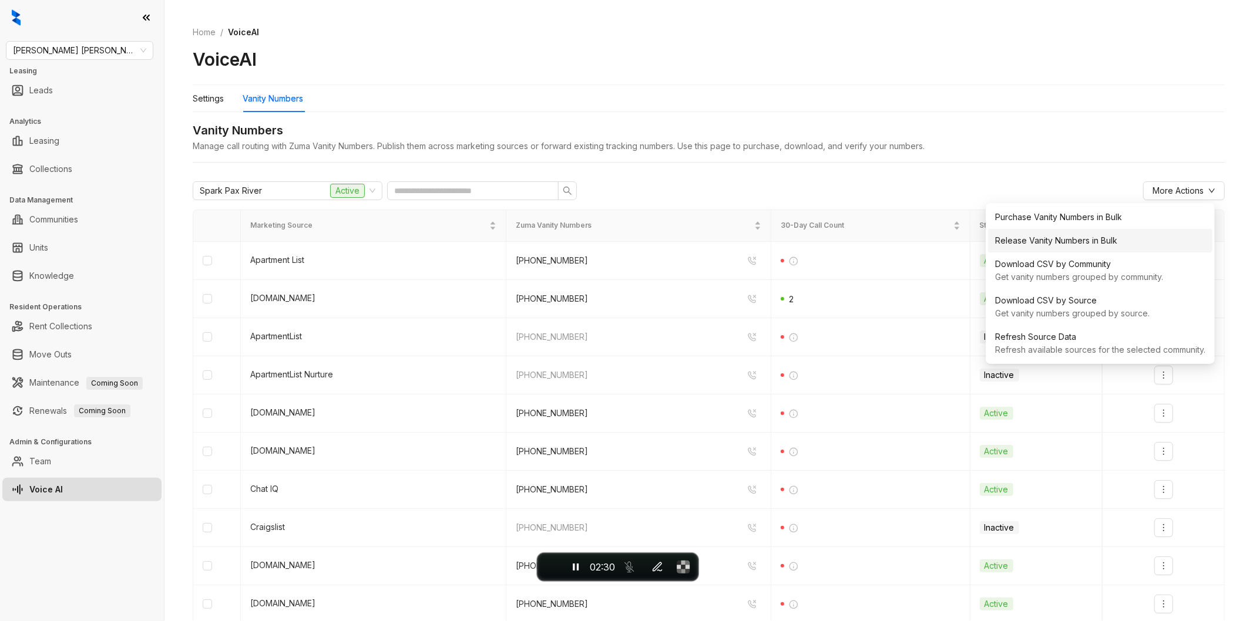
click at [1103, 247] on div "Release Vanity Numbers in Bulk" at bounding box center [1100, 240] width 210 height 13
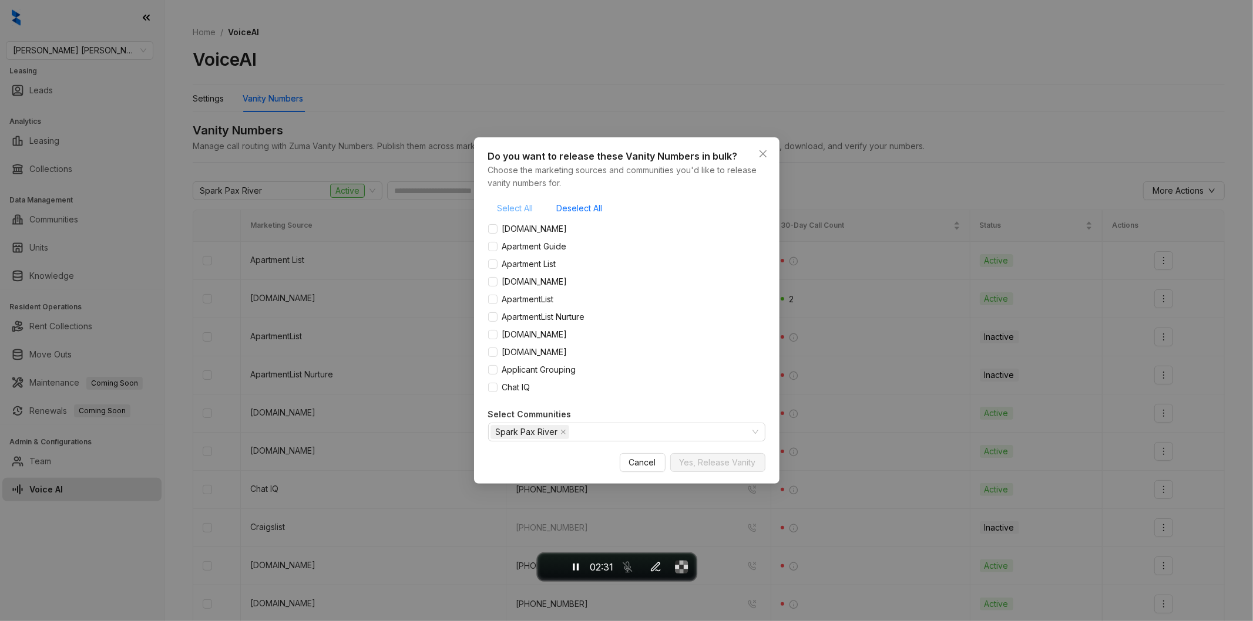
click at [517, 204] on span "Select All" at bounding box center [515, 208] width 36 height 13
click at [727, 466] on span "Yes, Release Vanity" at bounding box center [718, 462] width 76 height 13
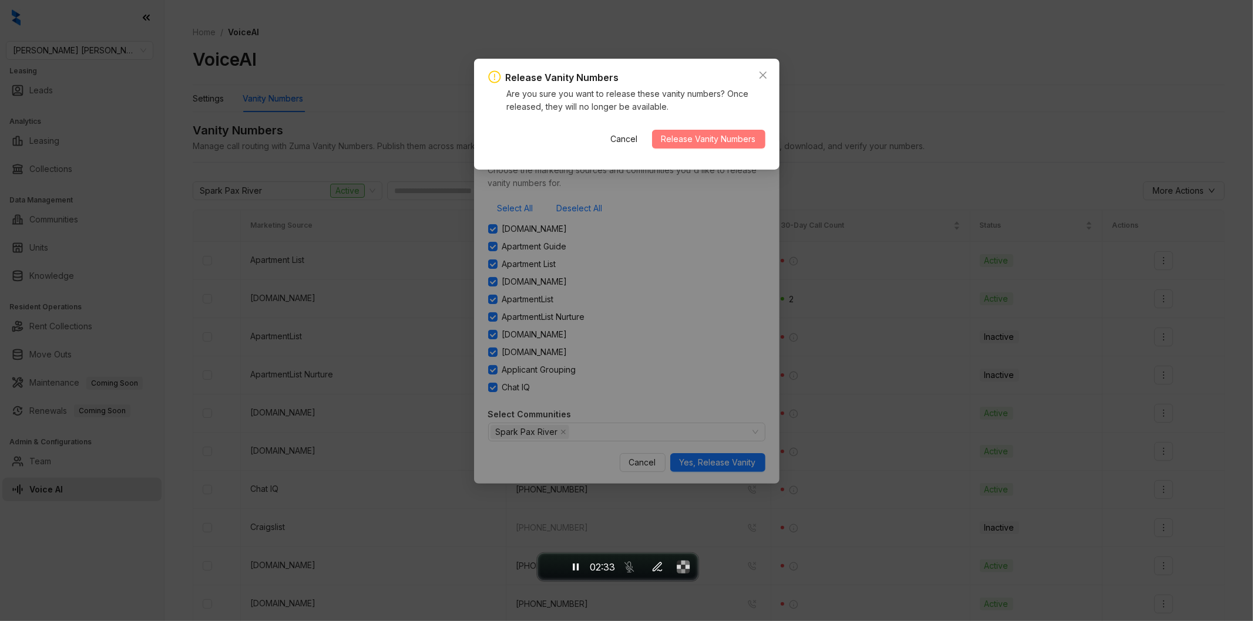
click at [718, 140] on span "Release Vanity Numbers" at bounding box center [708, 139] width 95 height 13
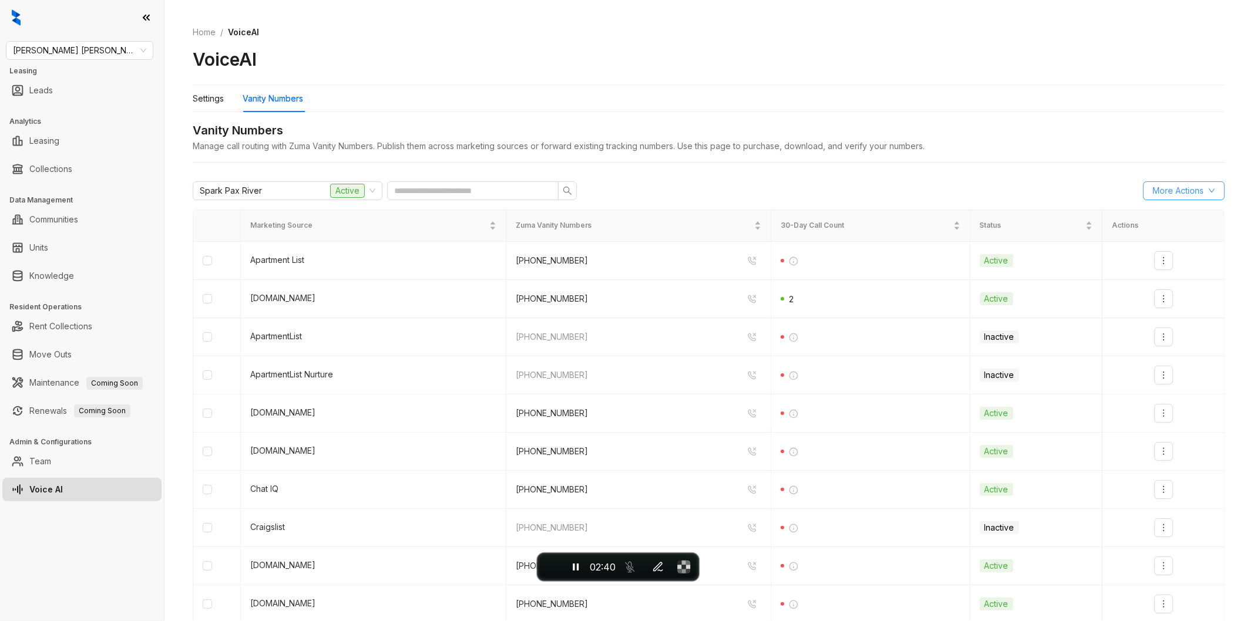
click at [1170, 184] on button "More Actions" at bounding box center [1184, 190] width 82 height 19
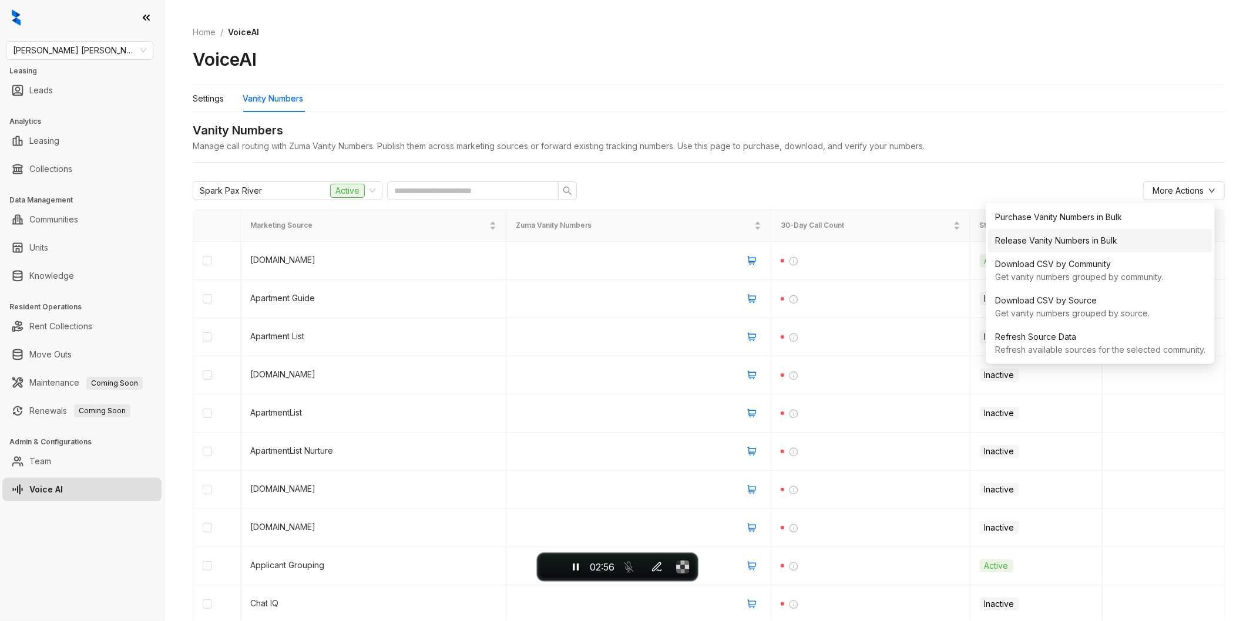
click at [1077, 241] on div "Release Vanity Numbers in Bulk" at bounding box center [1100, 240] width 210 height 13
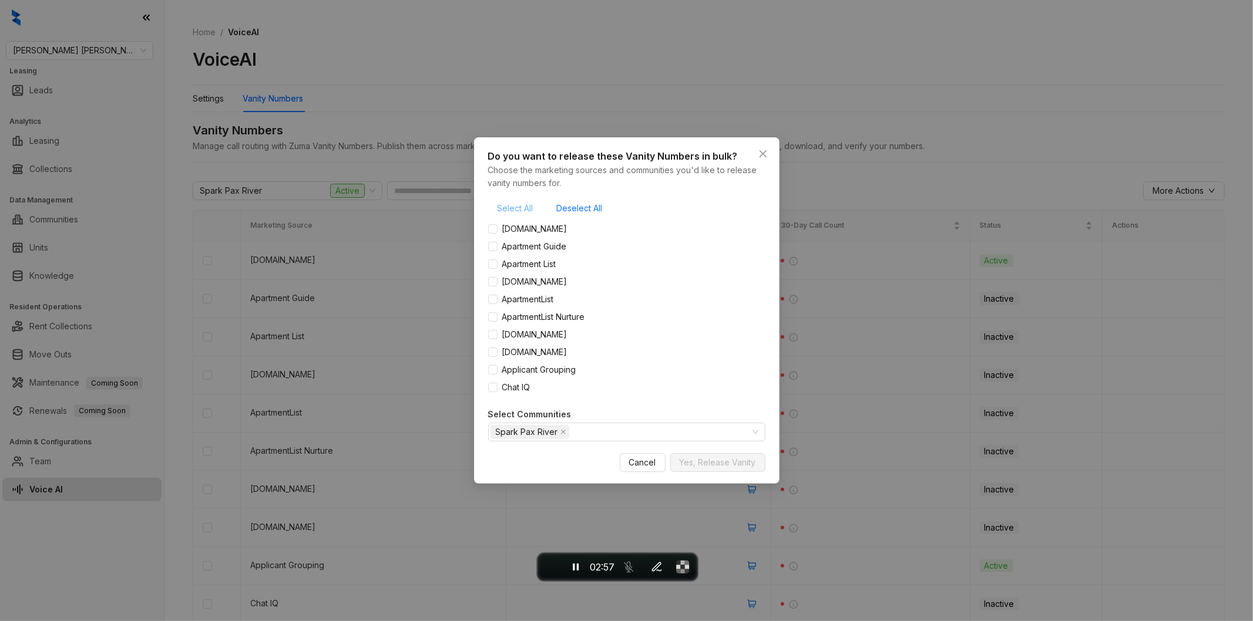
click at [513, 211] on span "Select All" at bounding box center [515, 208] width 36 height 13
click at [720, 461] on span "Yes, Release Vanity" at bounding box center [718, 462] width 76 height 13
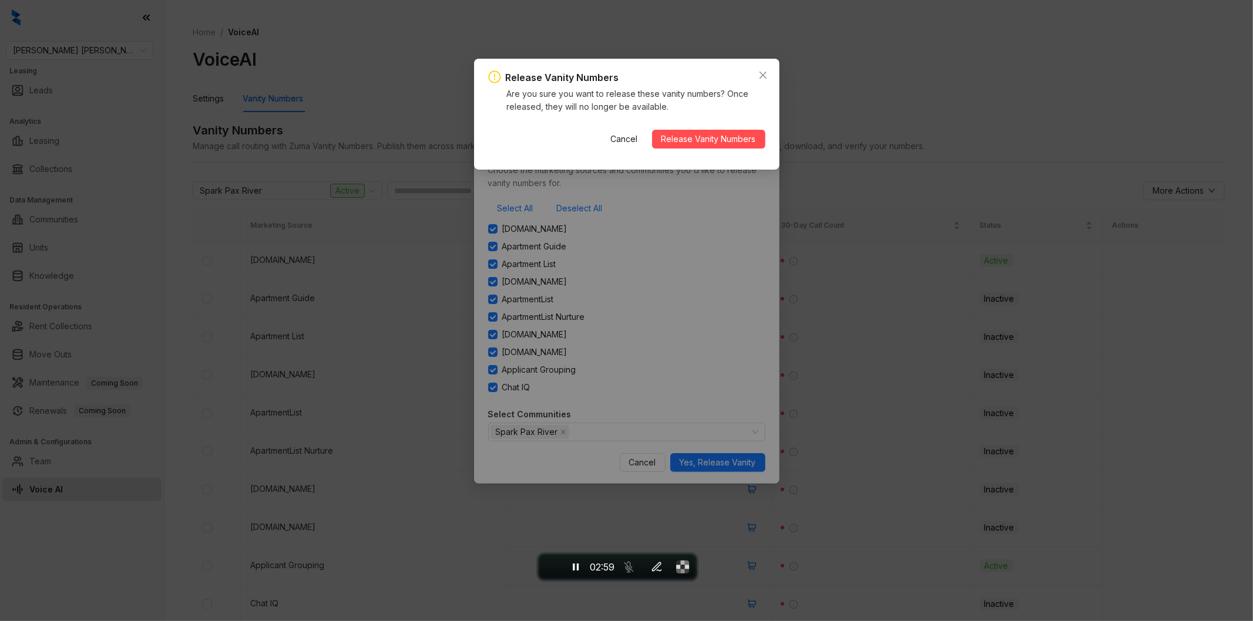
click at [705, 126] on div "Cancel Release Vanity Numbers" at bounding box center [683, 139] width 164 height 38
click at [705, 136] on span "Release Vanity Numbers" at bounding box center [708, 139] width 95 height 13
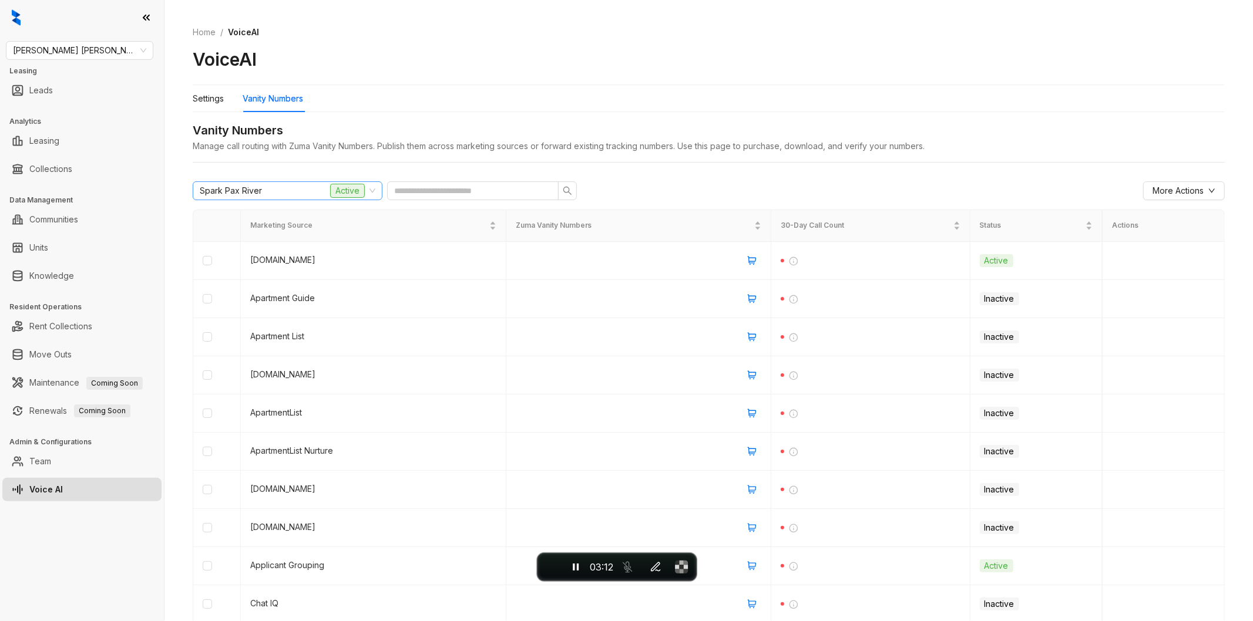
drag, startPoint x: 303, startPoint y: 187, endPoint x: 309, endPoint y: 185, distance: 6.1
click at [302, 187] on div "Spark Pax River Active" at bounding box center [282, 191] width 165 height 18
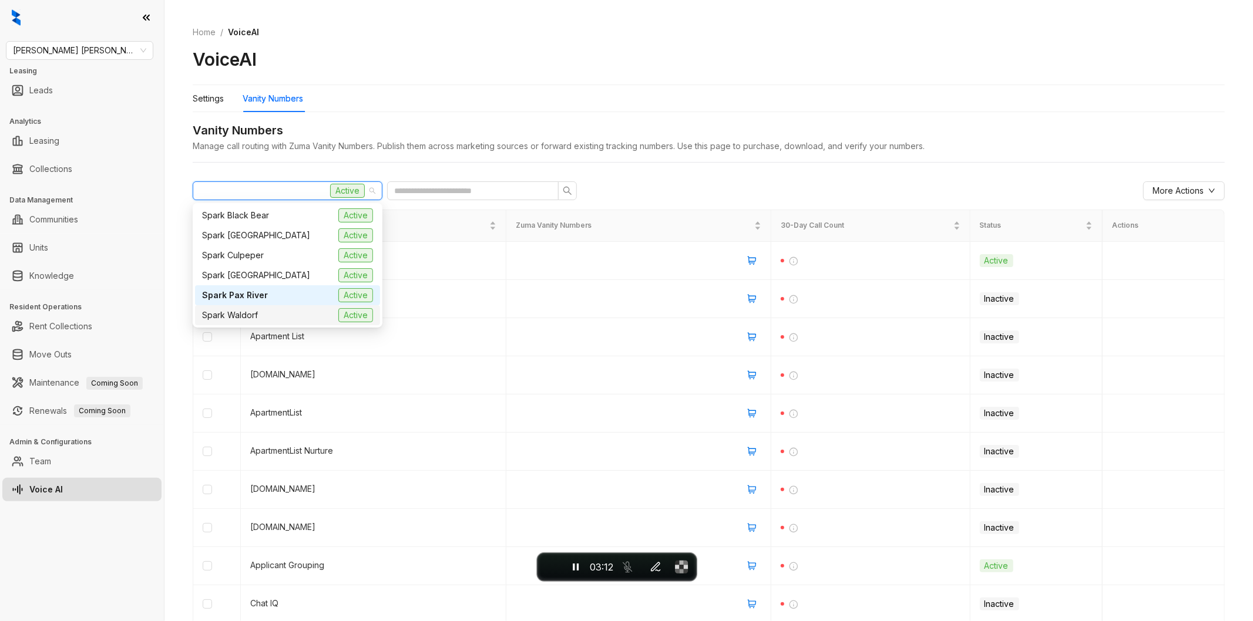
click at [264, 317] on div "Spark Waldorf Active" at bounding box center [287, 315] width 171 height 14
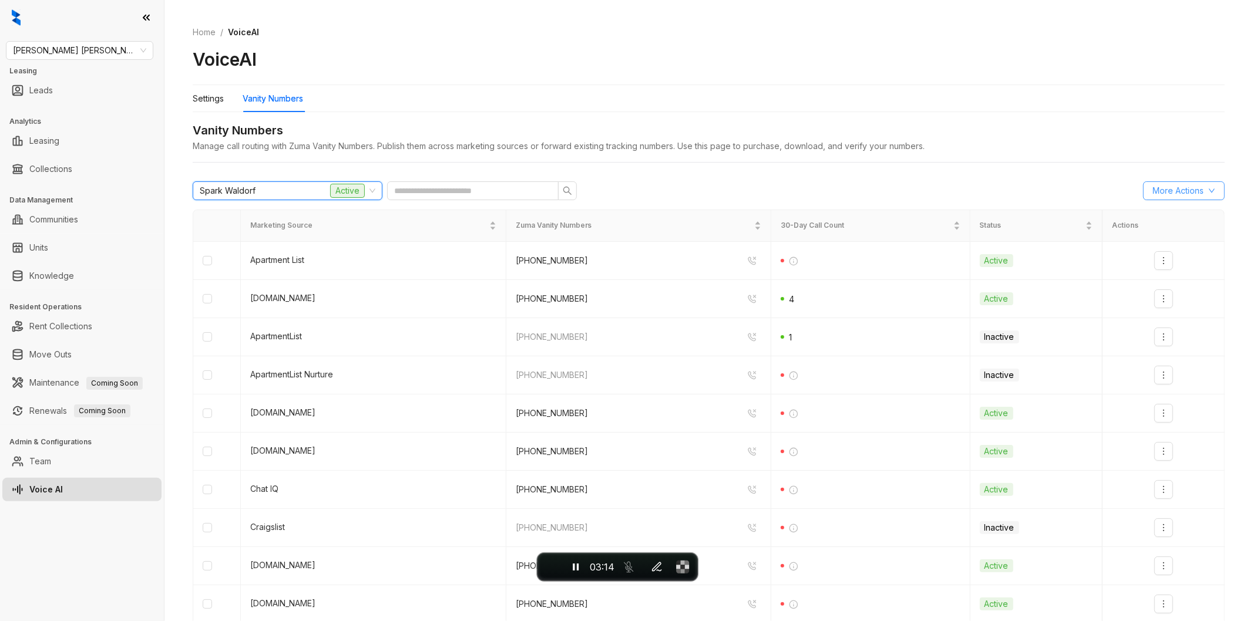
click at [1189, 183] on button "More Actions" at bounding box center [1184, 190] width 82 height 19
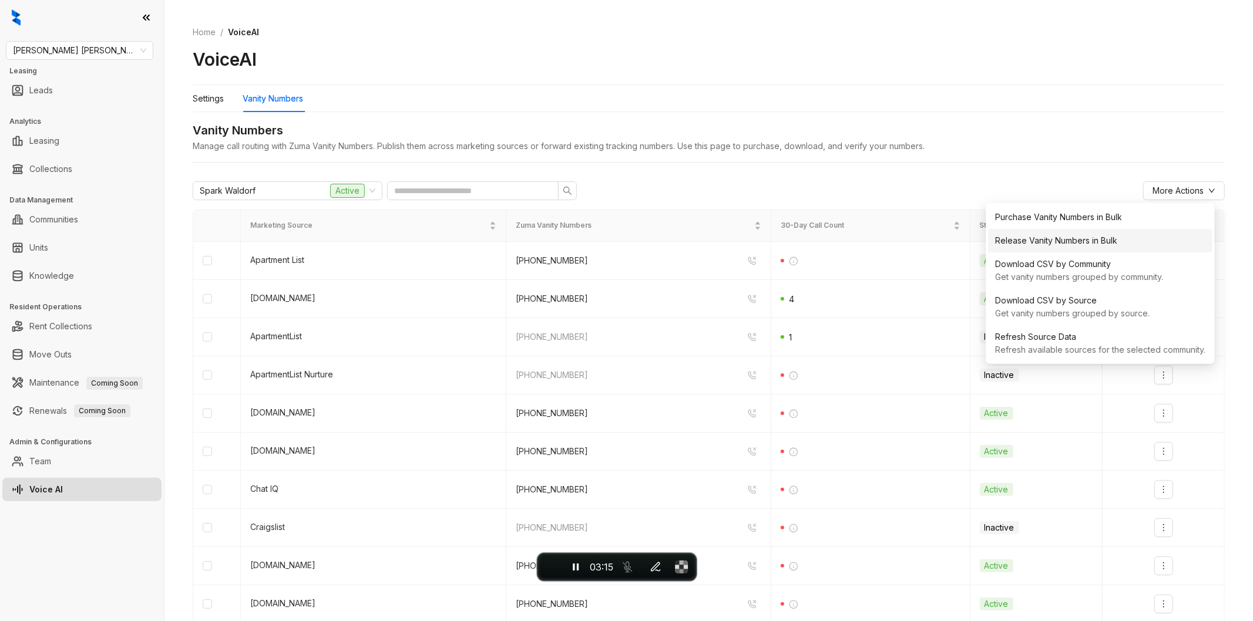
click at [1111, 242] on div "Release Vanity Numbers in Bulk" at bounding box center [1100, 240] width 210 height 13
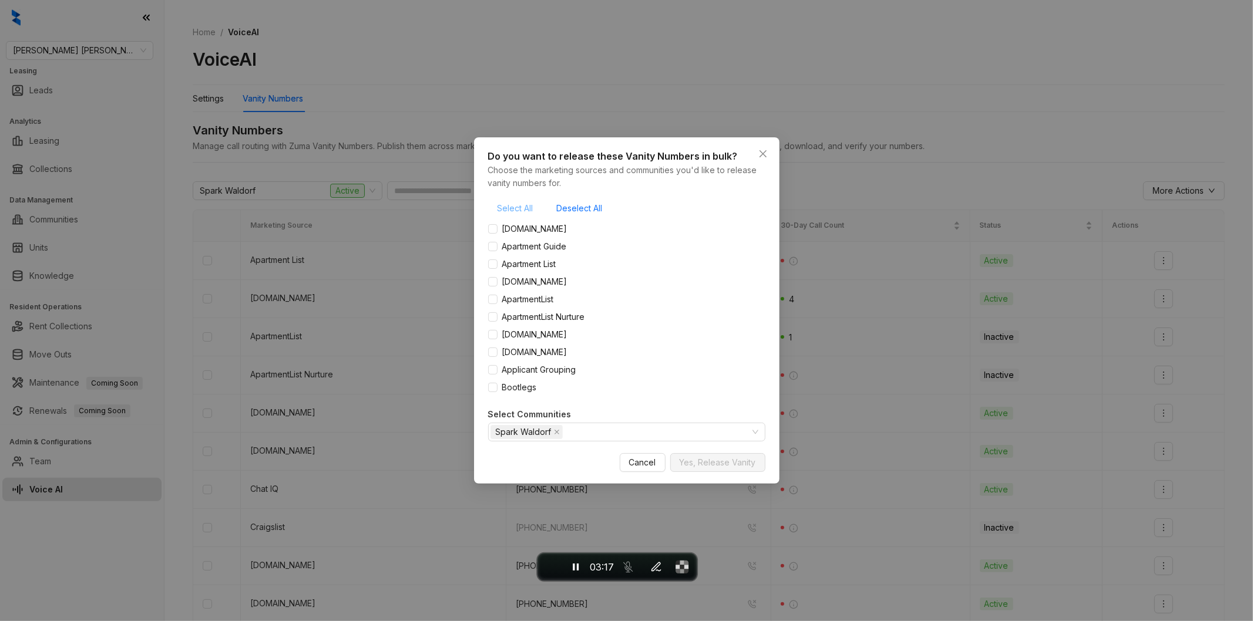
click at [524, 214] on span "Select All" at bounding box center [515, 208] width 36 height 13
click at [705, 466] on span "Yes, Release Vanity" at bounding box center [718, 462] width 76 height 13
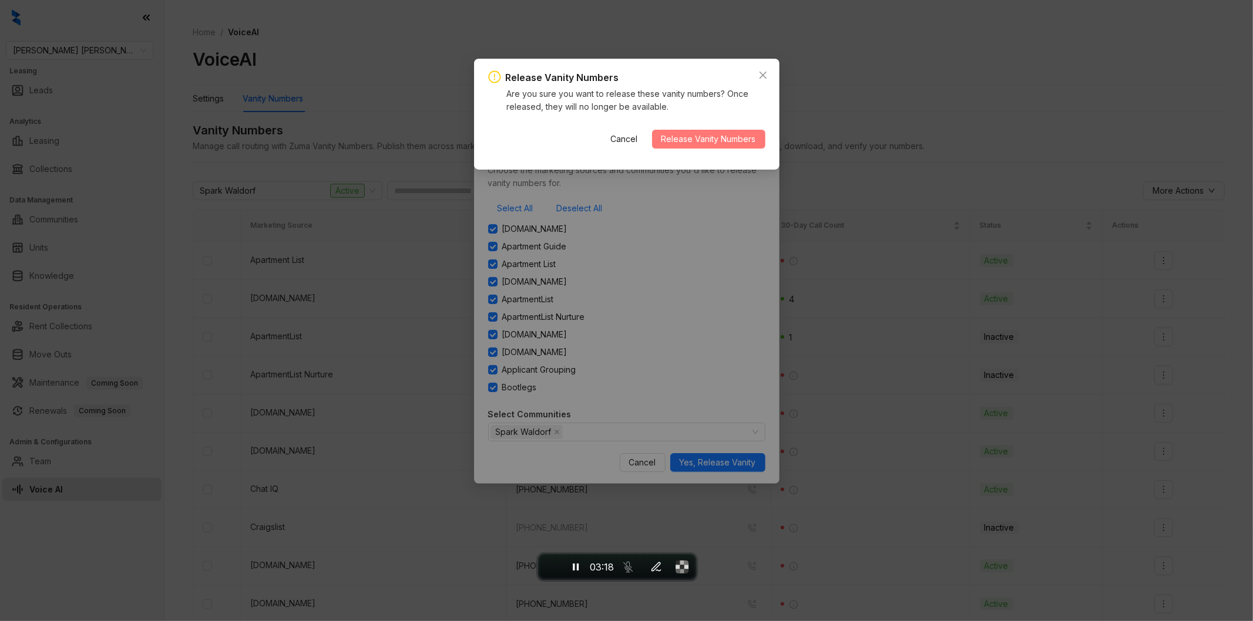
click at [693, 141] on span "Release Vanity Numbers" at bounding box center [708, 139] width 95 height 13
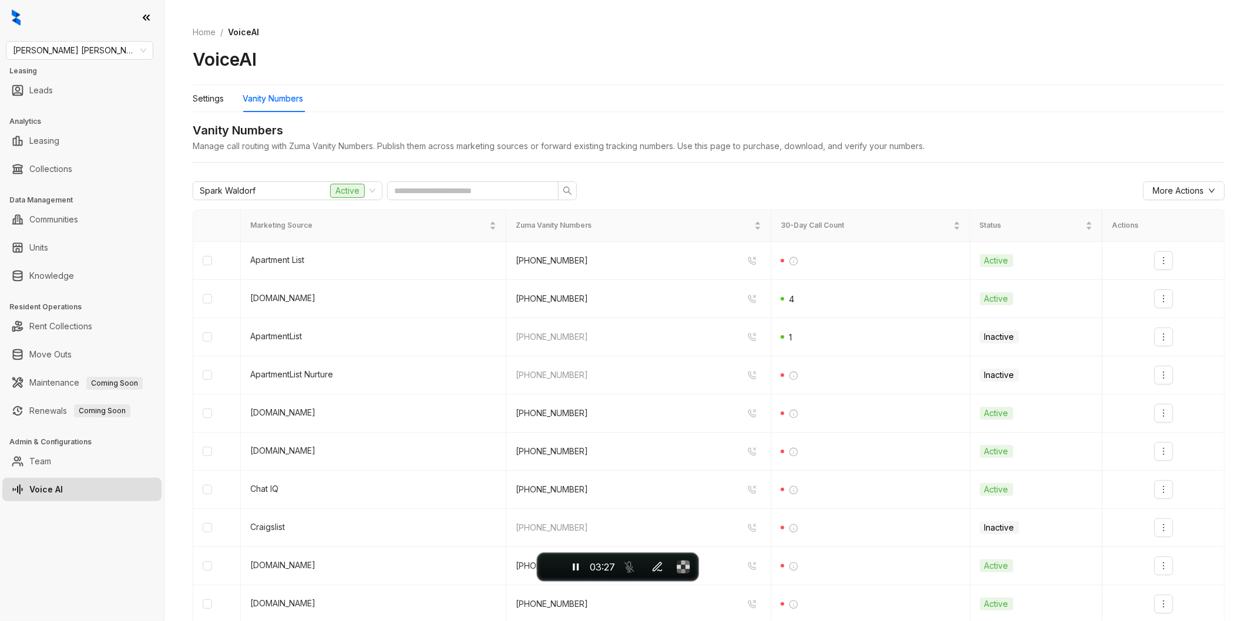
click at [1095, 96] on div "Settings Vanity Numbers" at bounding box center [709, 98] width 1032 height 27
click at [1169, 188] on span "More Actions" at bounding box center [1177, 190] width 51 height 13
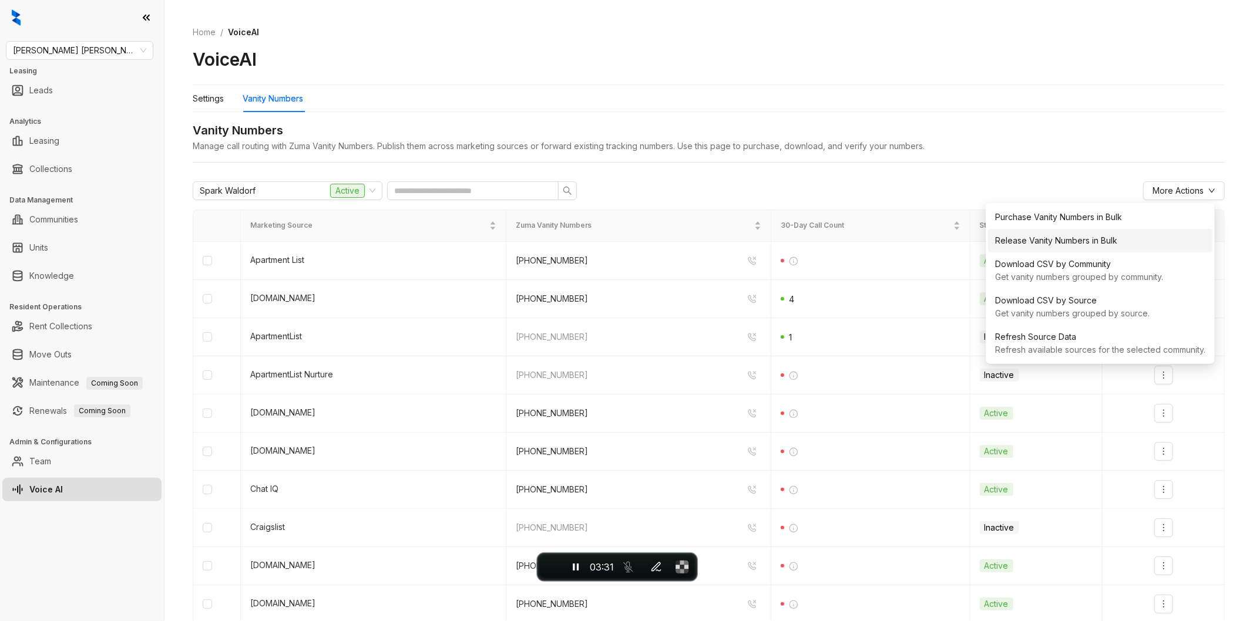
click at [1087, 237] on div "Release Vanity Numbers in Bulk" at bounding box center [1100, 240] width 210 height 13
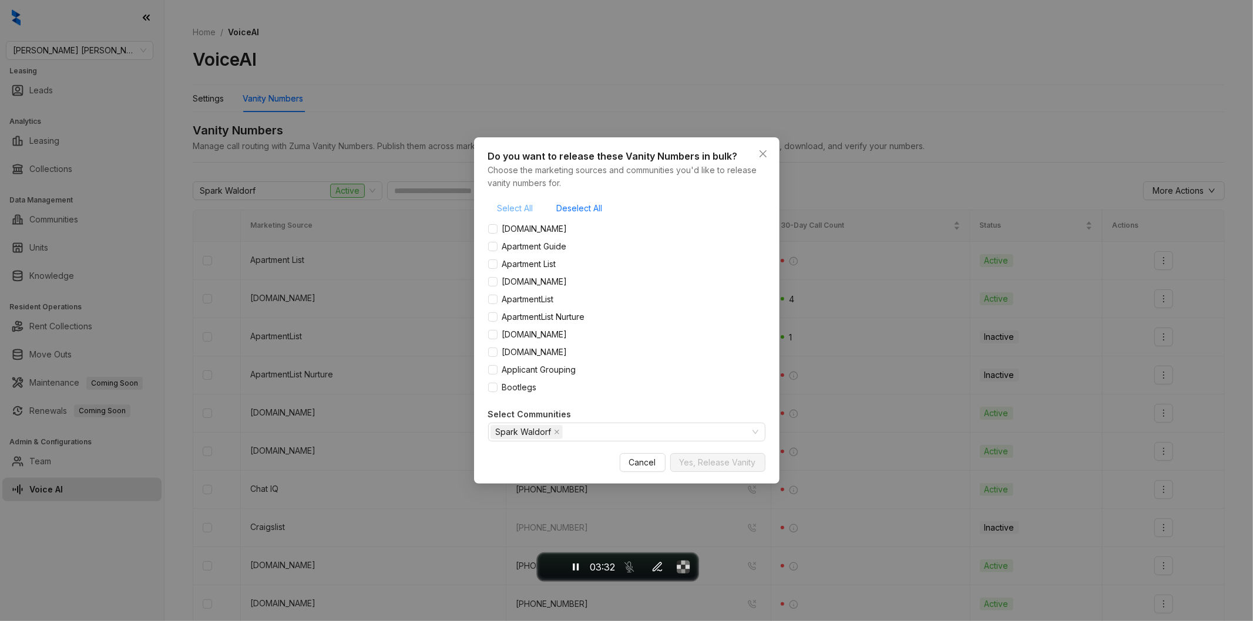
click at [509, 200] on button "Select All" at bounding box center [515, 208] width 55 height 19
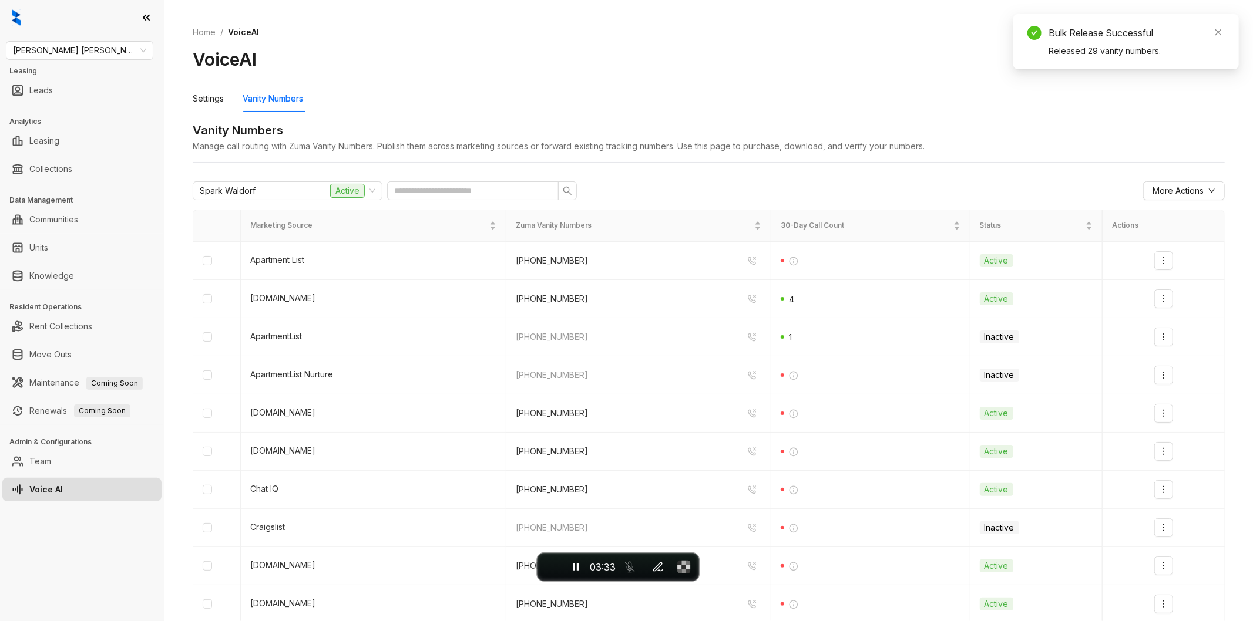
click at [715, 464] on td "[PHONE_NUMBER]" at bounding box center [638, 452] width 265 height 38
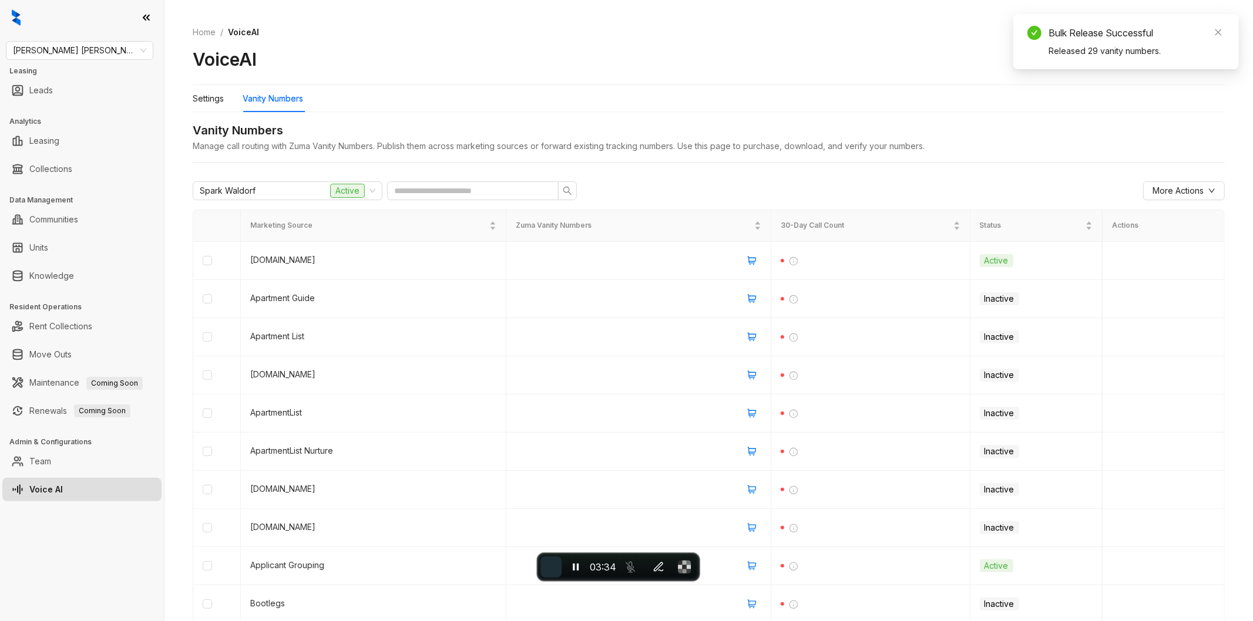
click at [551, 567] on span "End recording" at bounding box center [551, 567] width 0 height 0
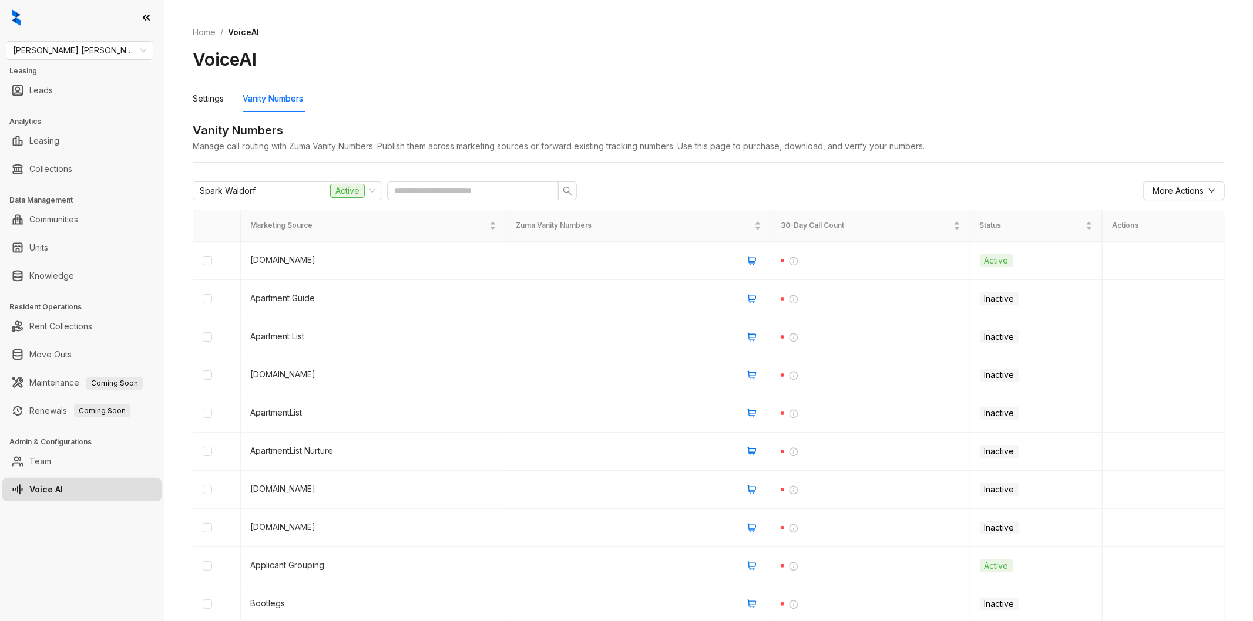
click at [818, 59] on div "VoiceAI" at bounding box center [709, 59] width 1032 height 22
